Goal: Answer question/provide support

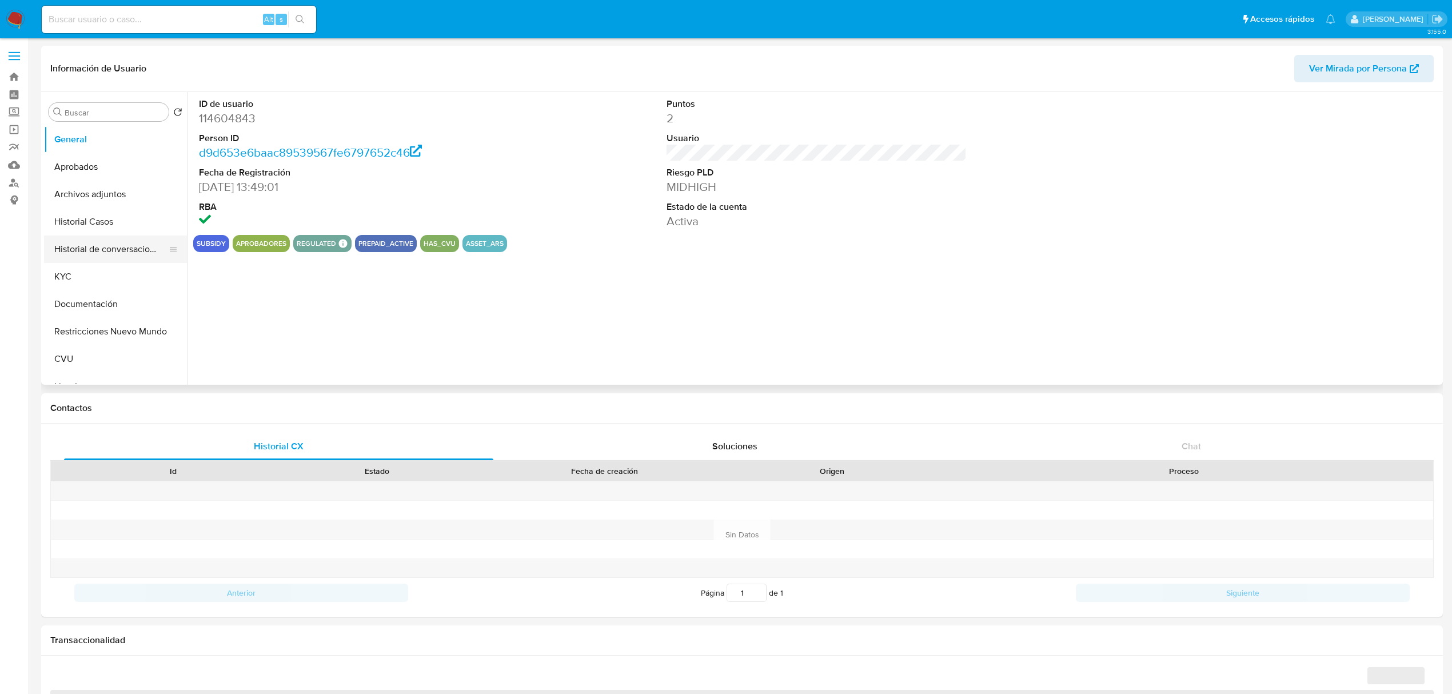
click at [119, 243] on button "Historial de conversaciones" at bounding box center [111, 248] width 134 height 27
select select "10"
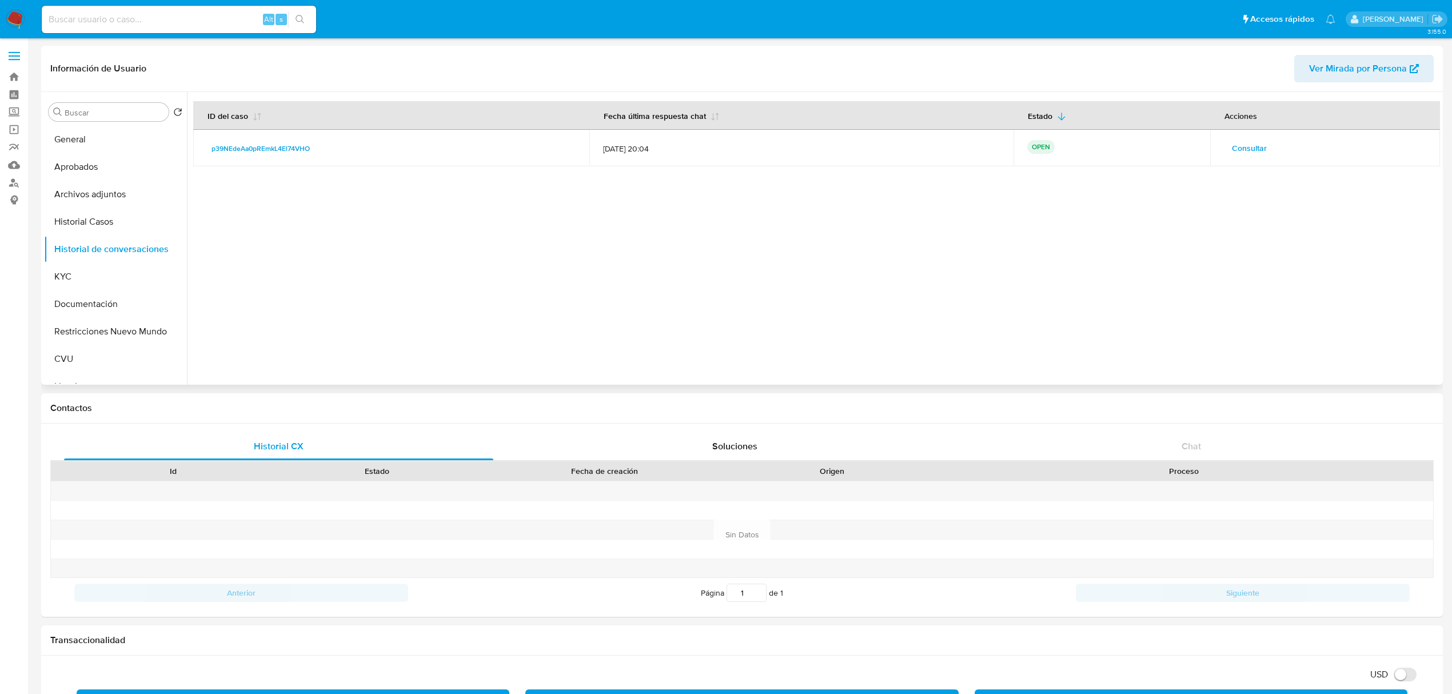
click at [1235, 147] on span "Consultar" at bounding box center [1249, 148] width 35 height 16
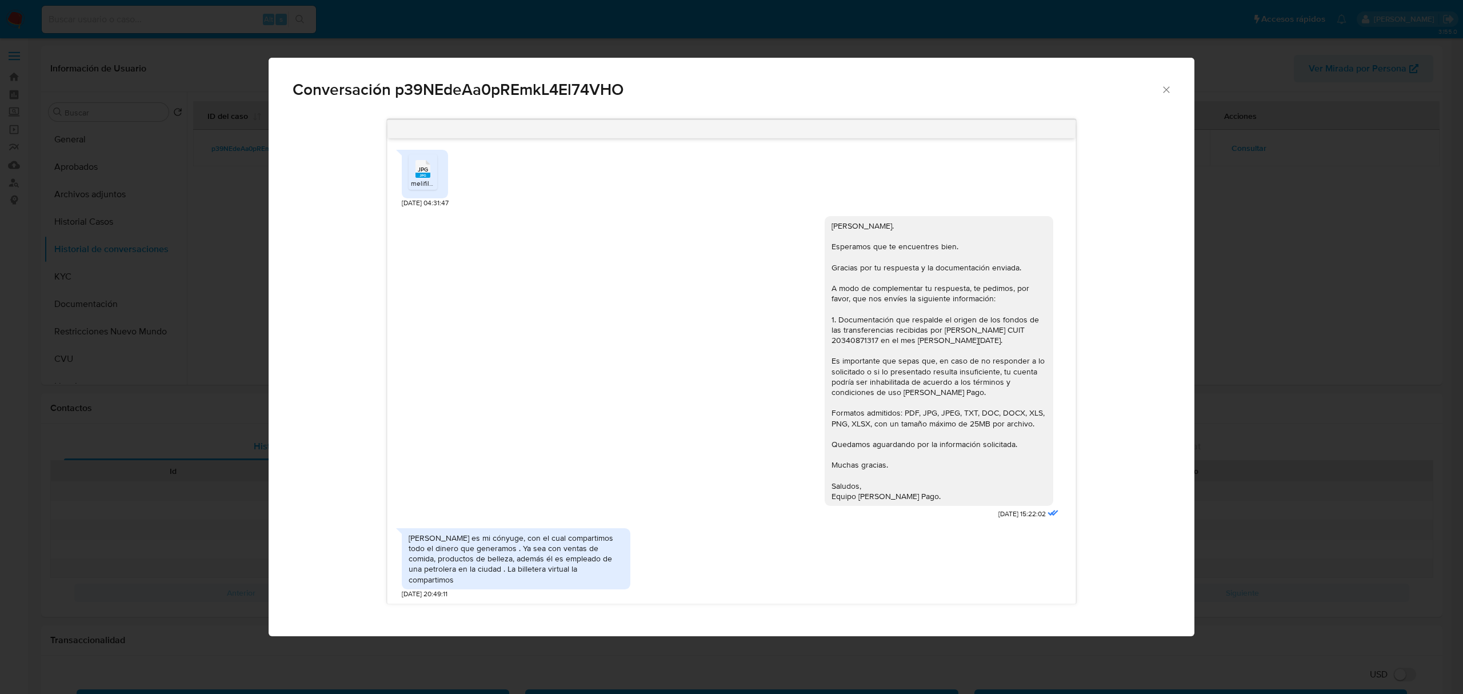
scroll to position [929, 0]
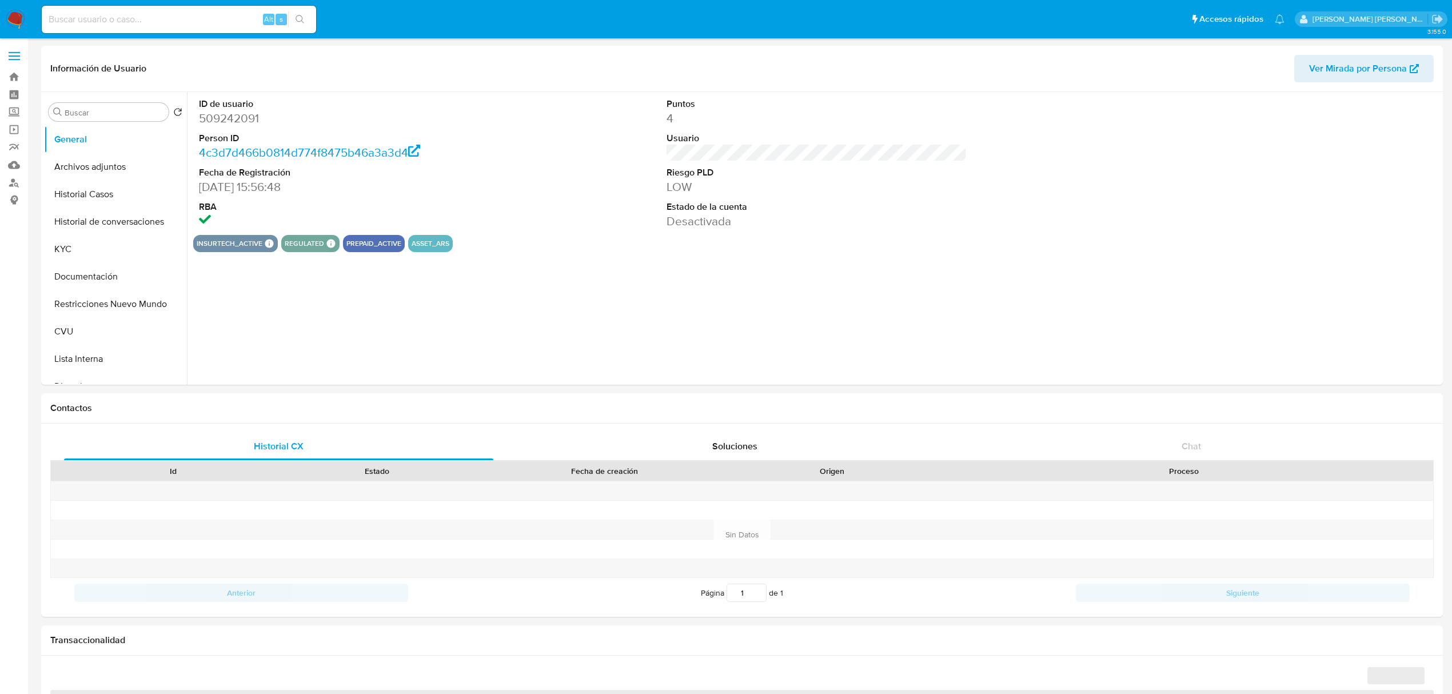
select select "10"
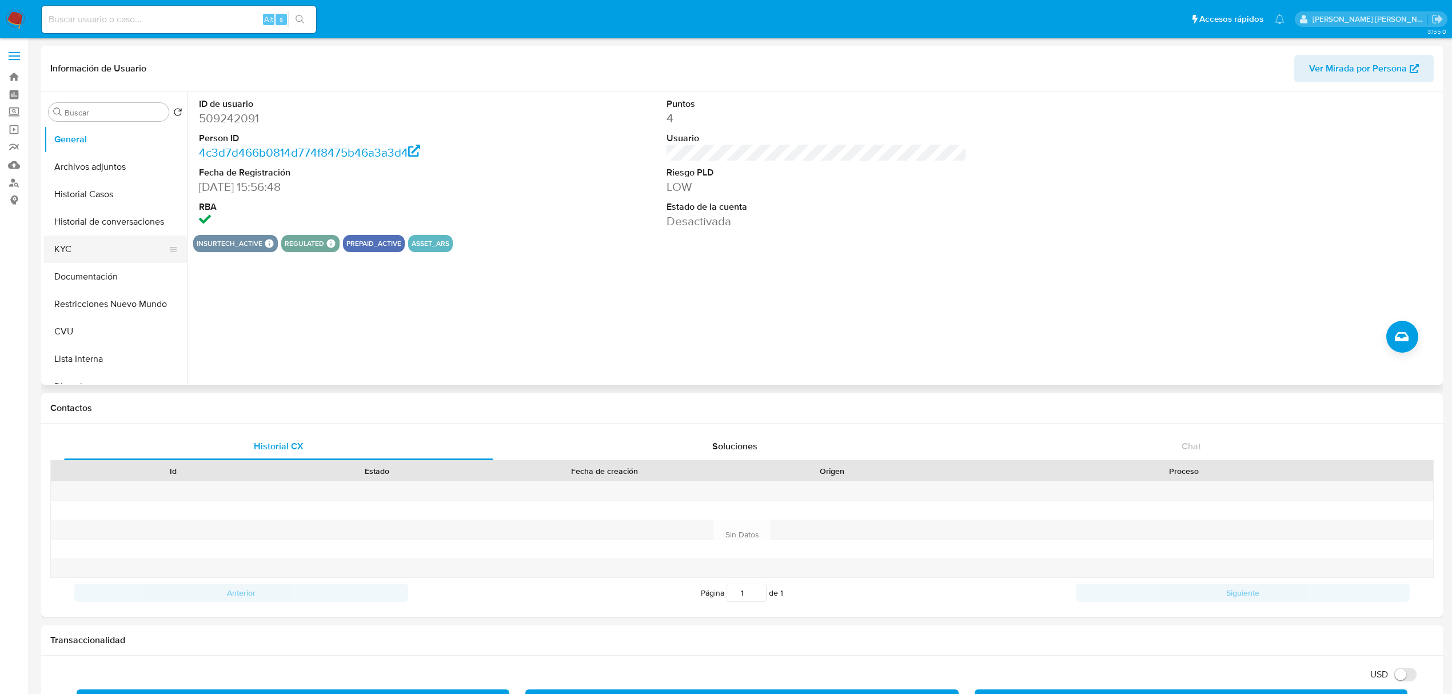
drag, startPoint x: 104, startPoint y: 249, endPoint x: 125, endPoint y: 245, distance: 21.0
click at [104, 250] on button "KYC" at bounding box center [111, 248] width 134 height 27
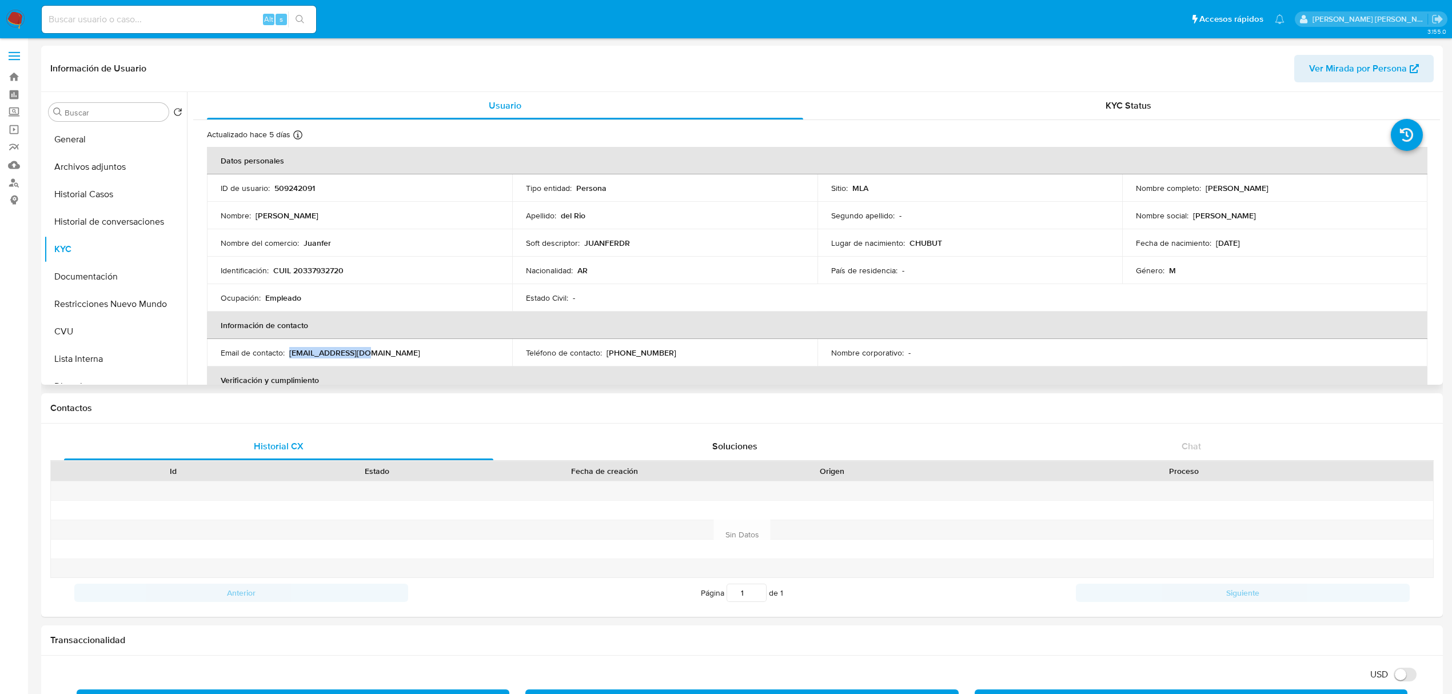
drag, startPoint x: 289, startPoint y: 354, endPoint x: 369, endPoint y: 355, distance: 80.0
click at [369, 355] on div "Email de contacto : jfdr3379@gmail.com" at bounding box center [360, 352] width 278 height 10
copy p "jfdr3379@gmail.com"
click at [113, 223] on button "Historial de conversaciones" at bounding box center [111, 221] width 134 height 27
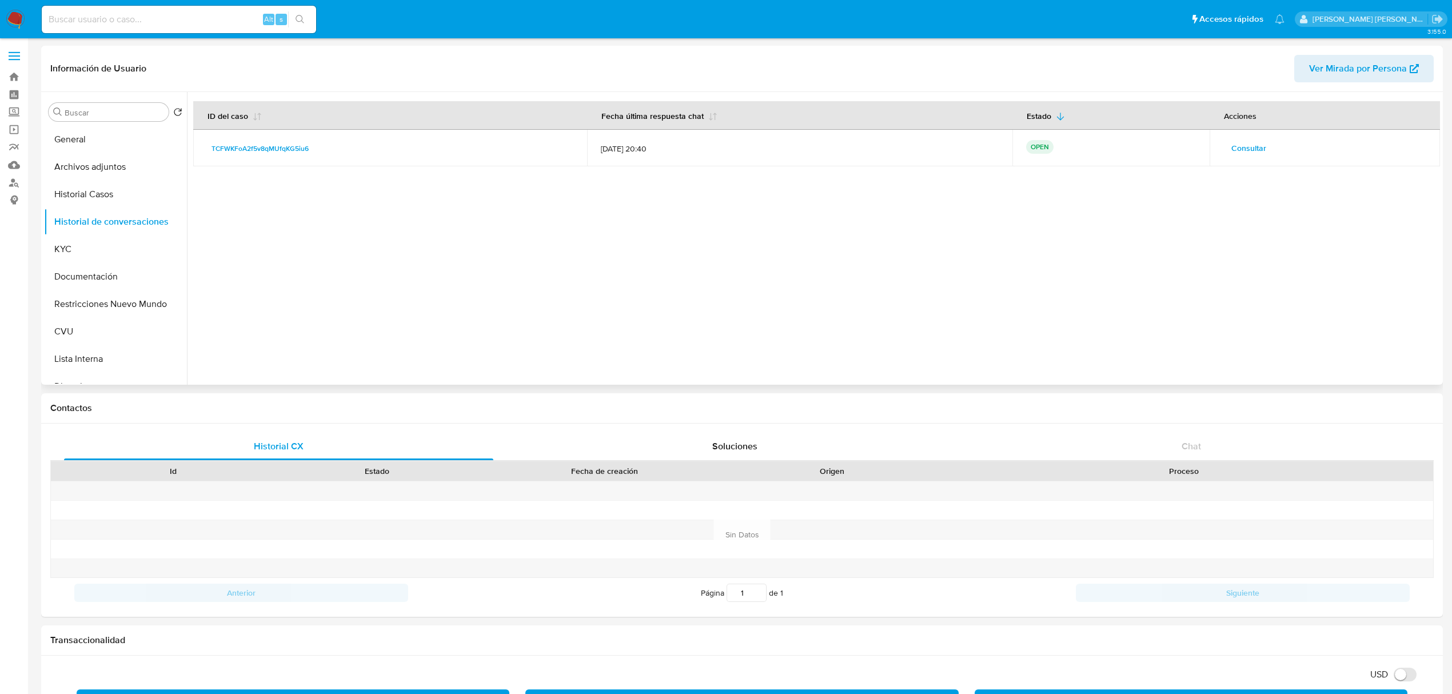
click at [1235, 147] on span "Consultar" at bounding box center [1248, 148] width 35 height 16
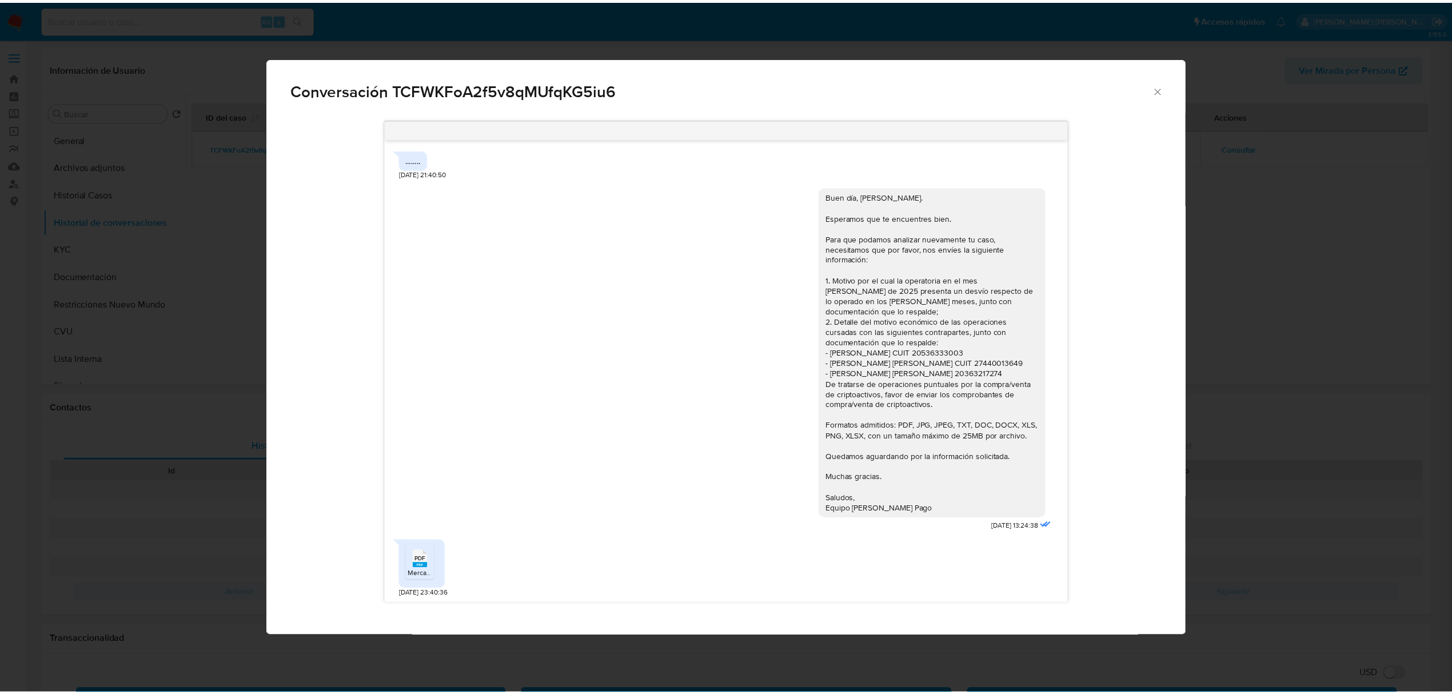
scroll to position [350, 0]
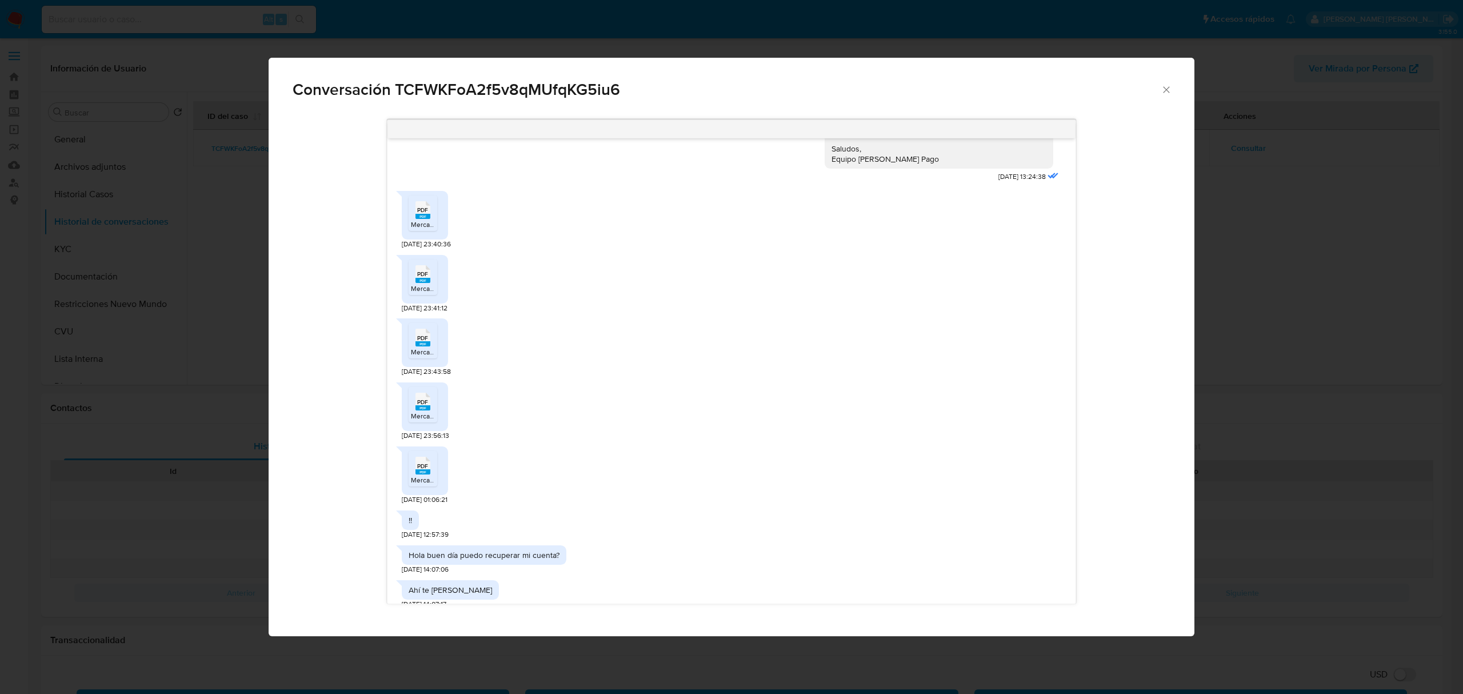
click at [423, 214] on rect "Comunicación" at bounding box center [423, 216] width 15 height 5
click at [426, 270] on span "PDF" at bounding box center [422, 273] width 11 height 7
click at [420, 341] on rect "Comunicación" at bounding box center [423, 343] width 15 height 5
click at [421, 405] on rect "Comunicación" at bounding box center [423, 407] width 15 height 5
click at [423, 469] on rect "Comunicación" at bounding box center [423, 471] width 15 height 5
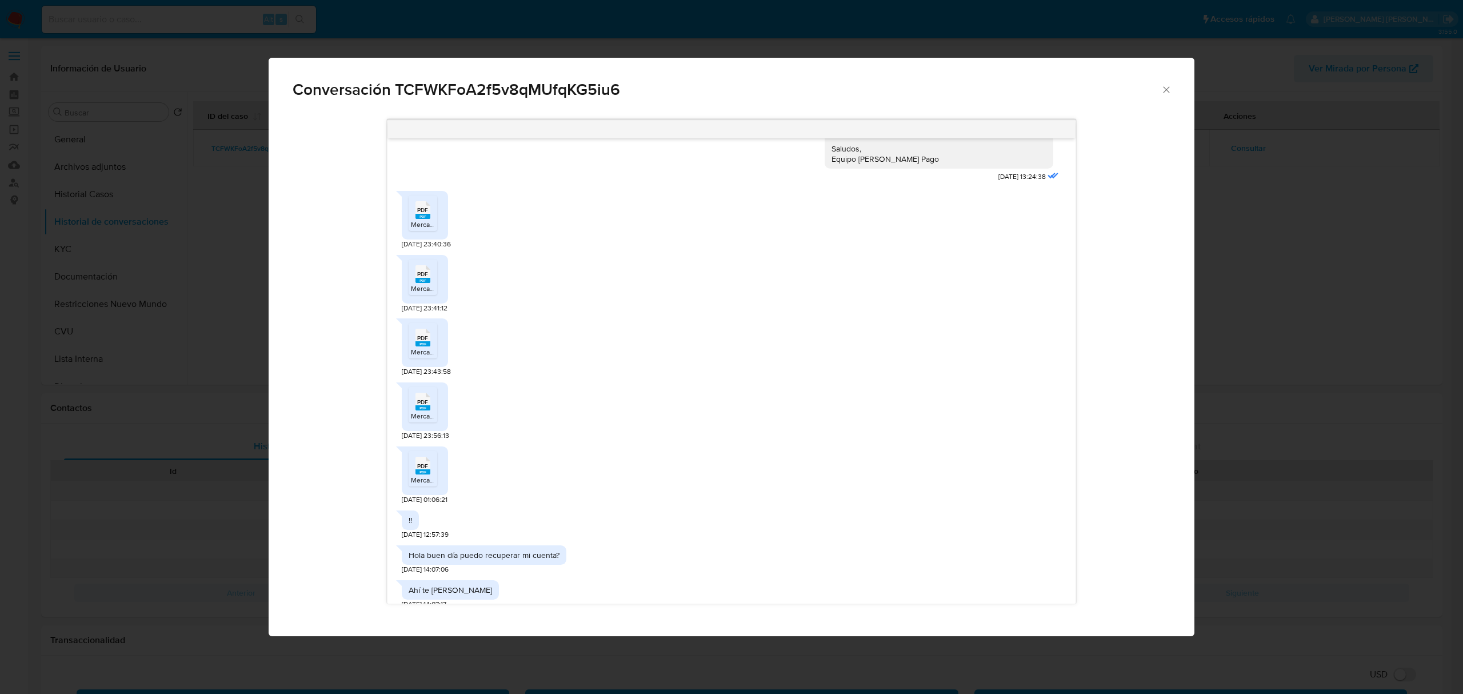
click at [504, 83] on span "Conversación TCFWKFoA2f5v8qMUfqKG5iu6" at bounding box center [727, 90] width 868 height 16
click at [1167, 87] on icon "Cerrar" at bounding box center [1166, 89] width 11 height 11
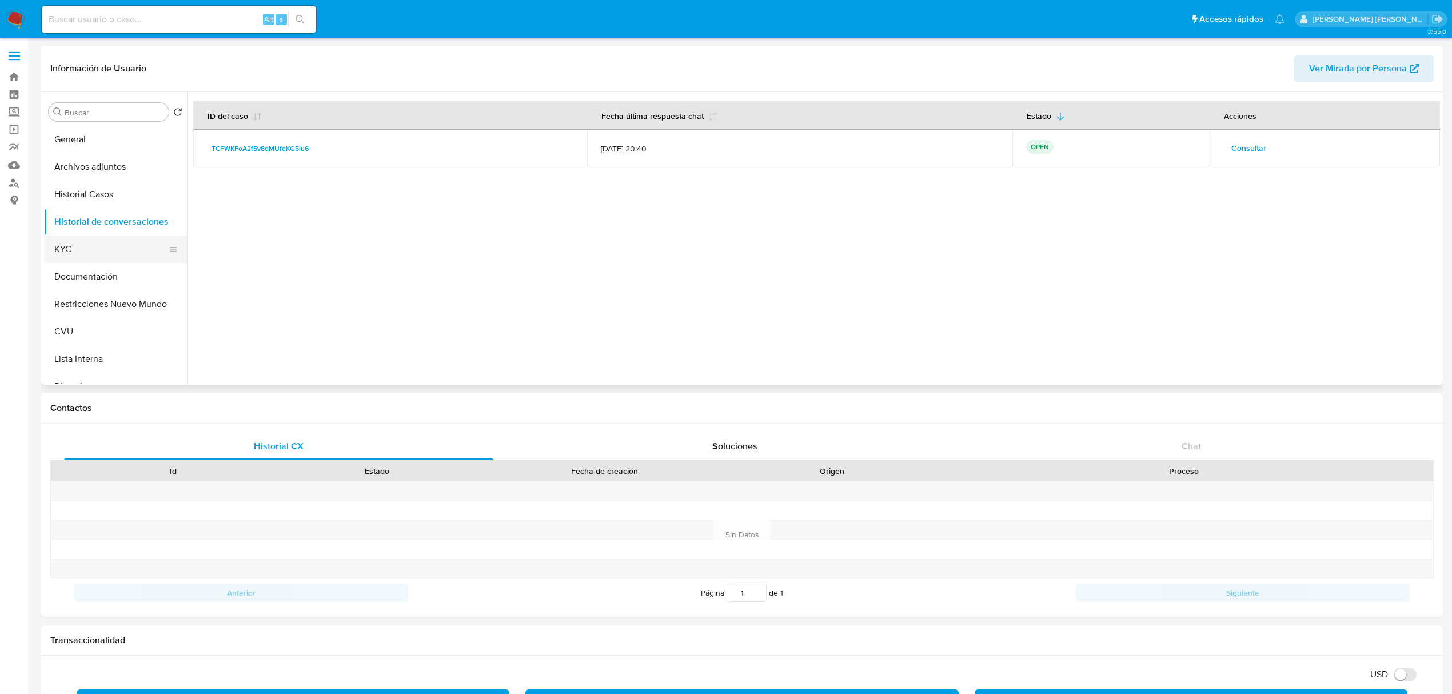
click at [60, 243] on button "KYC" at bounding box center [111, 248] width 134 height 27
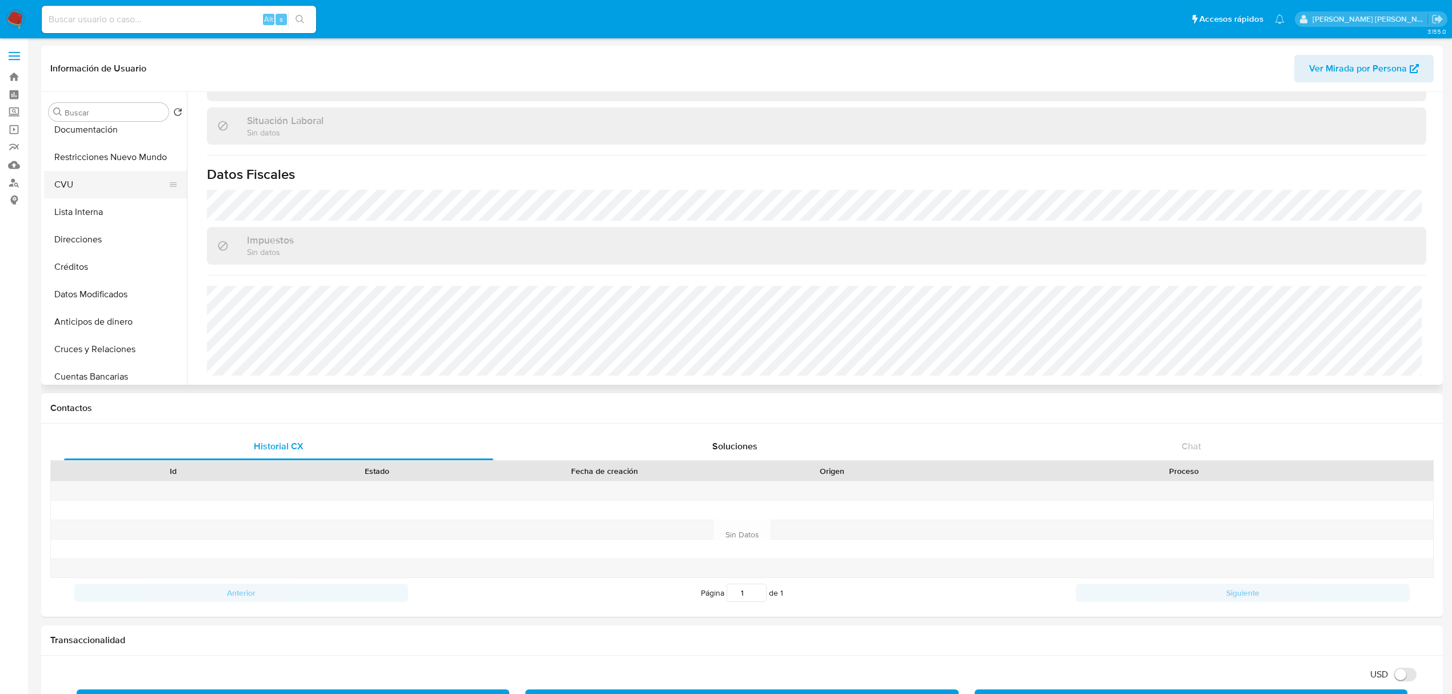
scroll to position [152, 0]
click at [98, 234] on button "Direcciones" at bounding box center [111, 234] width 134 height 27
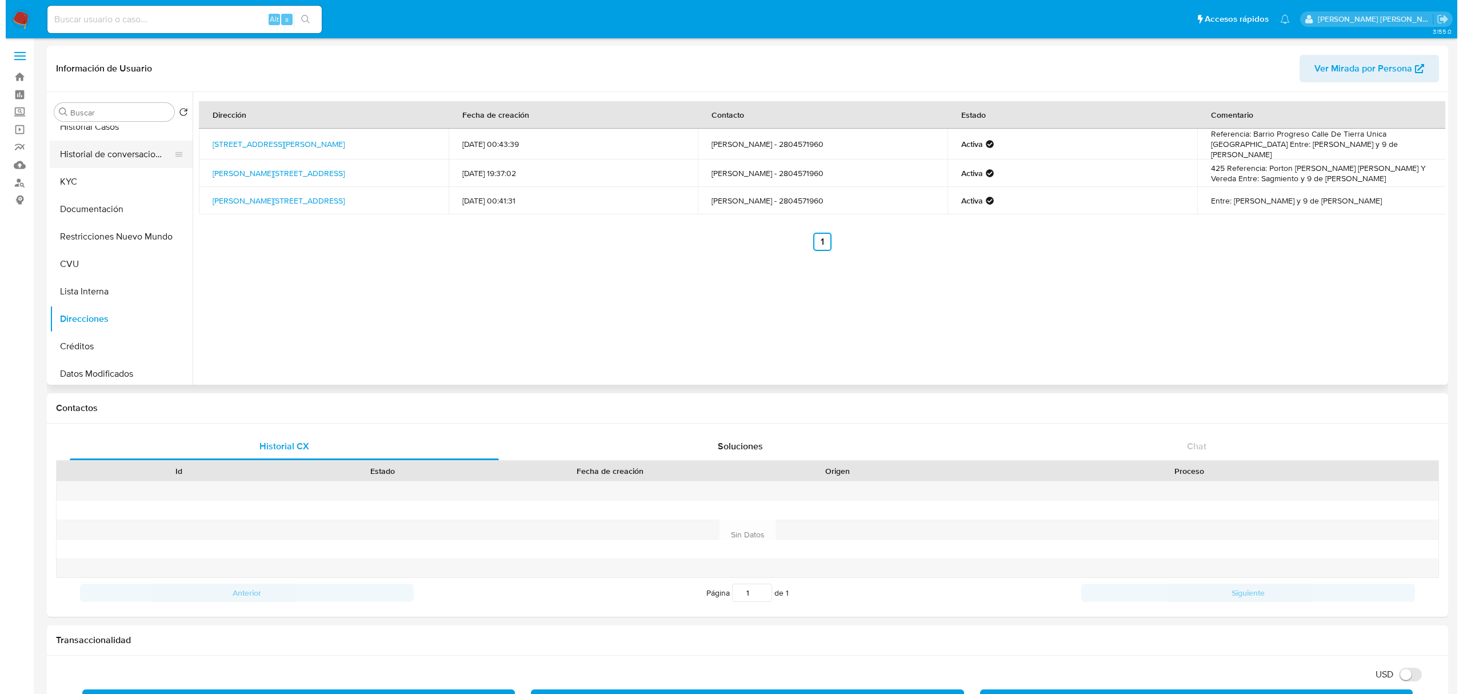
scroll to position [0, 0]
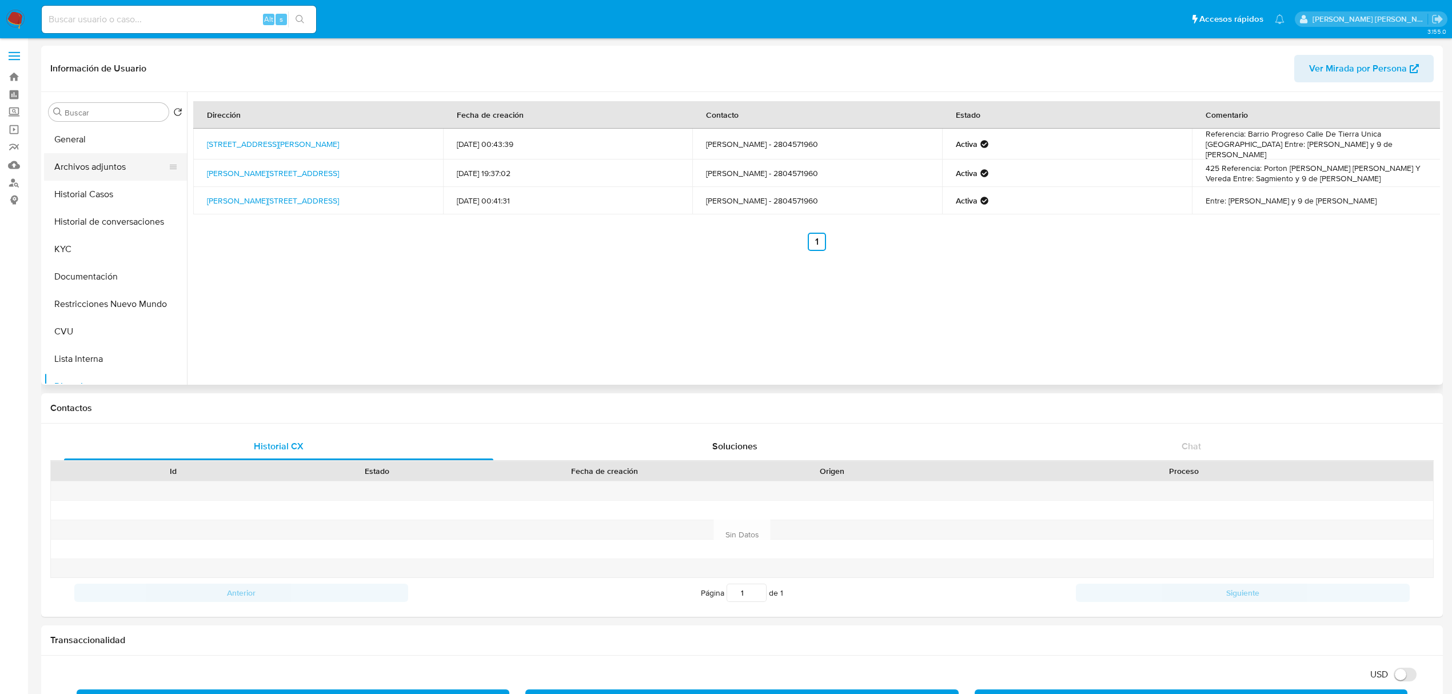
click at [97, 174] on button "Archivos adjuntos" at bounding box center [111, 166] width 134 height 27
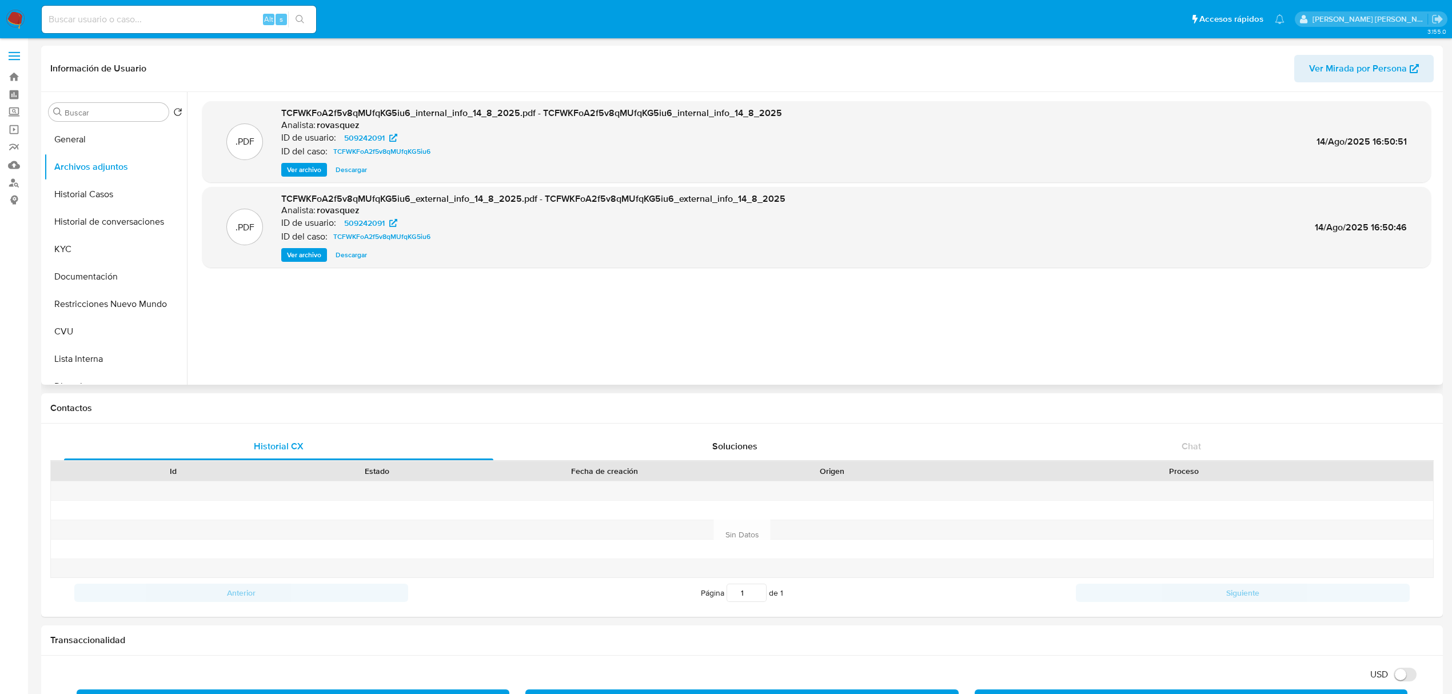
click at [307, 258] on span "Ver archivo" at bounding box center [304, 254] width 34 height 11
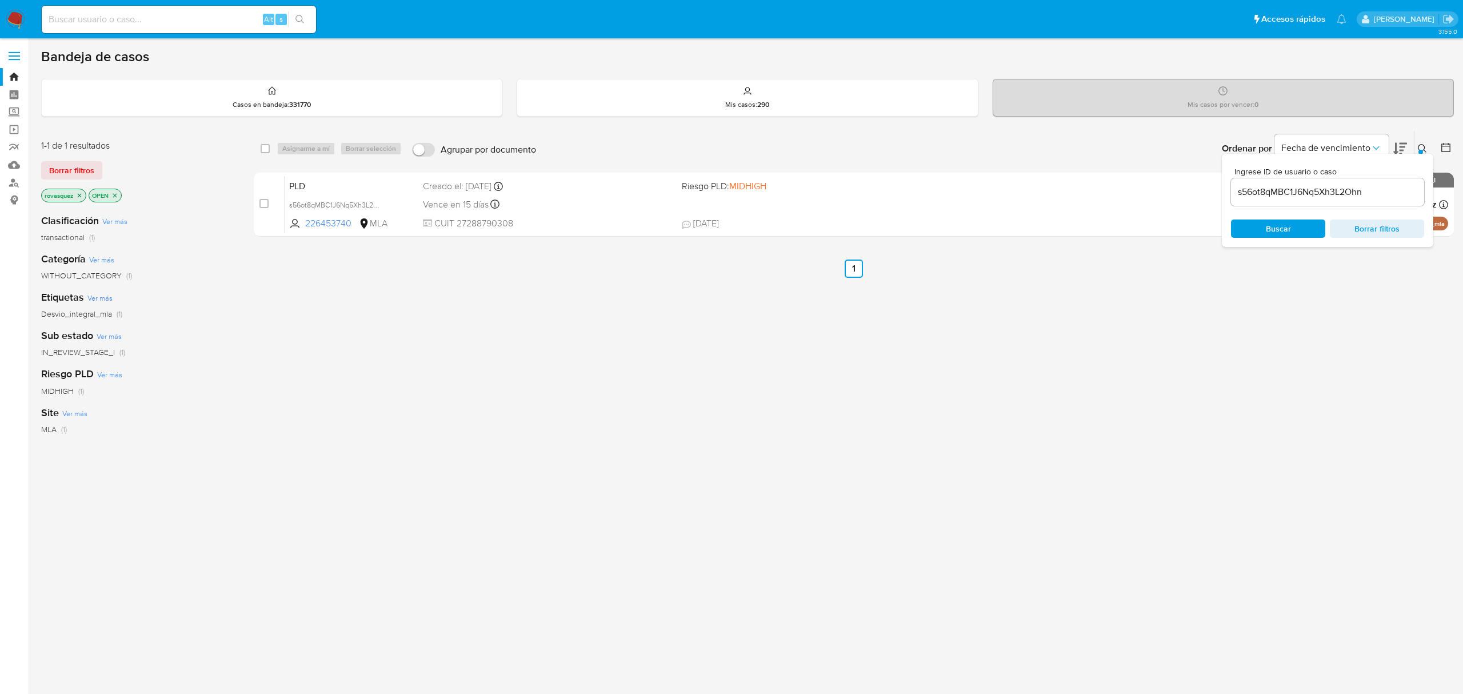
click at [1265, 192] on input "s56ot8qMBC1J6Nq5Xh3L2Ohn" at bounding box center [1327, 192] width 193 height 15
paste input "TCFWKFoA2f5v8qMUfqKG5iu6"
type input "TCFWKFoA2f5v8qMUfqKG5iu6"
click at [1276, 231] on div "Buscar Borrar filtros" at bounding box center [1327, 228] width 193 height 18
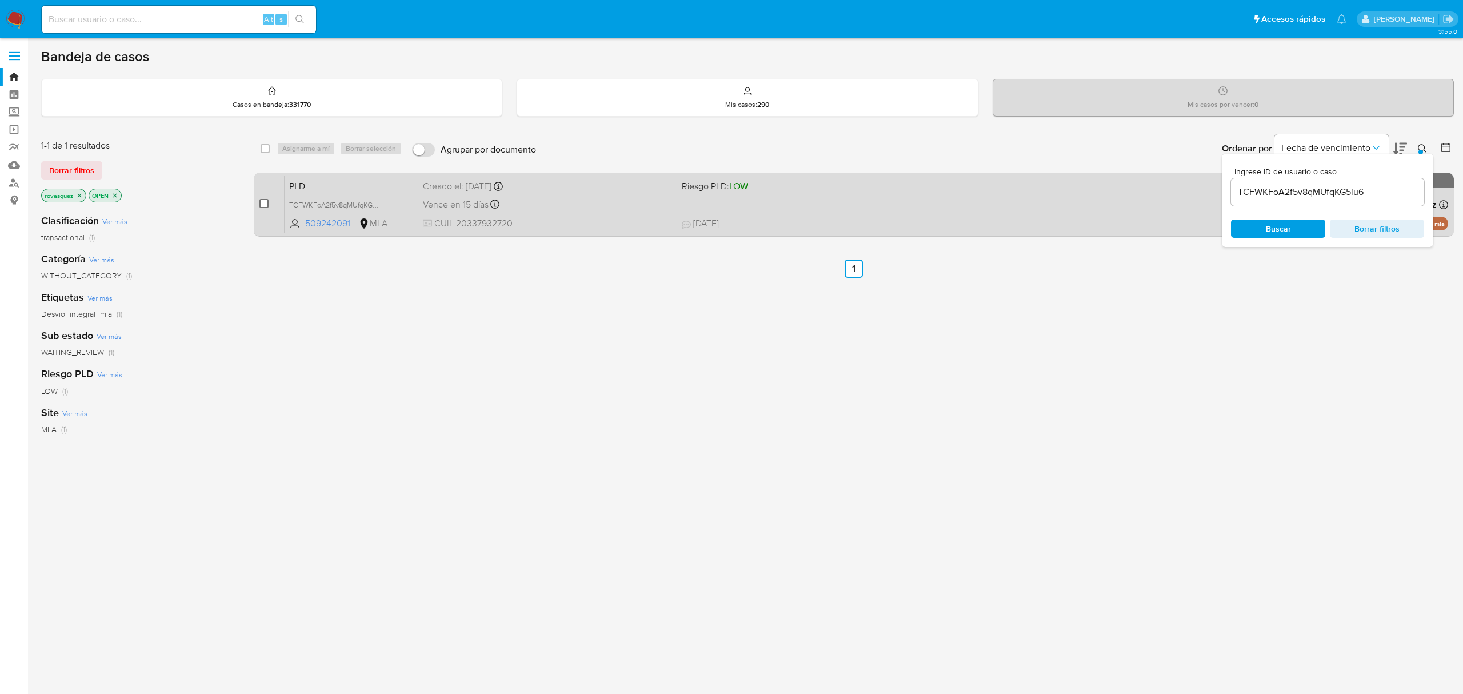
click at [264, 203] on input "checkbox" at bounding box center [263, 203] width 9 height 9
checkbox input "true"
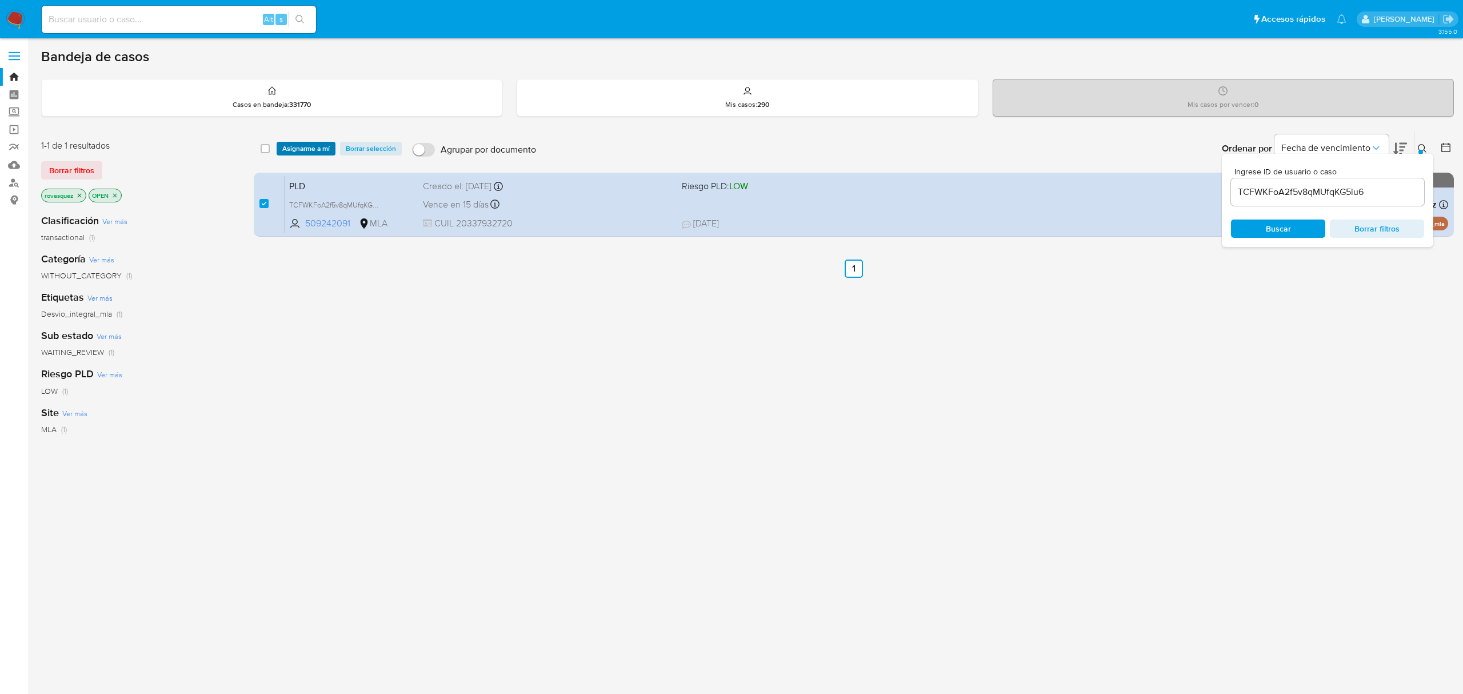
click at [317, 150] on span "Asignarme a mí" at bounding box center [305, 148] width 47 height 11
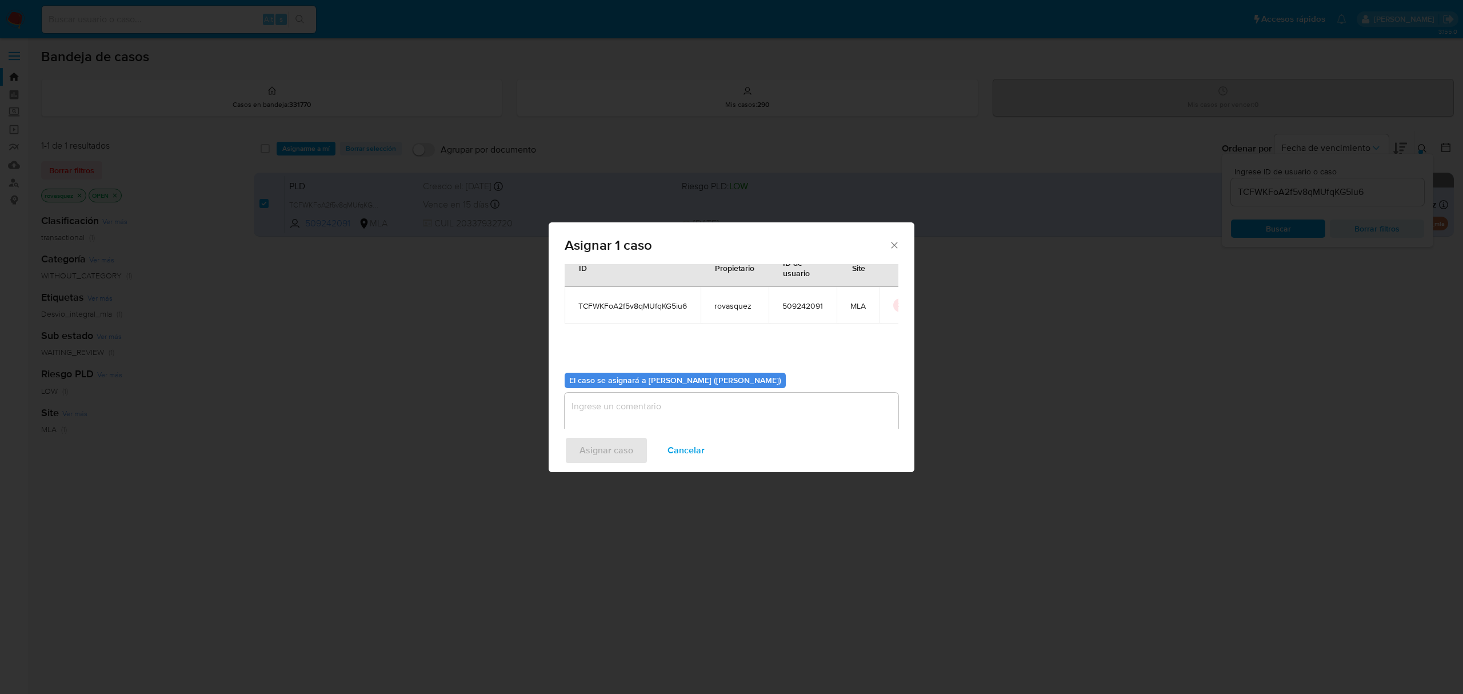
scroll to position [58, 0]
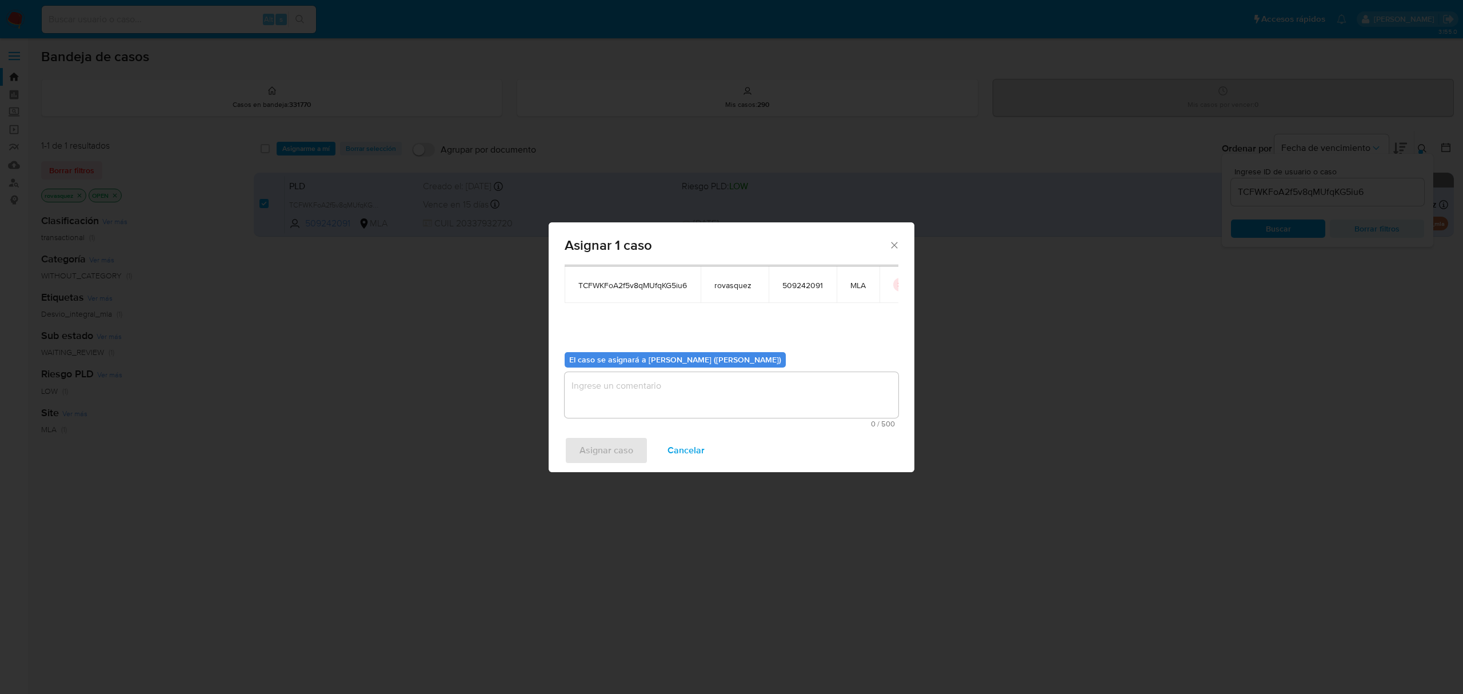
click at [618, 398] on textarea "assign-modal" at bounding box center [732, 395] width 334 height 46
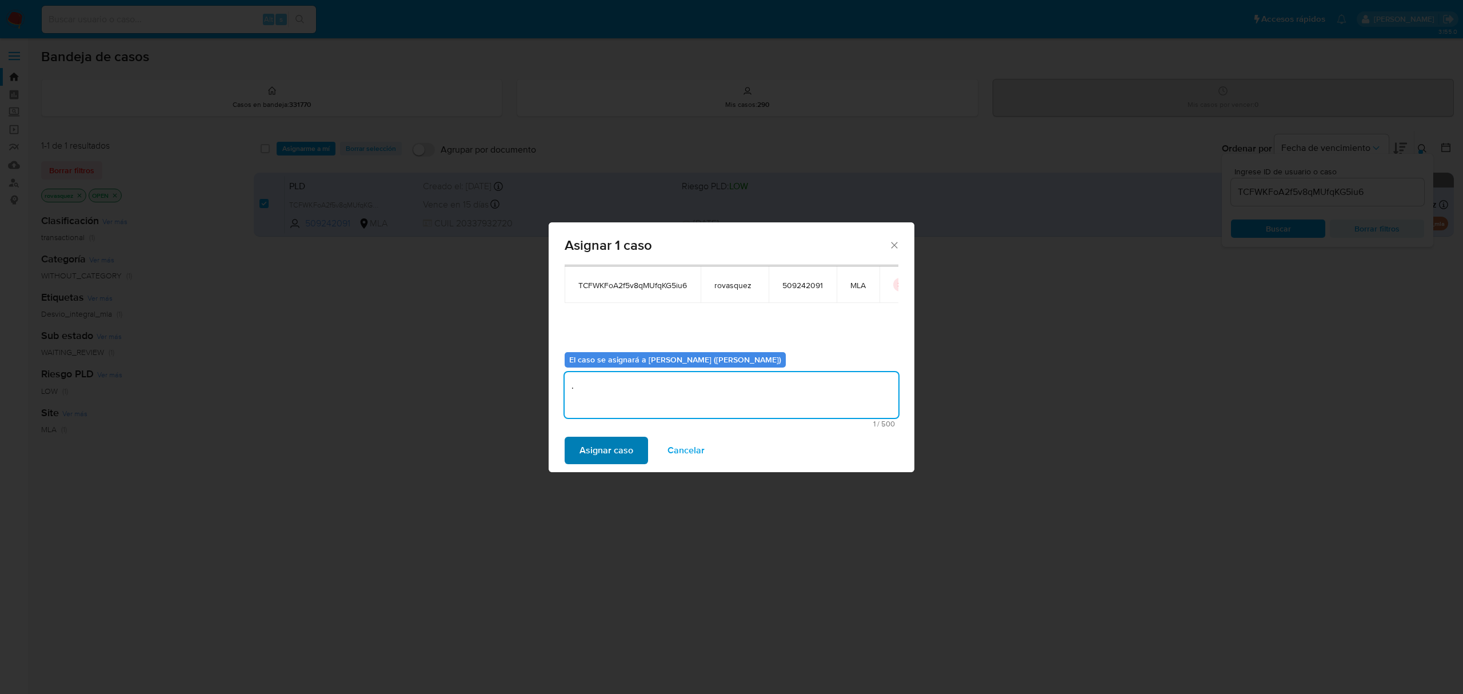
type textarea "."
click at [589, 456] on span "Asignar caso" at bounding box center [607, 450] width 54 height 25
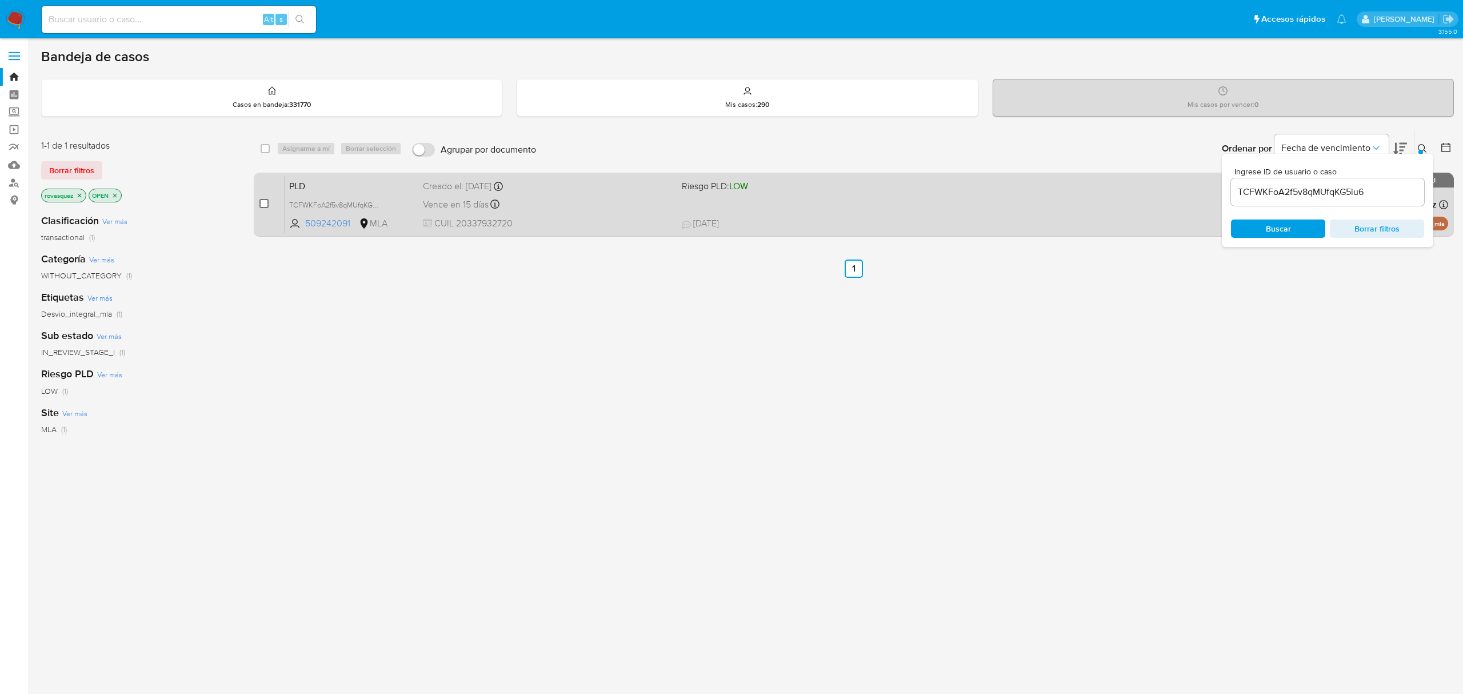
click at [261, 206] on input "checkbox" at bounding box center [263, 203] width 9 height 9
checkbox input "true"
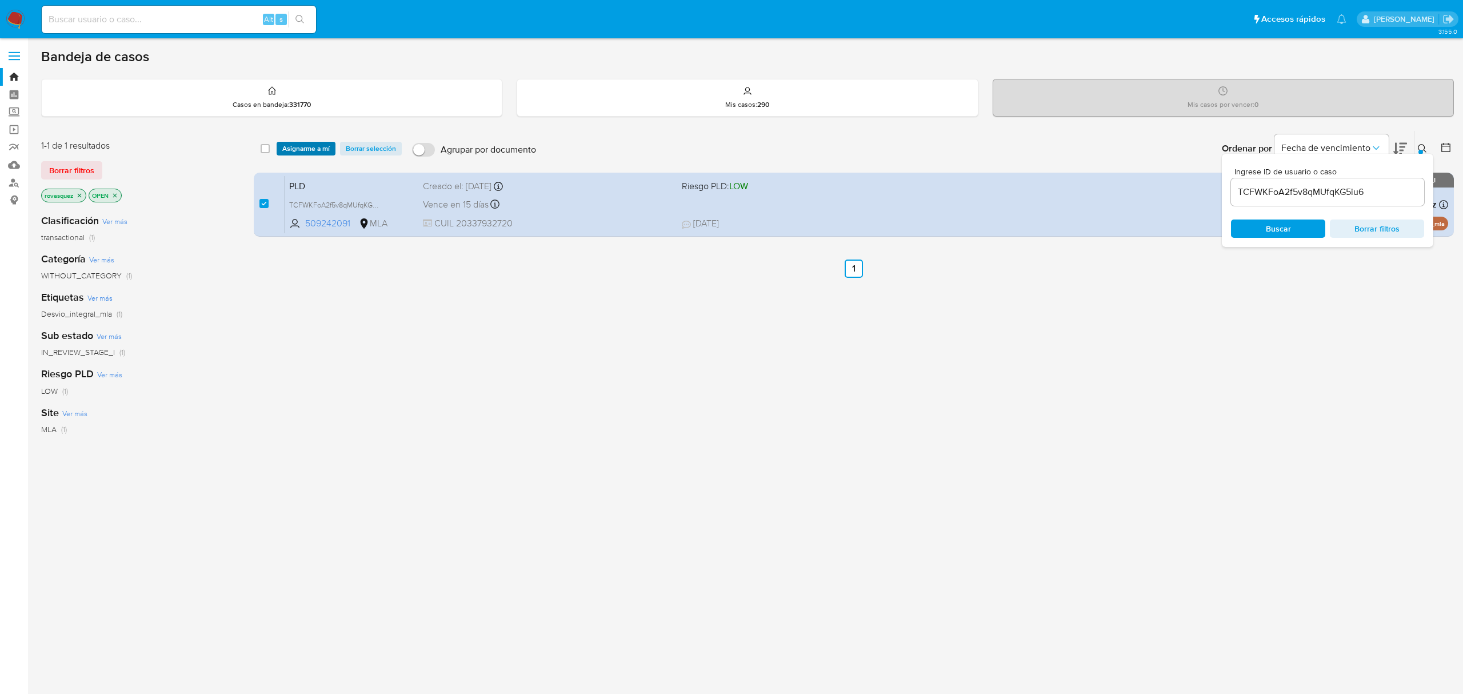
click at [310, 151] on span "Asignarme a mí" at bounding box center [305, 148] width 47 height 11
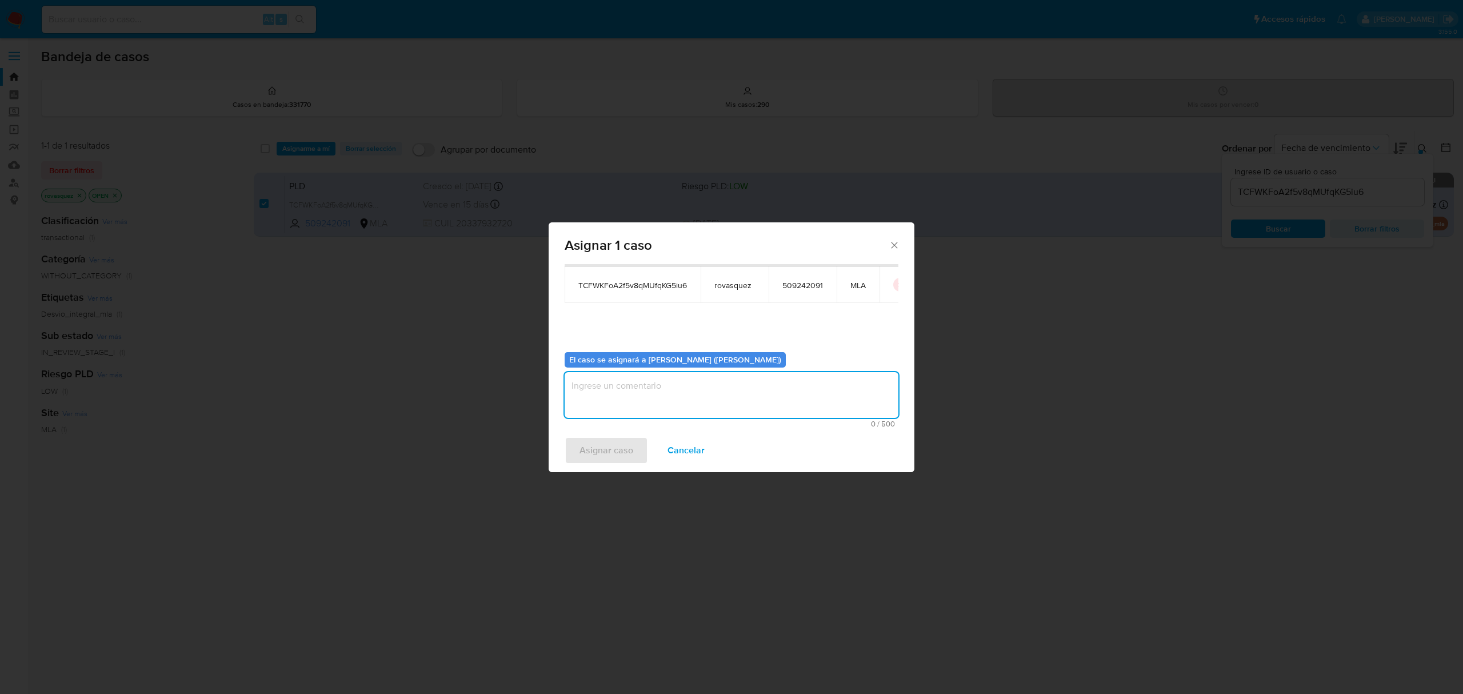
click at [615, 396] on textarea "assign-modal" at bounding box center [732, 395] width 334 height 46
type textarea "."
click at [609, 444] on span "Asignar caso" at bounding box center [607, 450] width 54 height 25
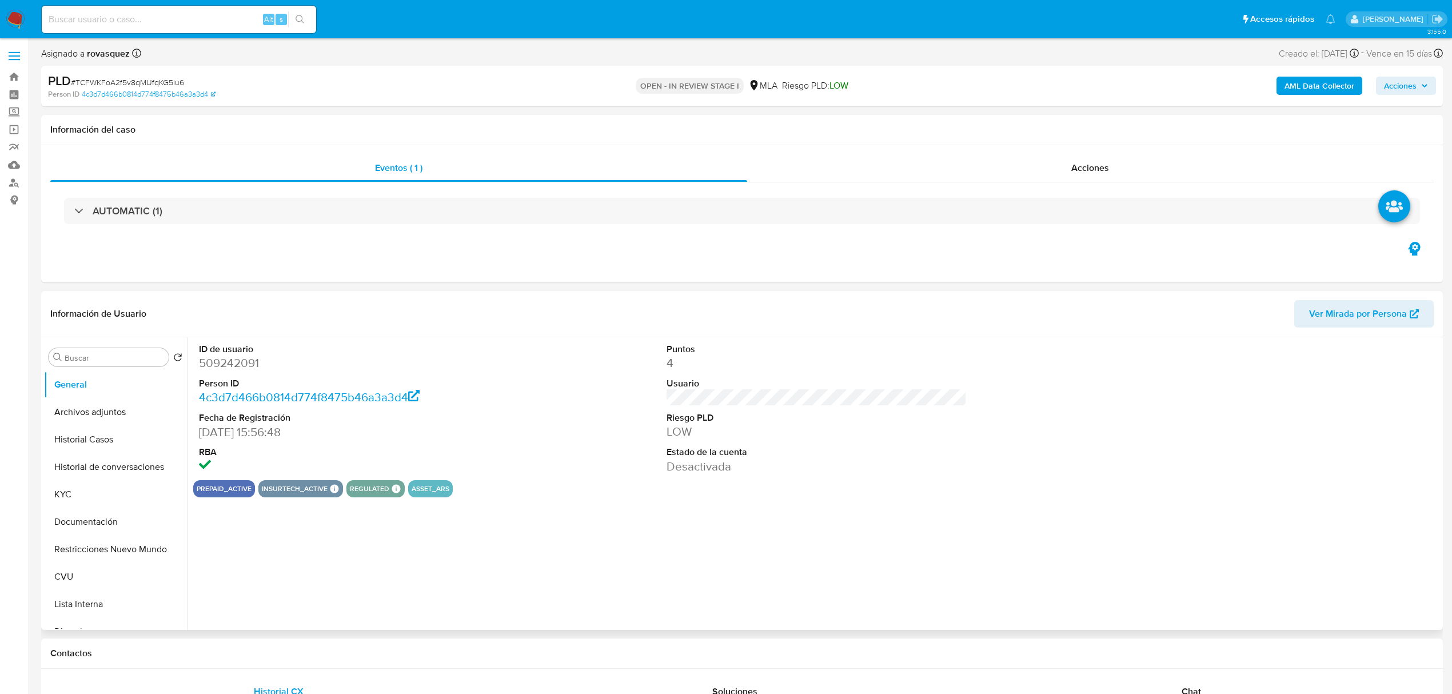
select select "10"
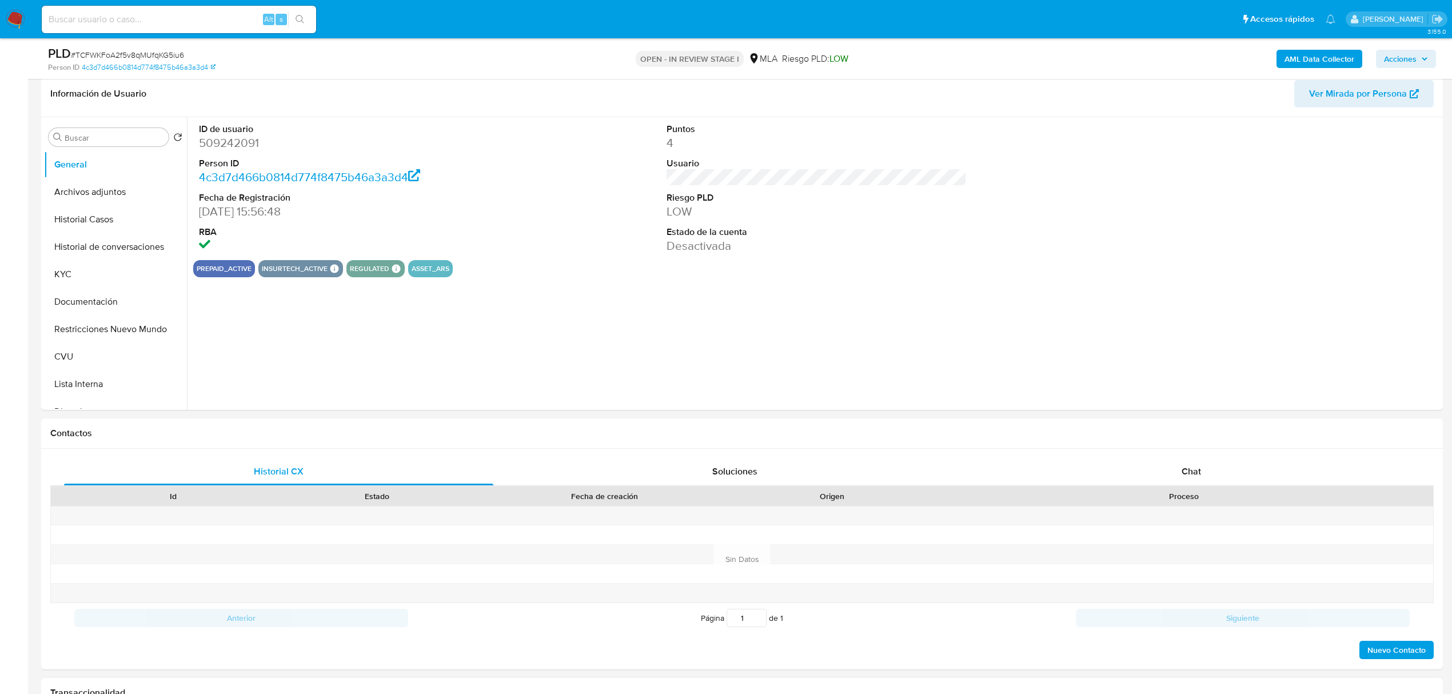
scroll to position [457, 0]
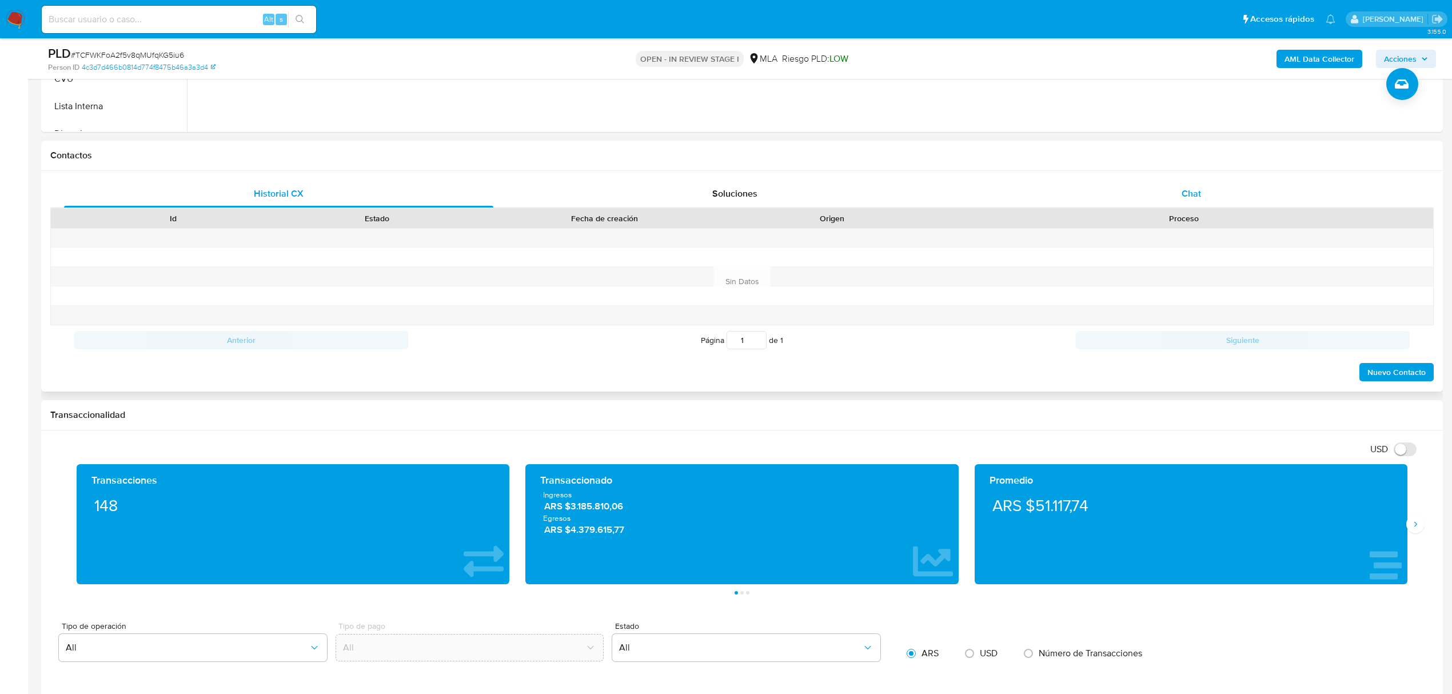
click at [1182, 192] on span "Chat" at bounding box center [1190, 193] width 19 height 13
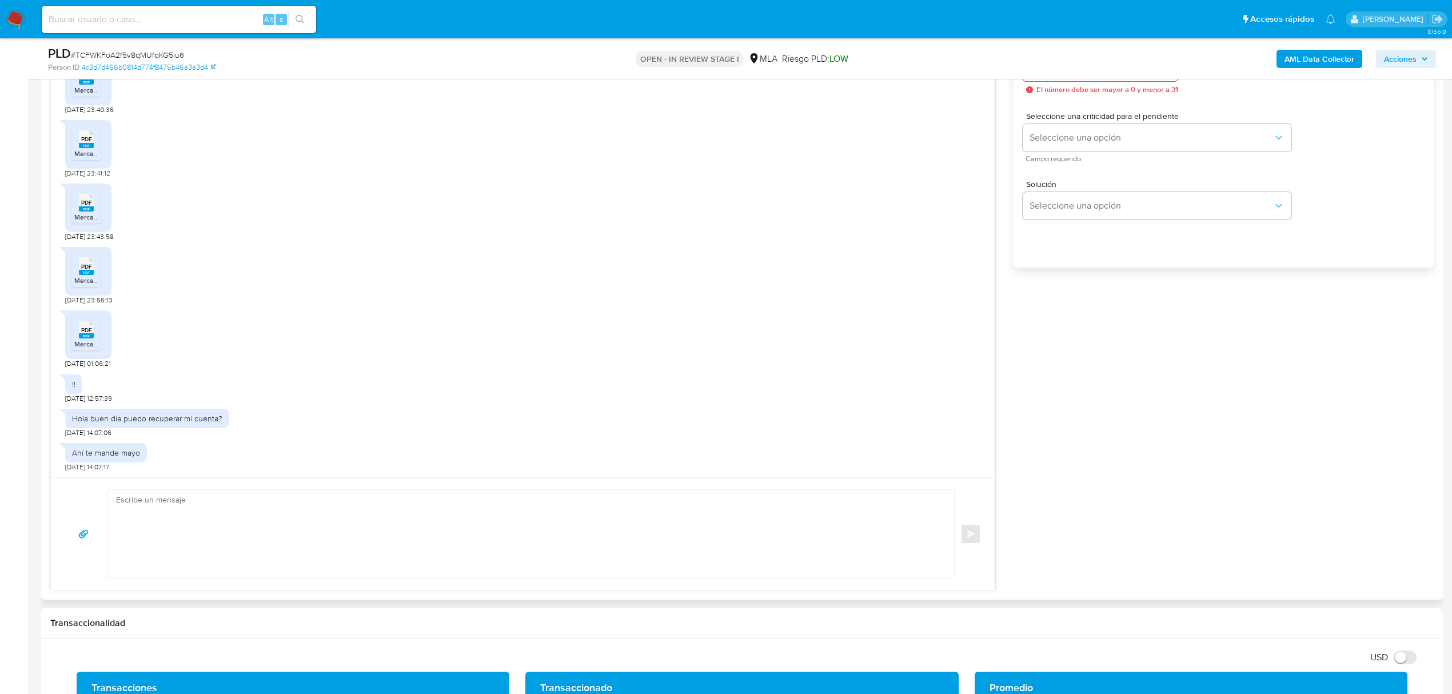
scroll to position [762, 0]
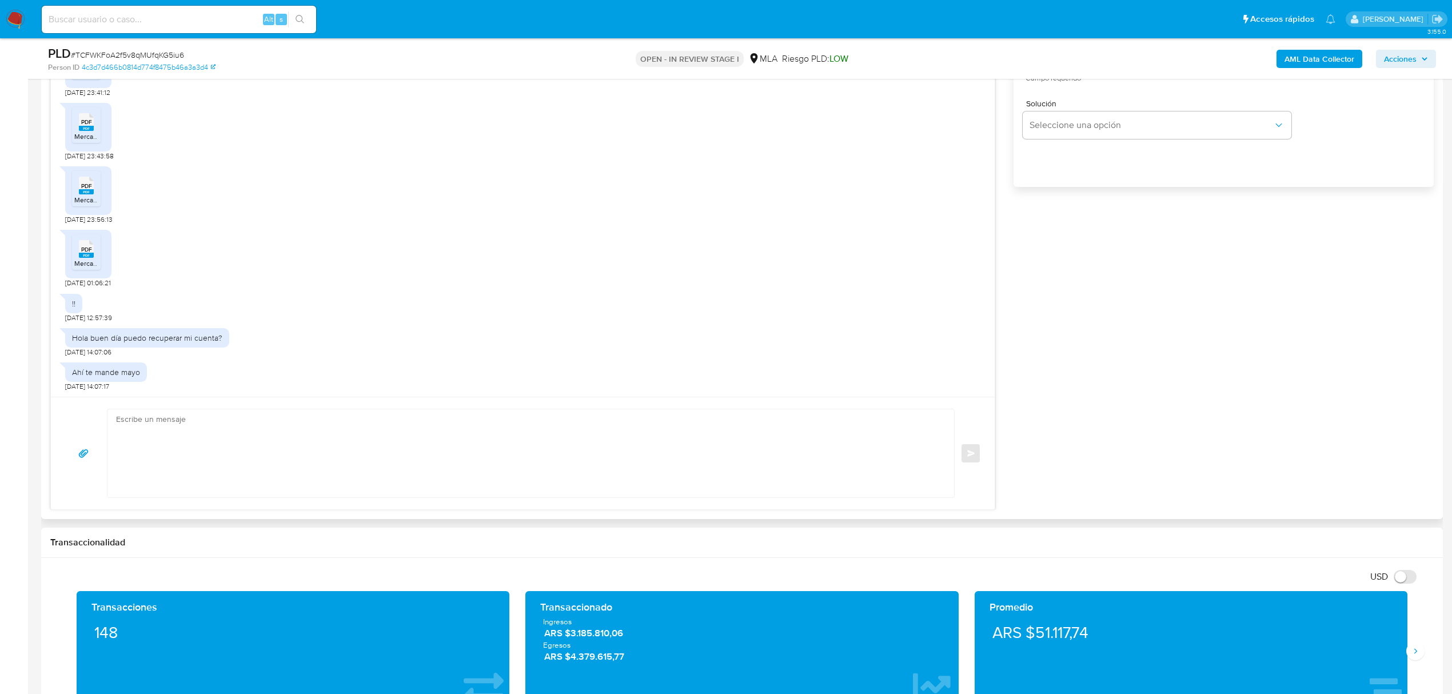
click at [222, 463] on textarea at bounding box center [528, 453] width 824 height 88
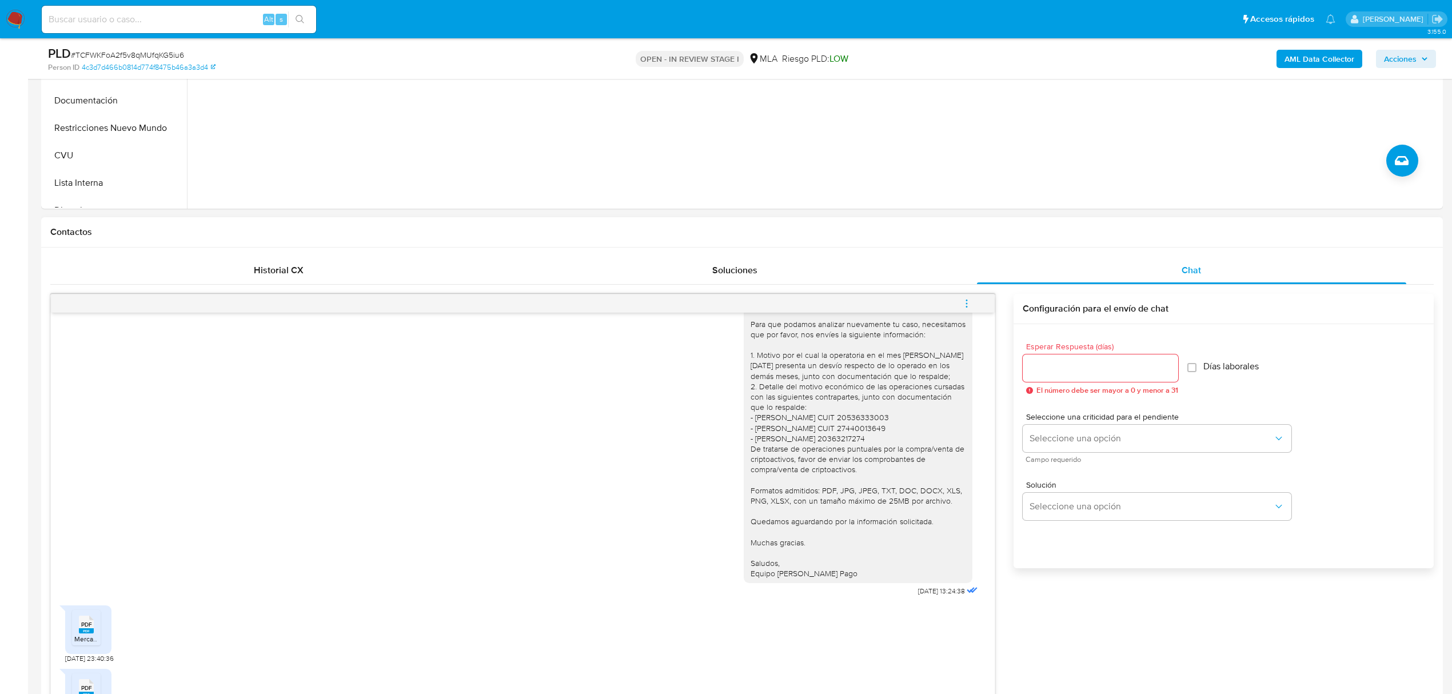
scroll to position [31, 0]
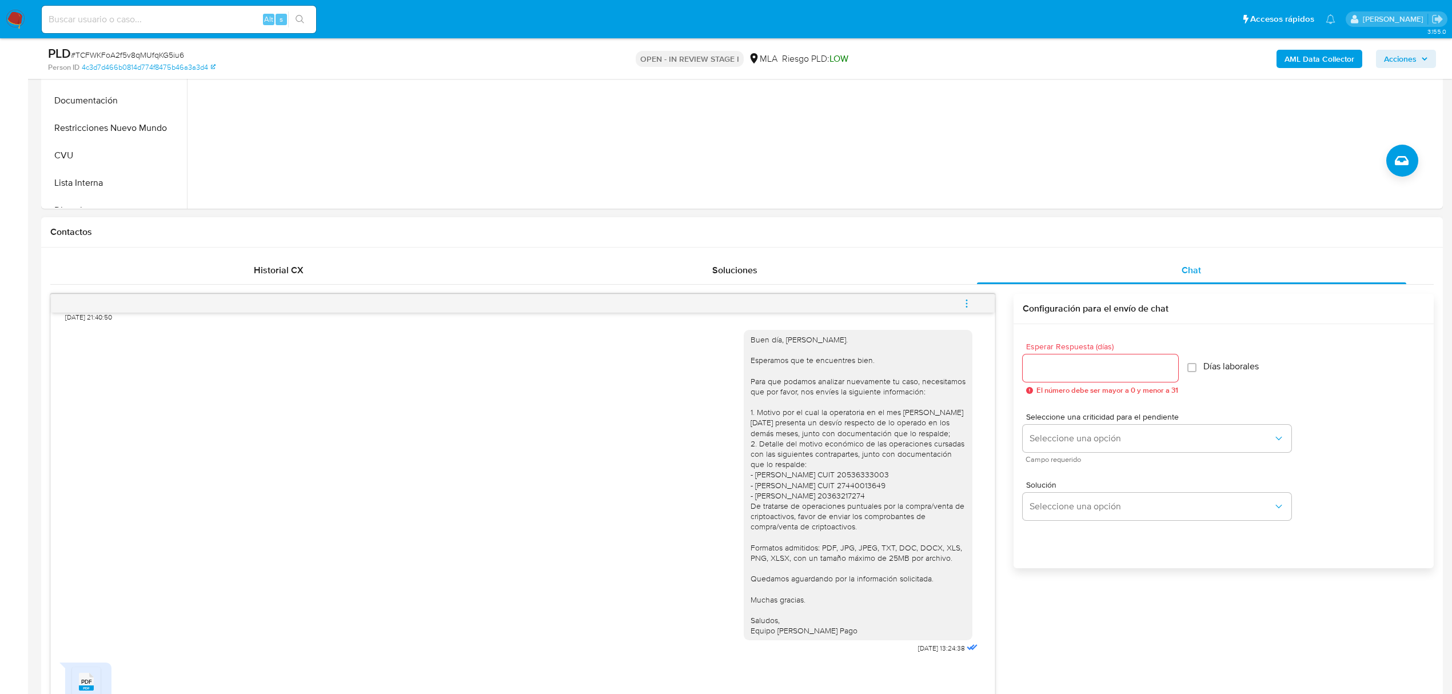
drag, startPoint x: 834, startPoint y: 629, endPoint x: 719, endPoint y: 341, distance: 309.8
click at [719, 341] on div "Buen día, Juan. Esperamos que te encuentres bien. Para que podamos analizar nue…" at bounding box center [522, 489] width 915 height 335
copy div "Buen día, Juan. Esperamos que te encuentres bien. Para que podamos analizar nue…"
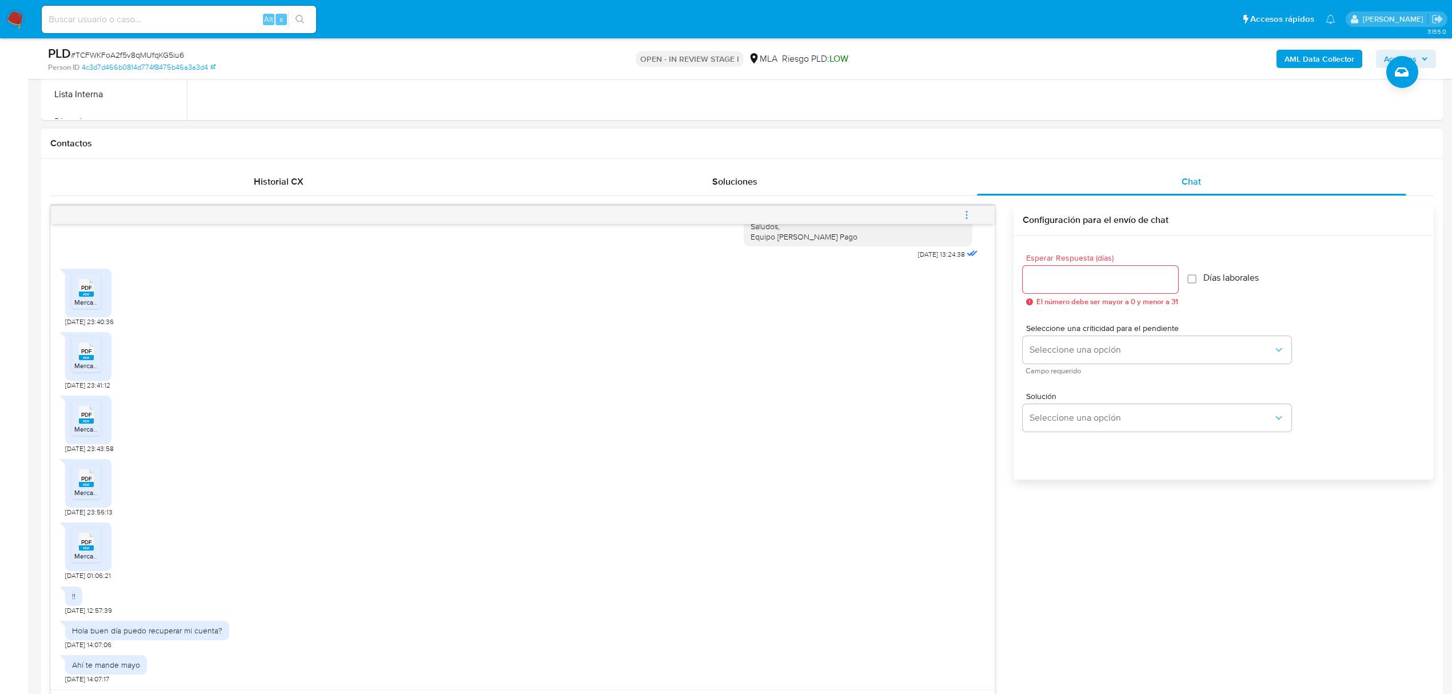
scroll to position [686, 0]
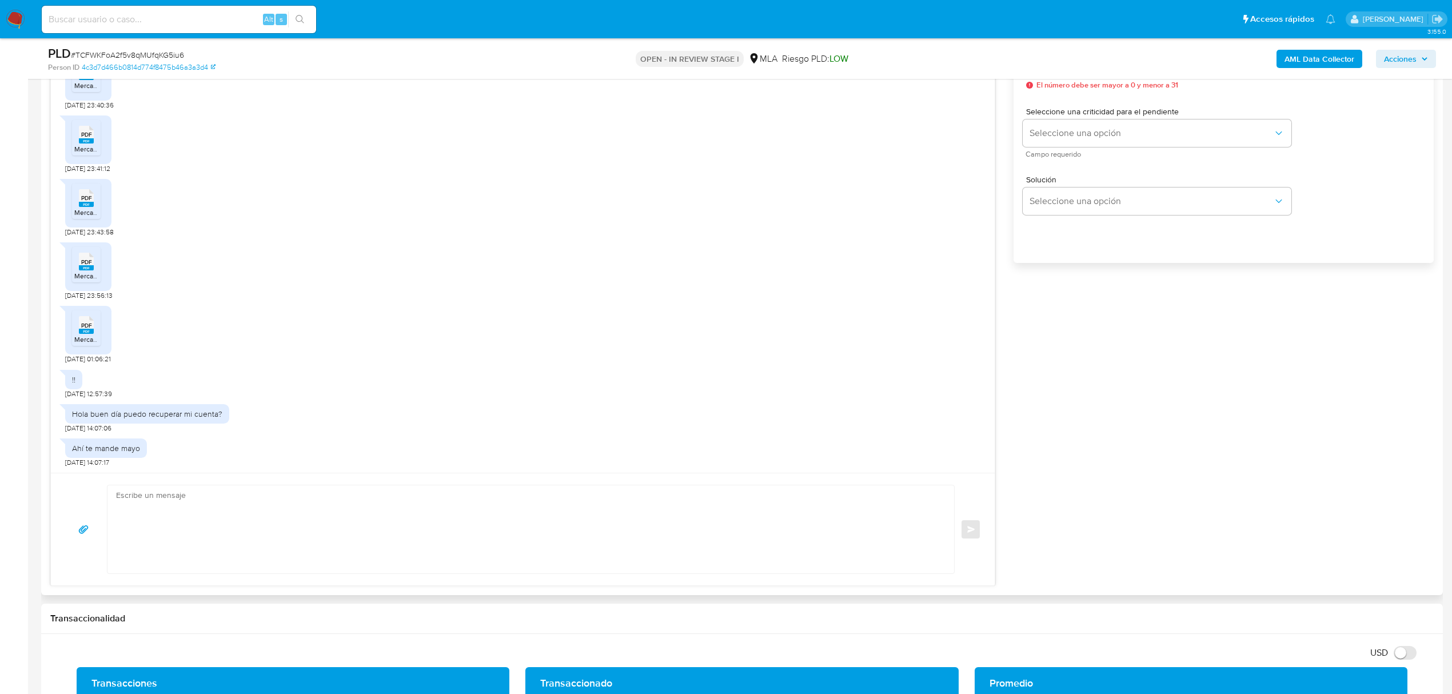
click at [287, 537] on textarea at bounding box center [528, 529] width 824 height 88
paste textarea "Buen día, Juan. Esperamos que te encuentres bien. Para que podamos analizar nue…"
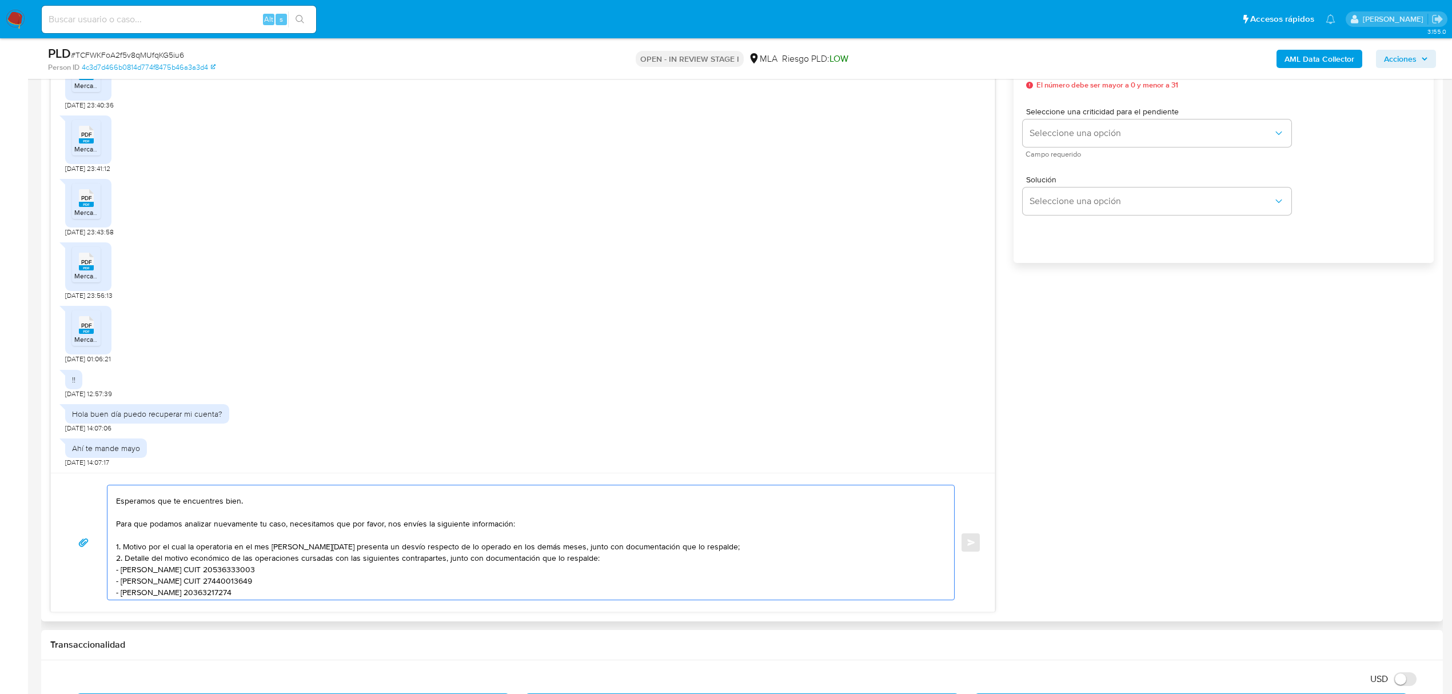
scroll to position [0, 0]
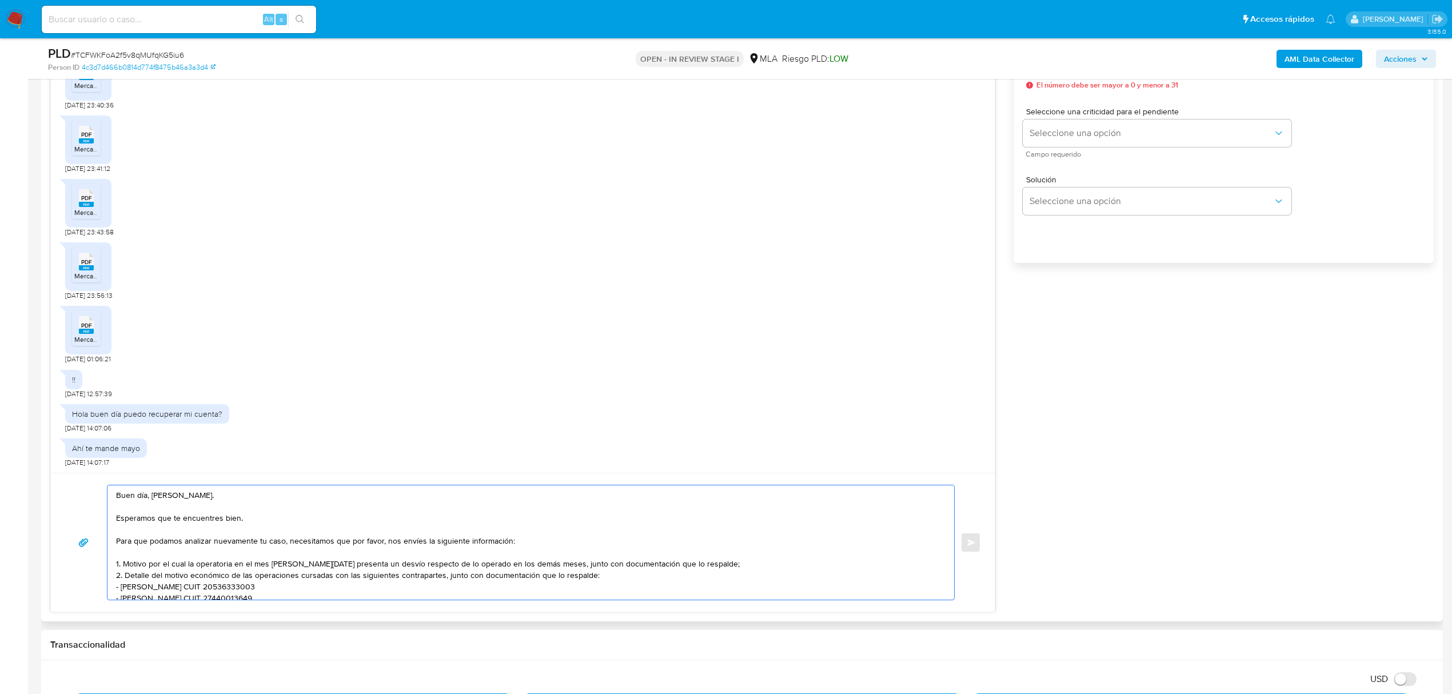
drag, startPoint x: 257, startPoint y: 518, endPoint x: 117, endPoint y: 519, distance: 140.0
click at [117, 519] on textarea "Buen día, Juan. Esperamos que te encuentres bien. Para que podamos analizar nue…" at bounding box center [528, 542] width 824 height 114
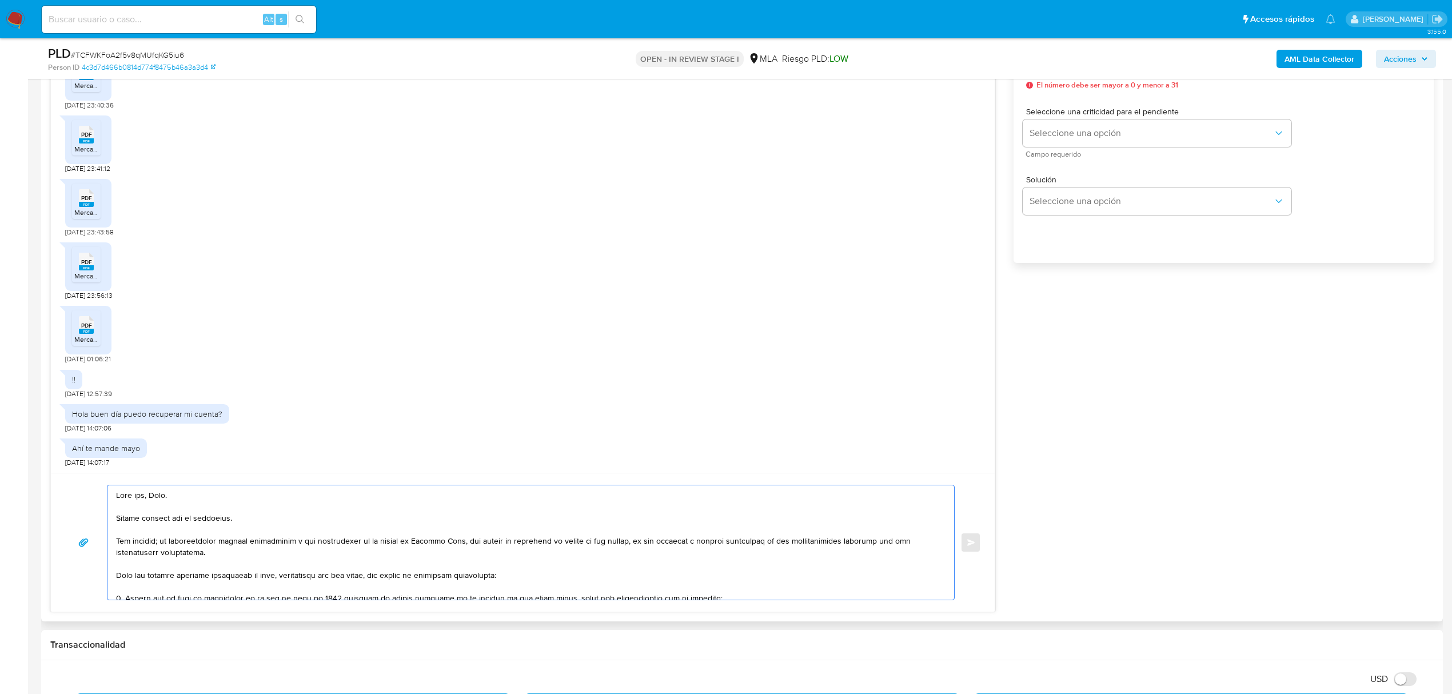
click at [541, 545] on textarea at bounding box center [528, 542] width 824 height 114
click at [0, 0] on lt-span "just i fican" at bounding box center [0, 0] width 0 height 0
click at [602, 544] on textarea at bounding box center [528, 542] width 824 height 114
click at [575, 540] on textarea at bounding box center [528, 542] width 824 height 114
click at [657, 540] on textarea at bounding box center [528, 542] width 824 height 114
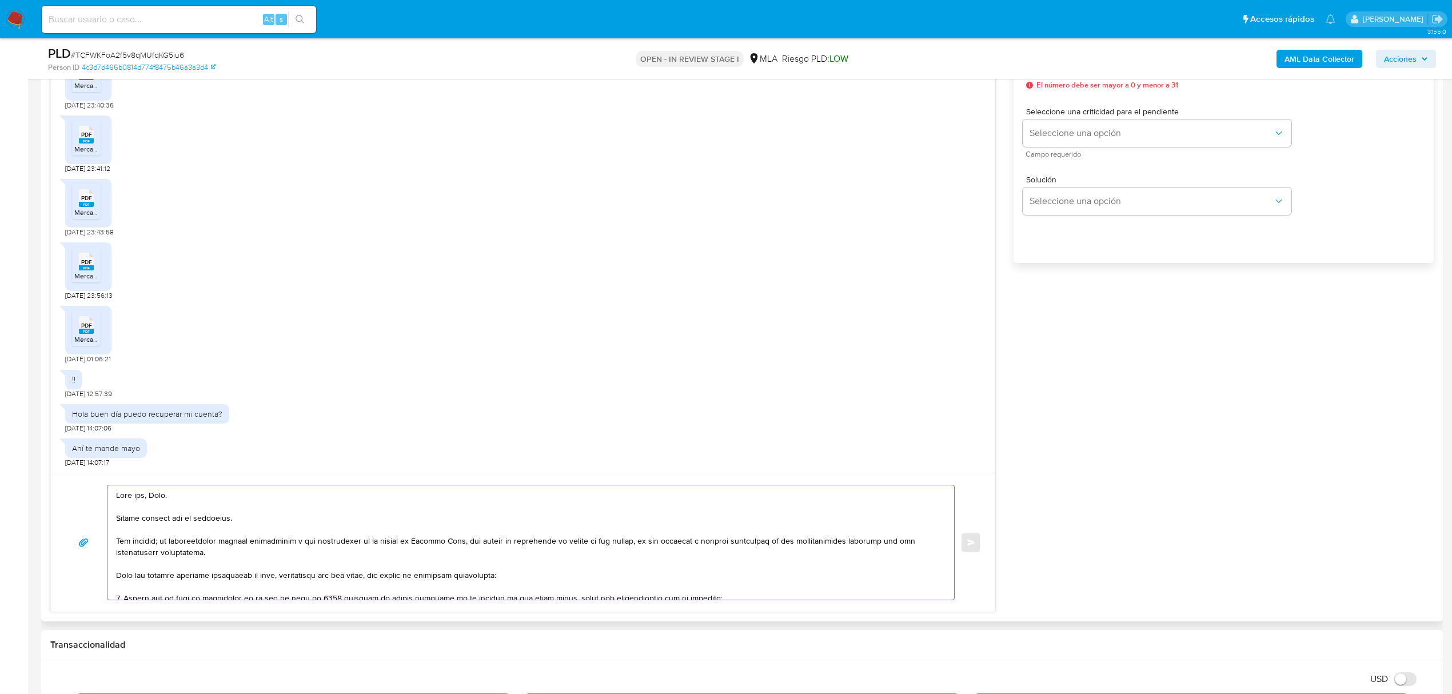
click at [711, 540] on textarea at bounding box center [528, 542] width 824 height 114
click at [746, 540] on textarea at bounding box center [528, 542] width 824 height 114
click at [0, 0] on lt-span "económicos" at bounding box center [0, 0] width 0 height 0
click at [613, 547] on textarea at bounding box center [528, 542] width 824 height 114
click at [231, 552] on textarea at bounding box center [528, 542] width 824 height 114
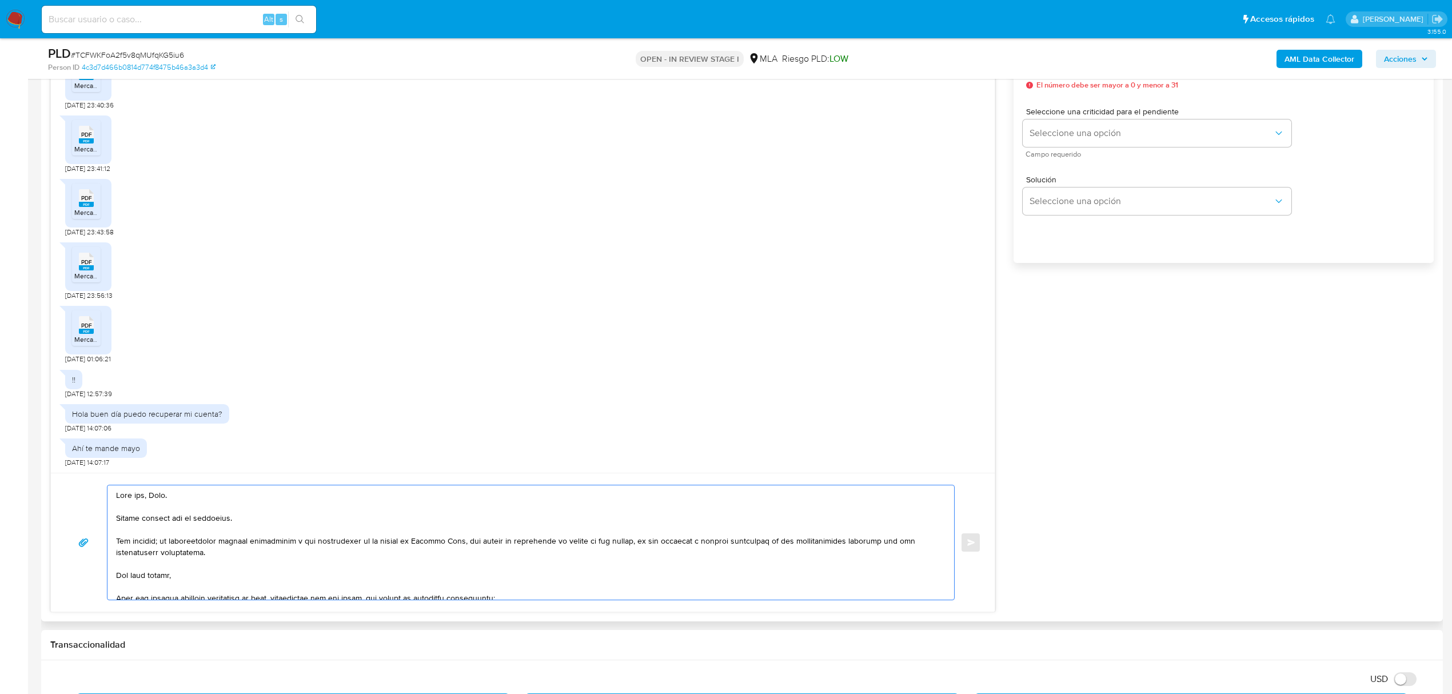
paste textarea "Verificamos que [la documentación aportada no es suficiente para justificar la …"
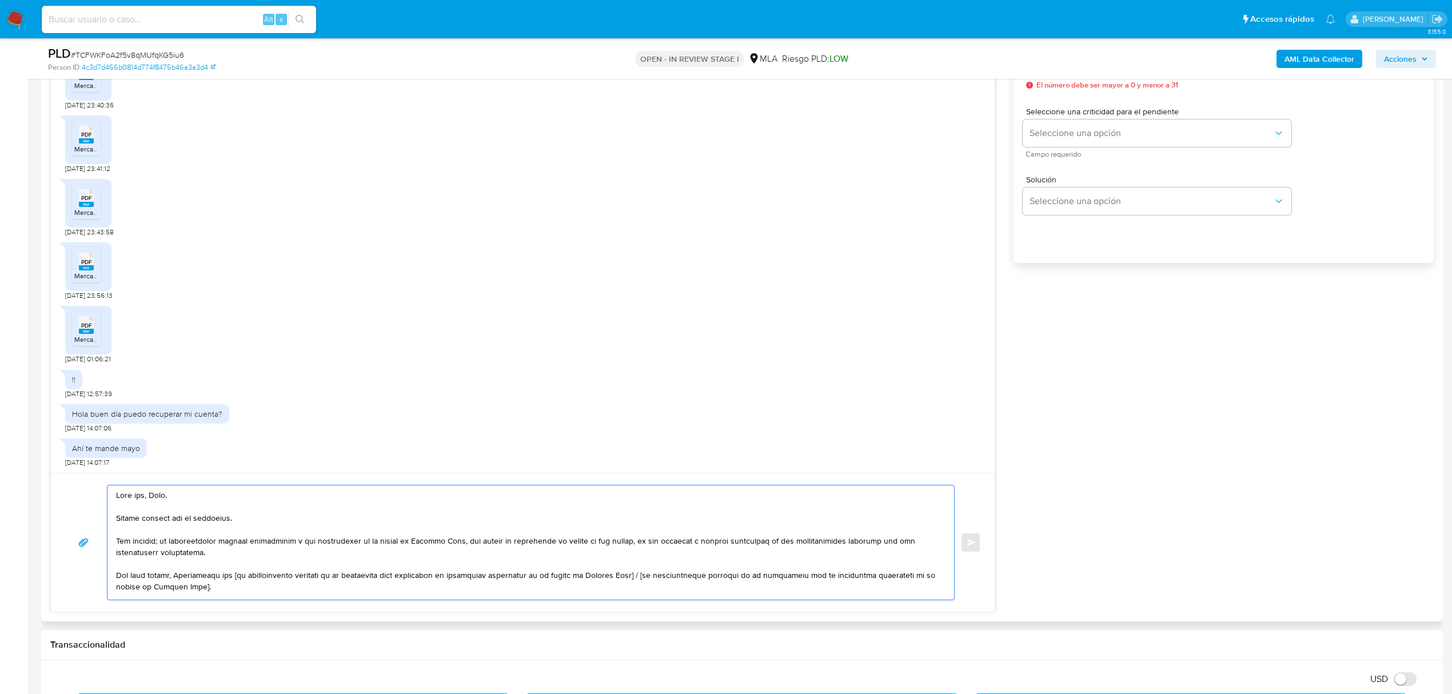
click at [183, 566] on textarea at bounding box center [528, 542] width 824 height 114
click at [171, 575] on textarea at bounding box center [528, 542] width 824 height 114
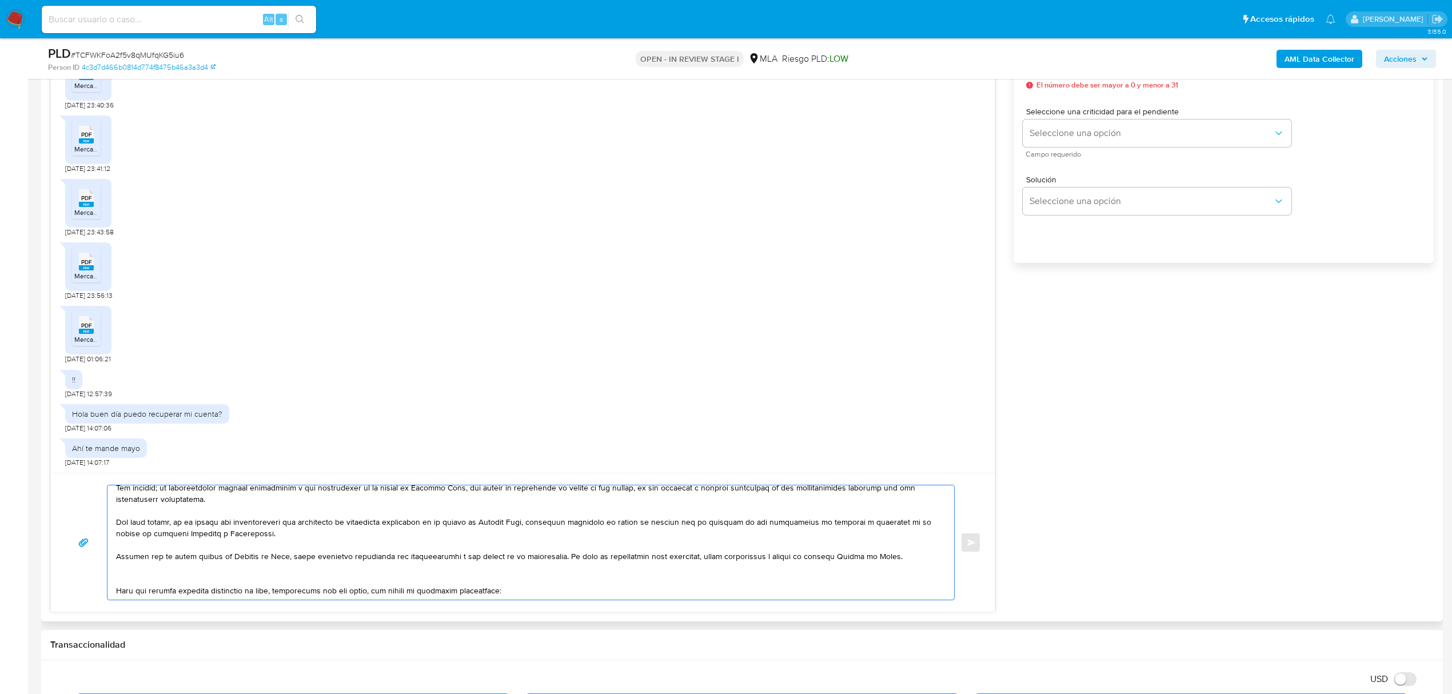
scroll to position [76, 0]
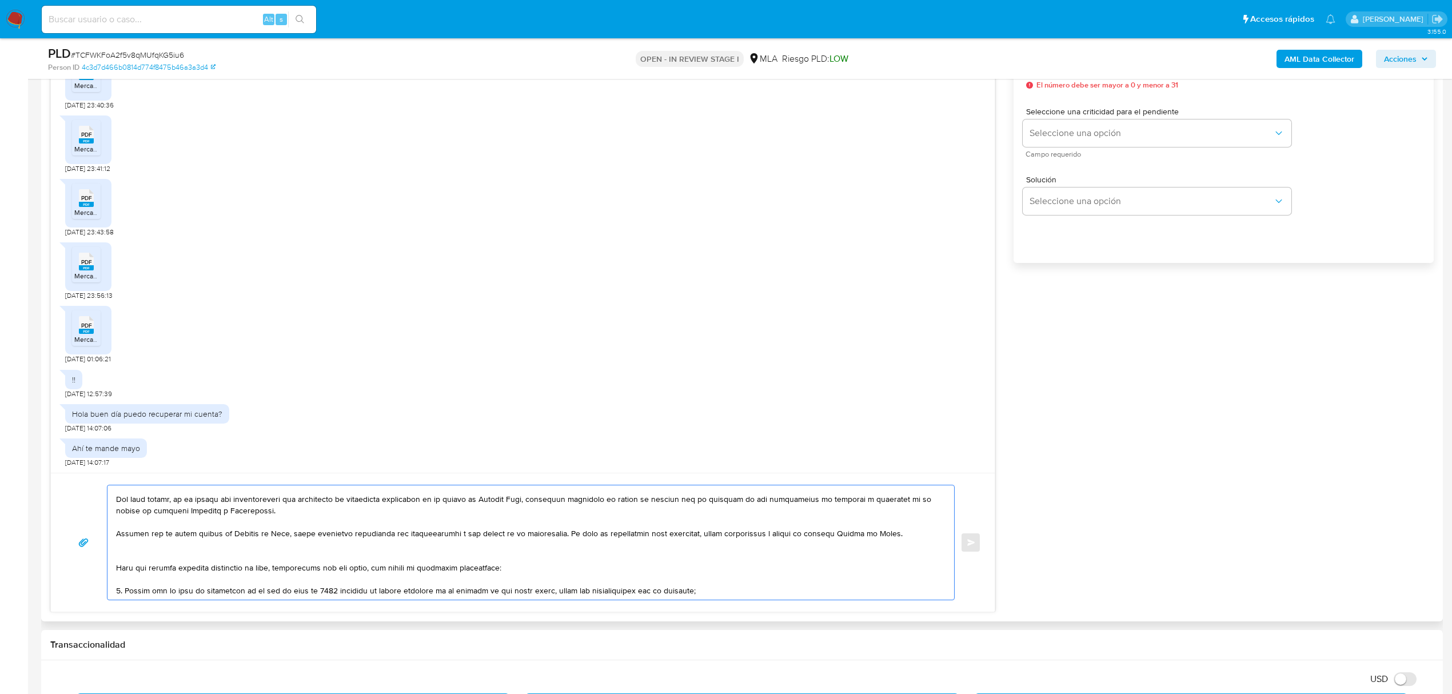
click at [560, 534] on textarea at bounding box center [528, 542] width 824 height 114
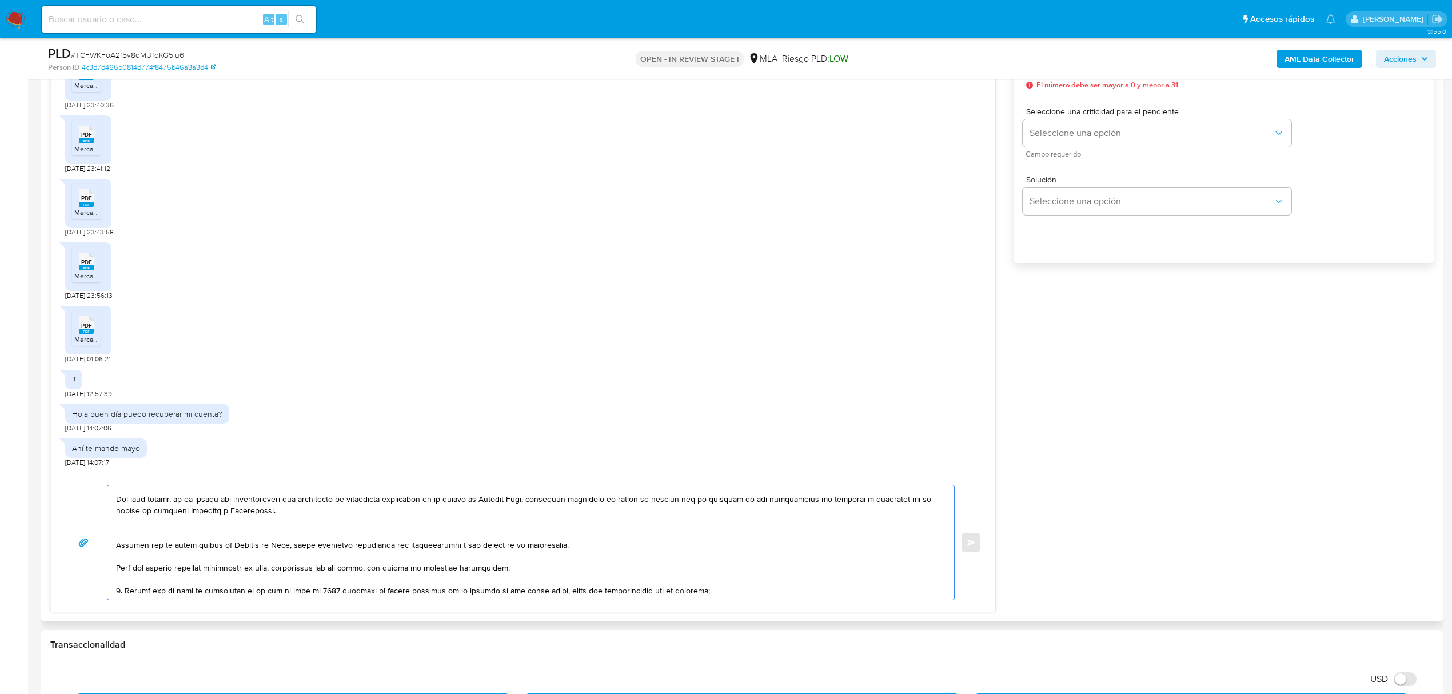
paste textarea "En caso de regularizar esta situación, podés contactarte a través de nuestro Po…"
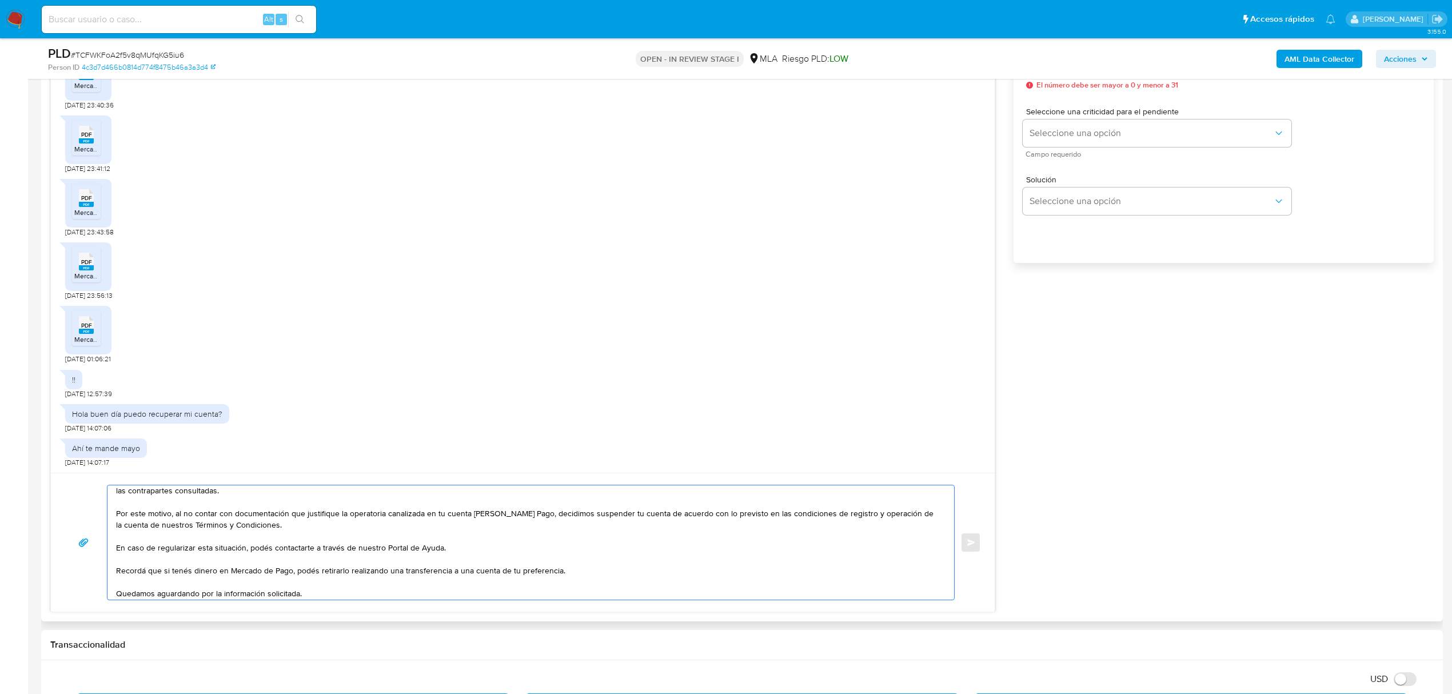
scroll to position [73, 0]
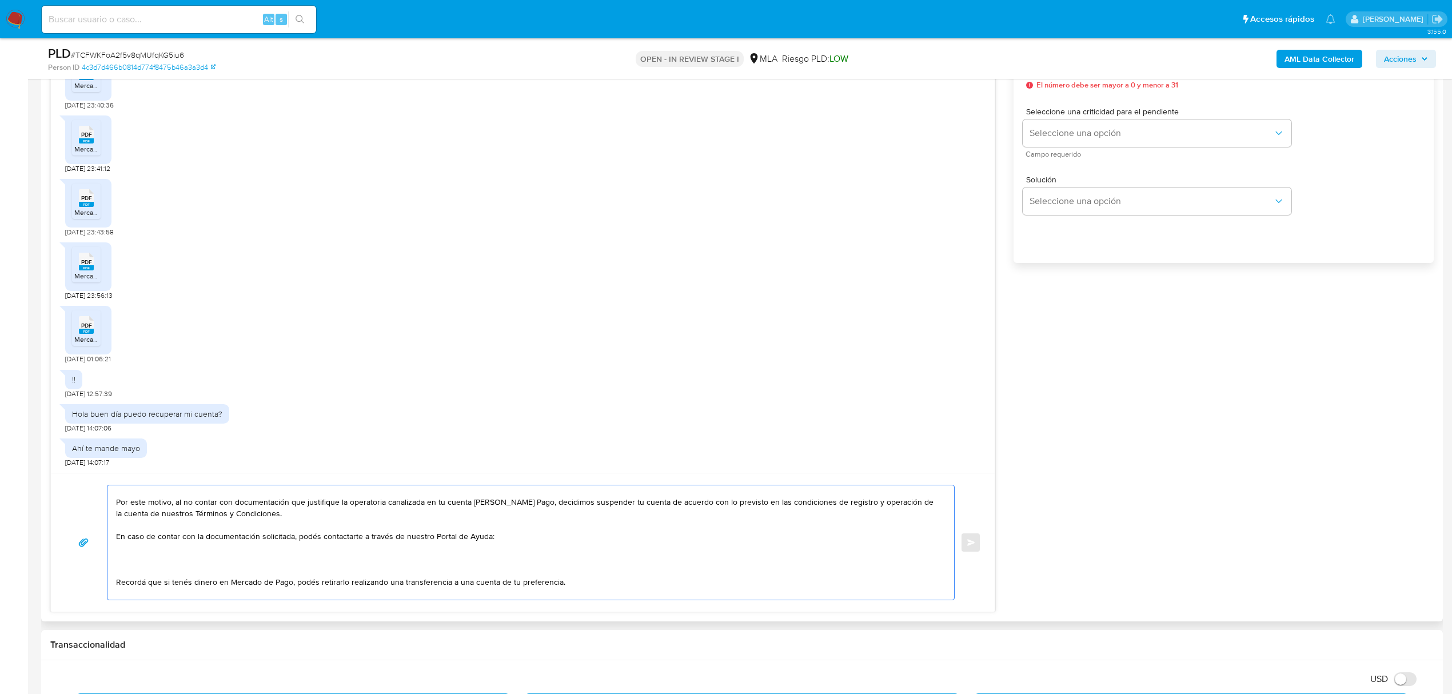
paste textarea "Para que podamos analizar nuevamente tu caso, necesitamos que por favor, nos en…"
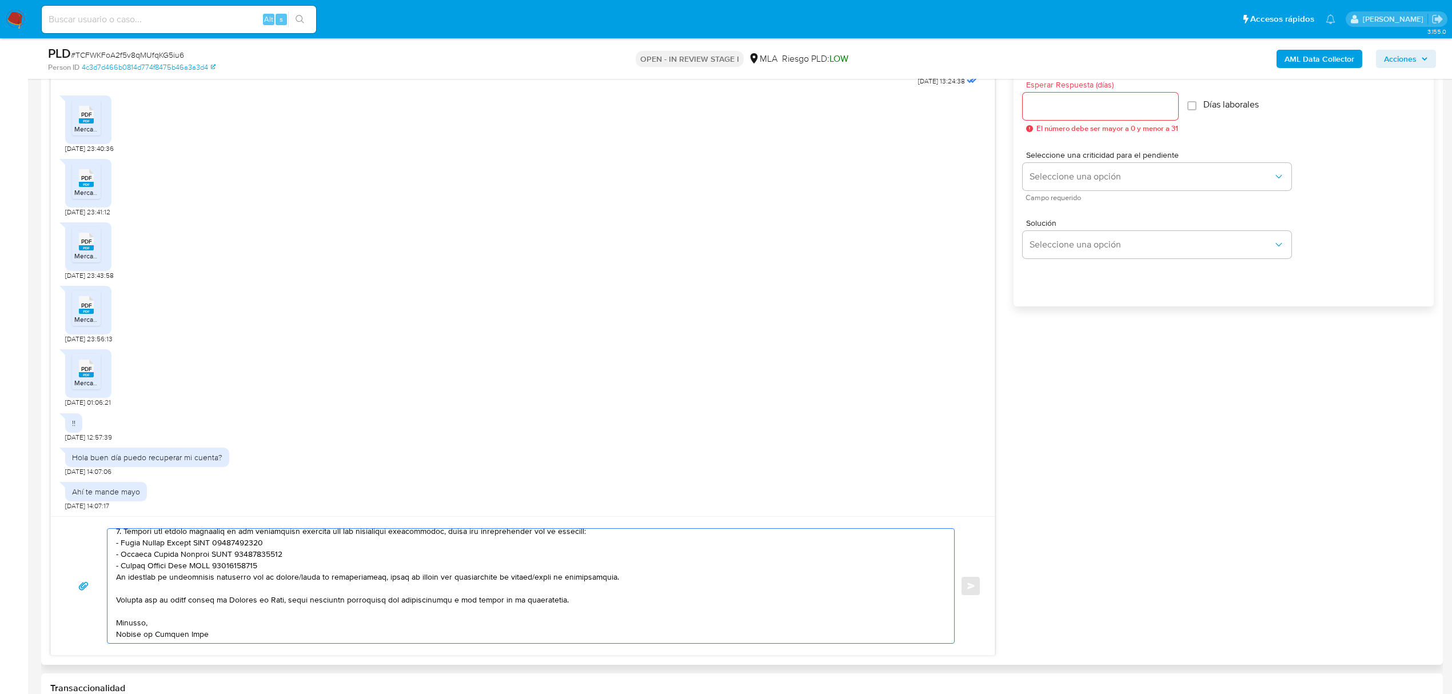
scroll to position [533, 0]
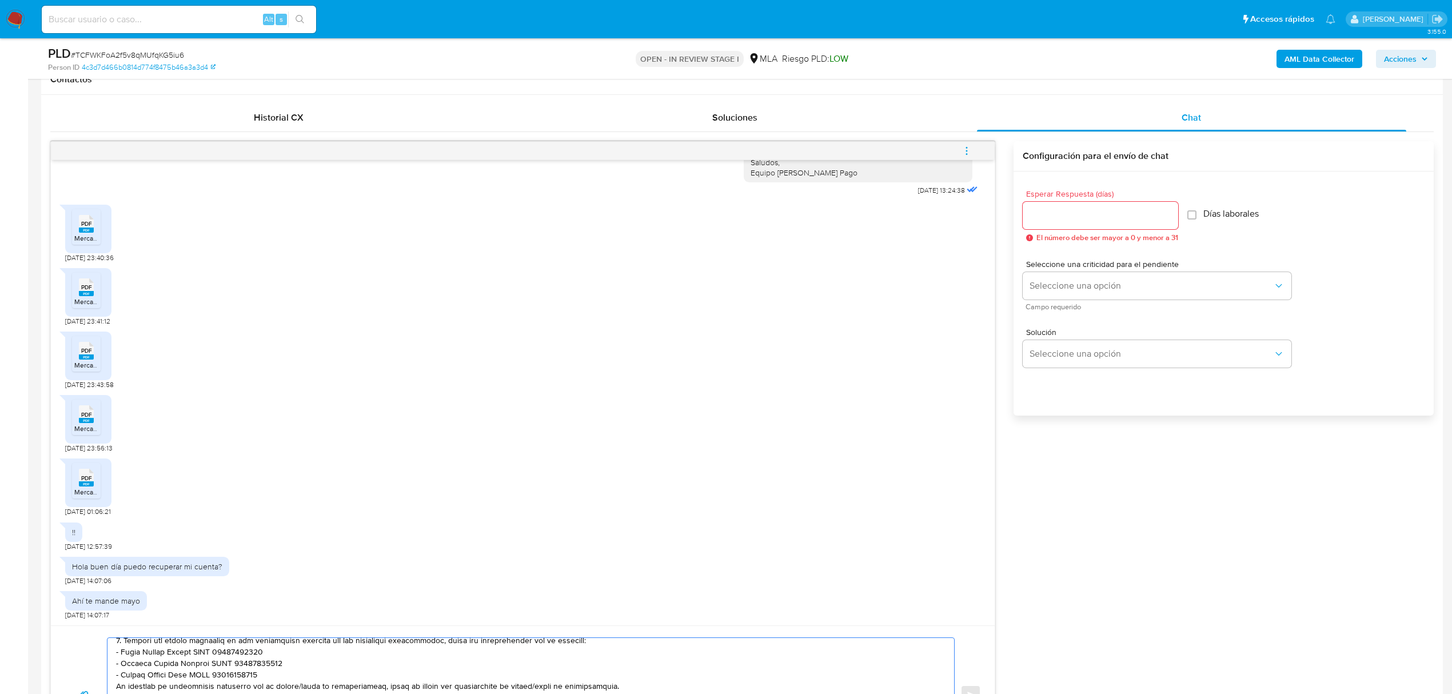
type textarea "Buen día, Juan. Muchas gracias por tu respuesta. Sin embargo; la documentación …"
click at [1079, 214] on input "Esperar Respuesta (días)" at bounding box center [1099, 215] width 155 height 15
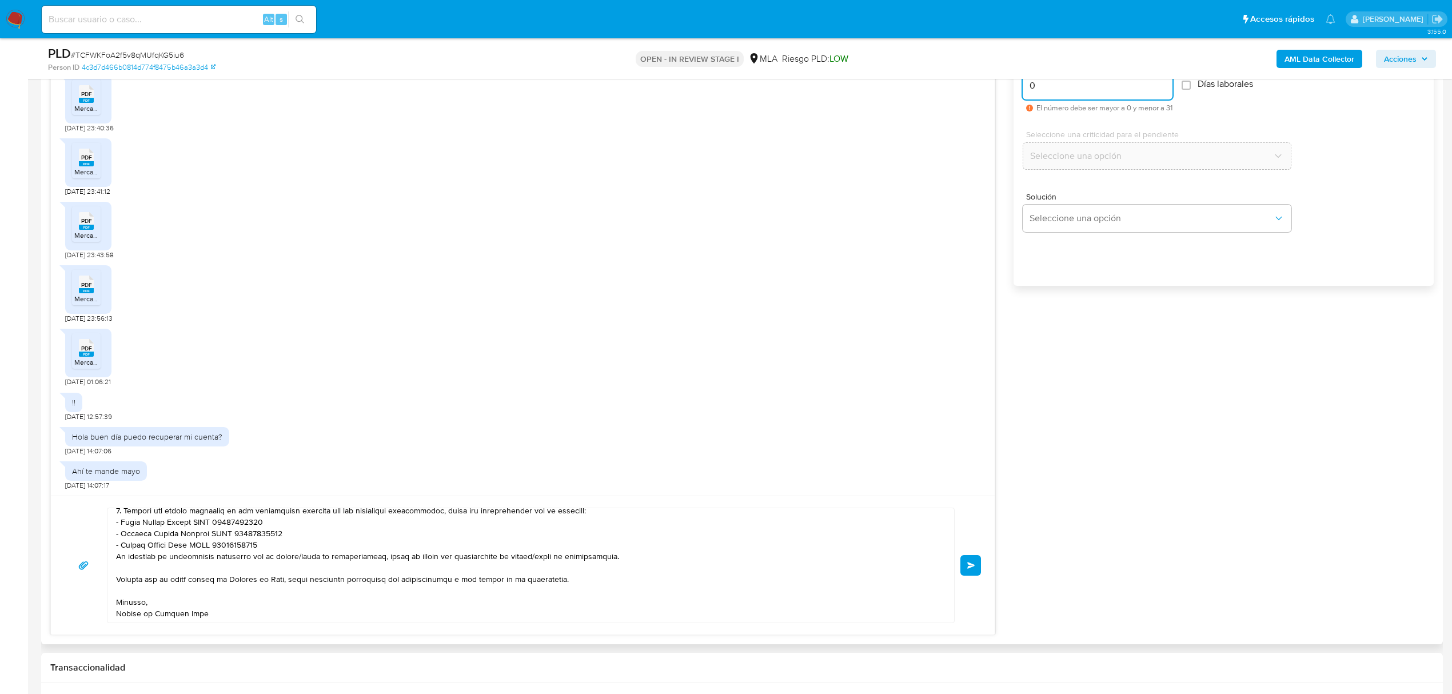
scroll to position [686, 0]
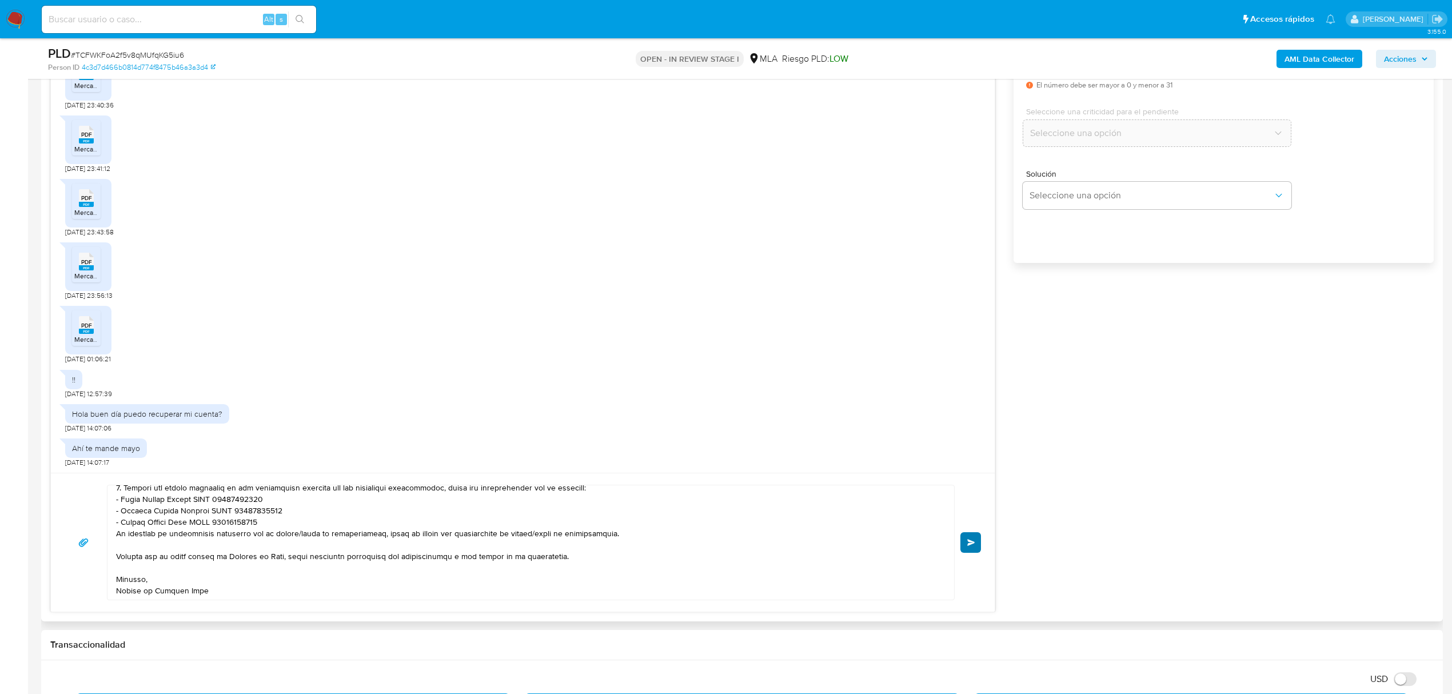
type input "0"
click at [970, 546] on span "Enviar" at bounding box center [971, 542] width 8 height 7
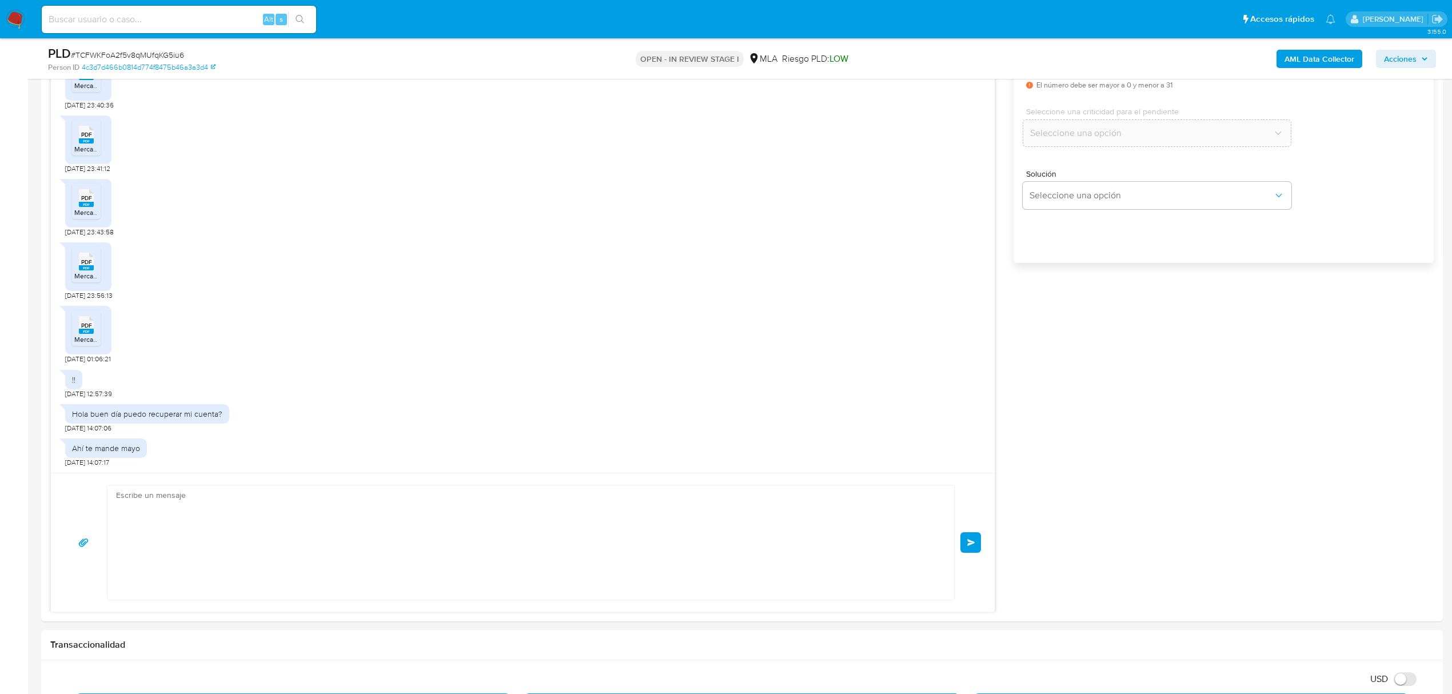
scroll to position [0, 0]
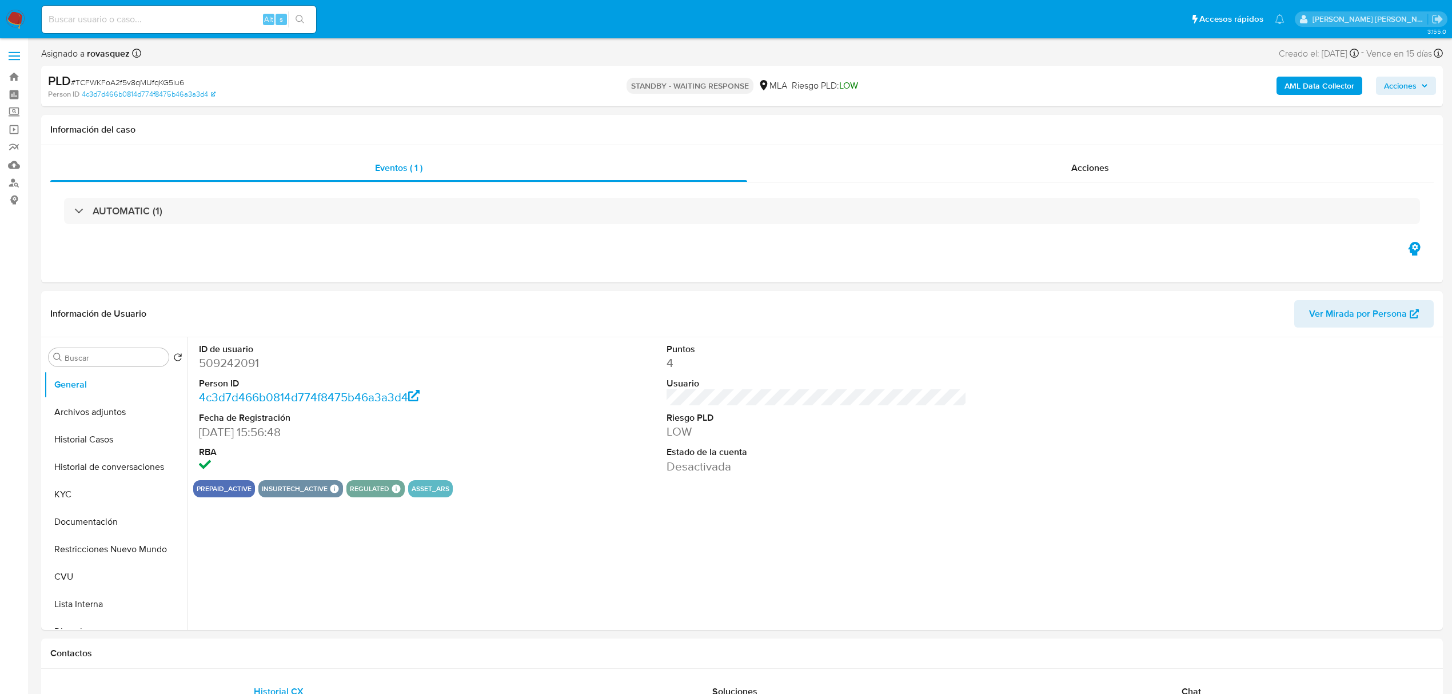
select select "10"
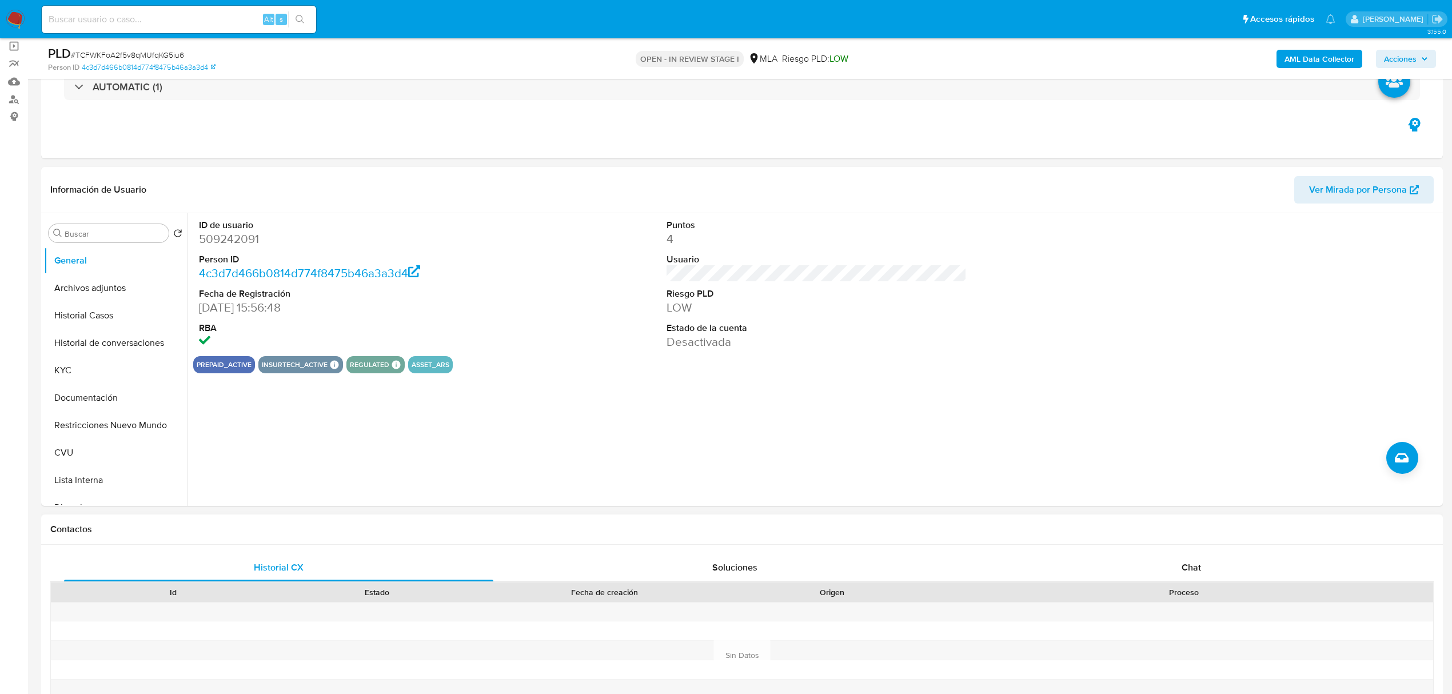
scroll to position [229, 0]
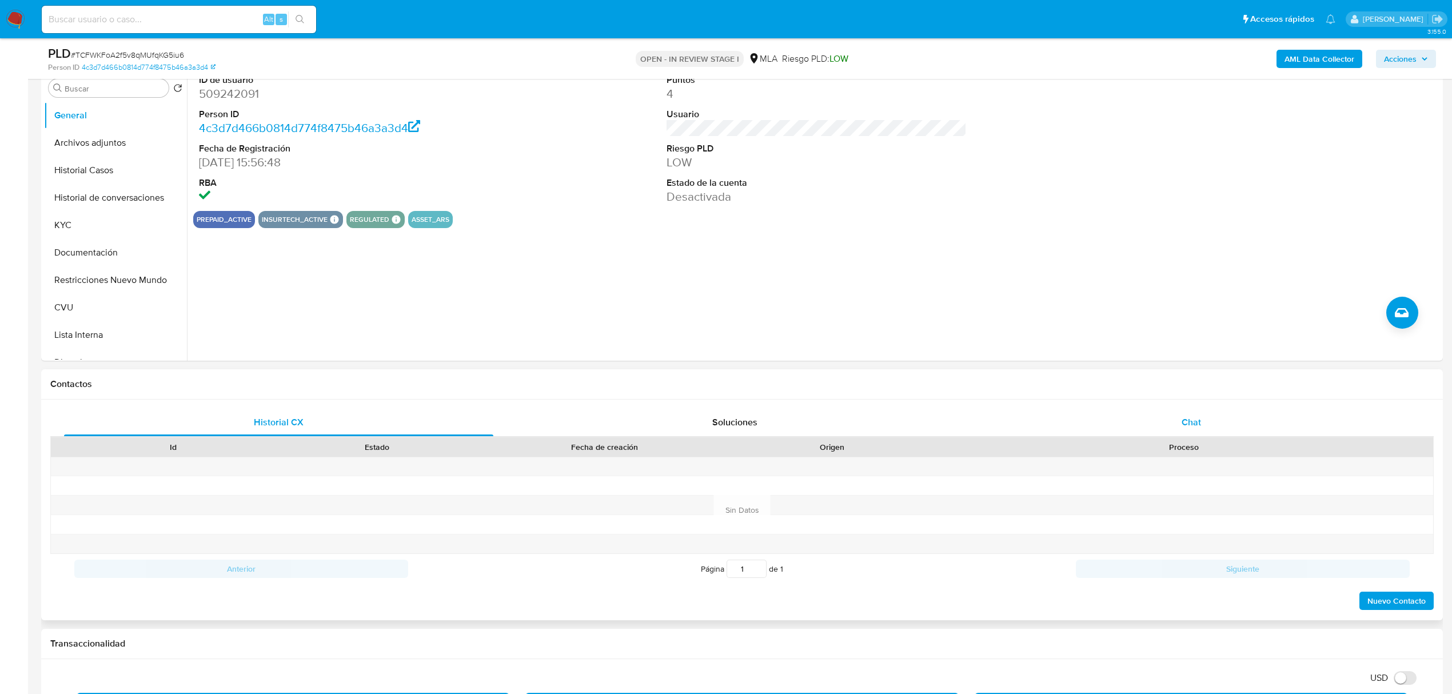
click at [1183, 433] on div "Chat" at bounding box center [1191, 422] width 429 height 27
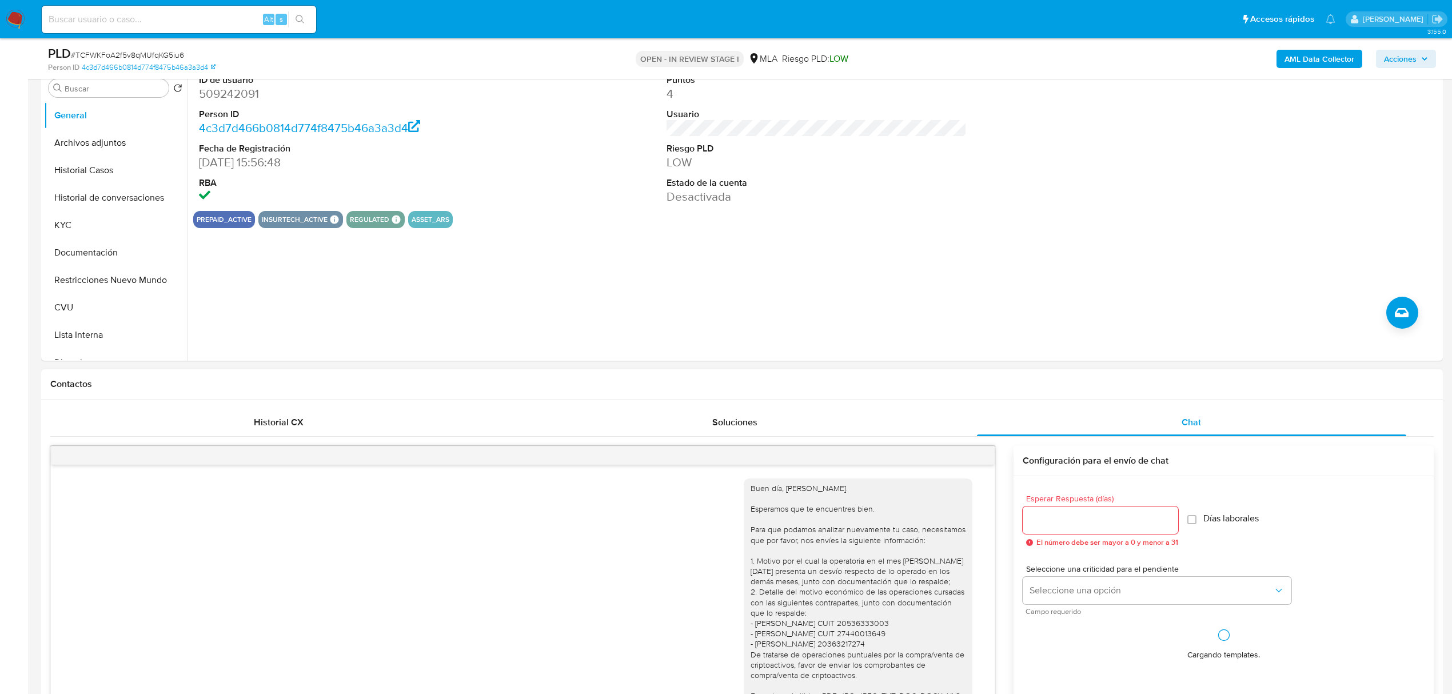
scroll to position [761, 0]
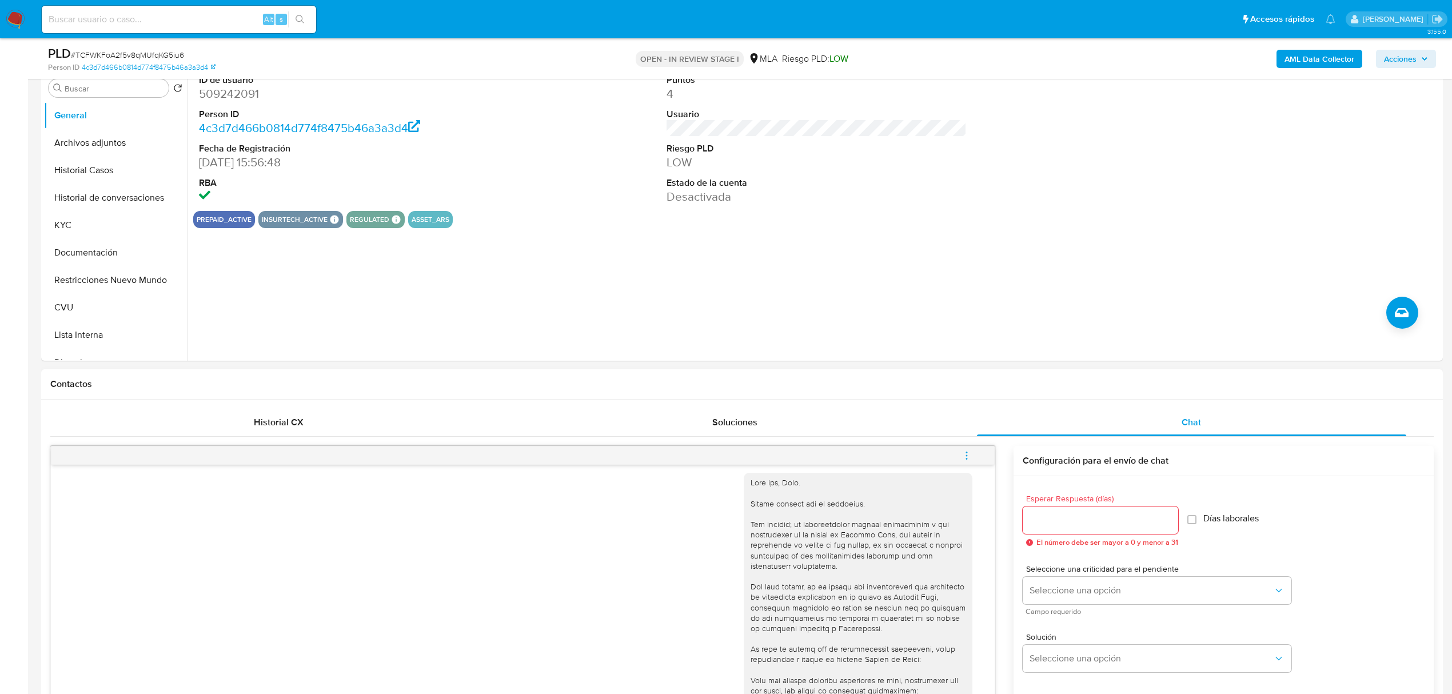
click at [960, 458] on button "menu-action" at bounding box center [967, 455] width 38 height 27
click at [913, 435] on li "Cerrar conversación" at bounding box center [888, 434] width 117 height 21
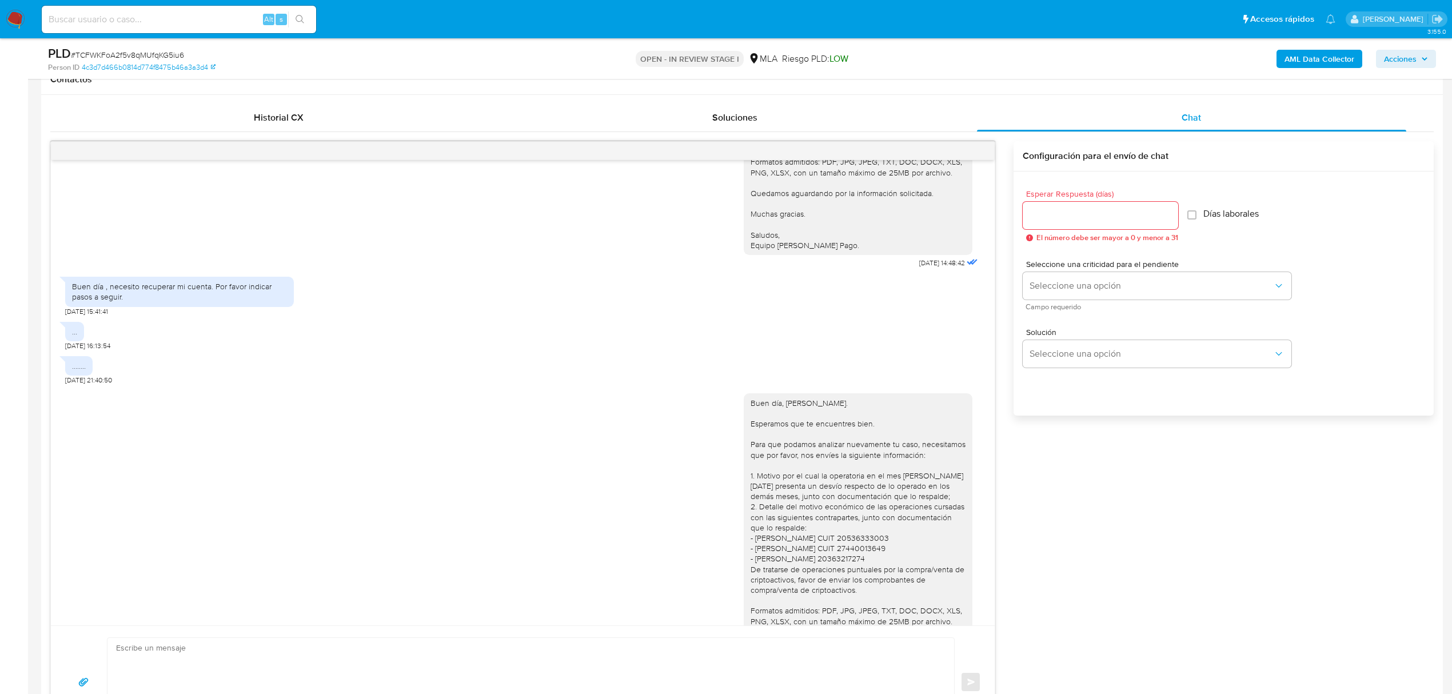
scroll to position [1676, 0]
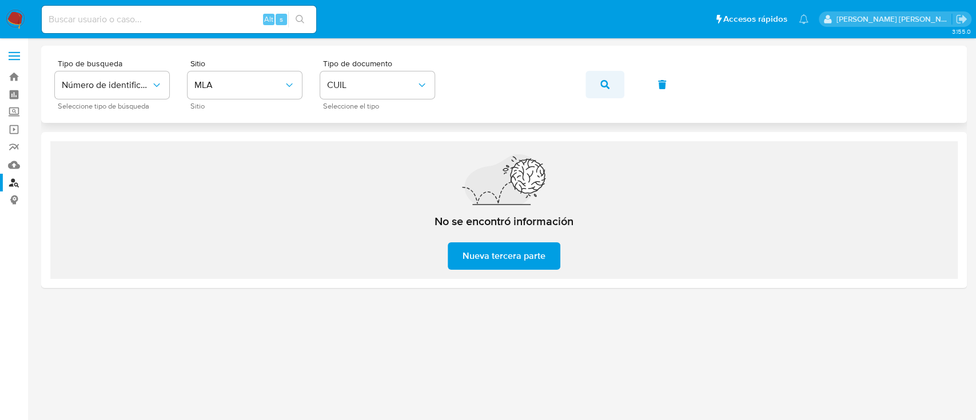
click at [595, 86] on button "button" at bounding box center [604, 84] width 39 height 27
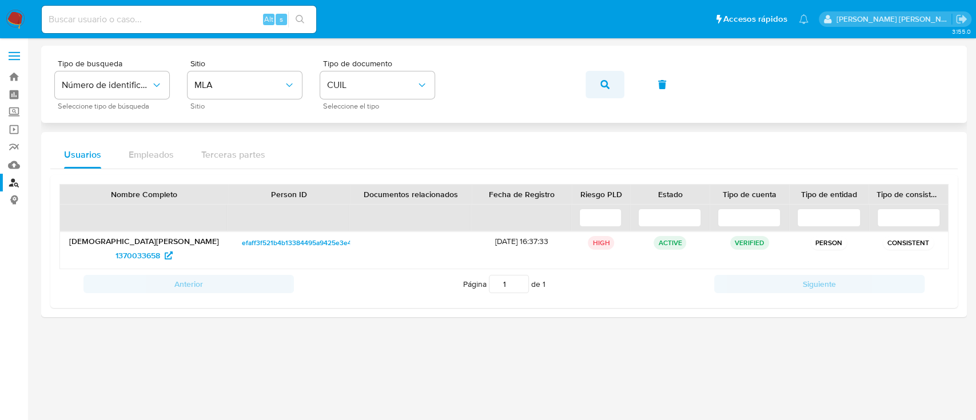
click at [599, 86] on button "button" at bounding box center [604, 84] width 39 height 27
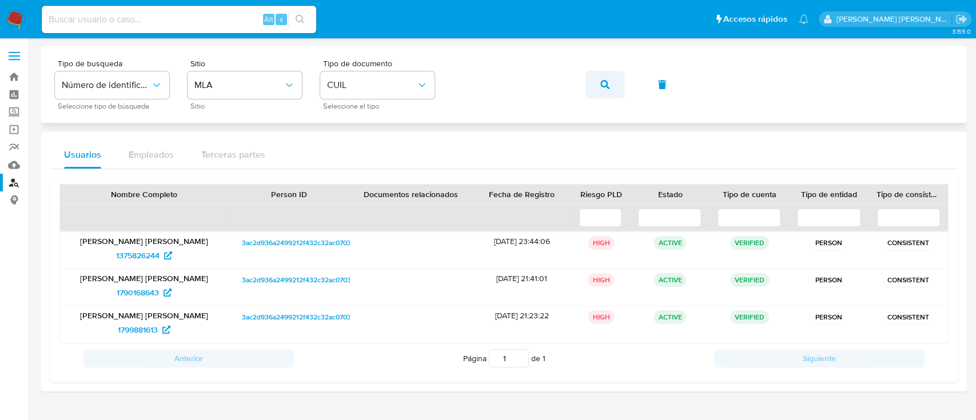
click at [598, 83] on button "button" at bounding box center [604, 84] width 39 height 27
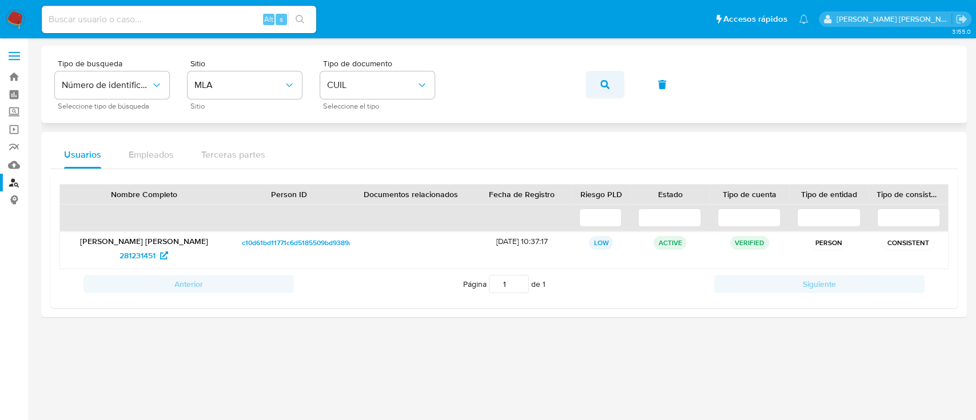
click at [601, 87] on icon "button" at bounding box center [604, 84] width 9 height 9
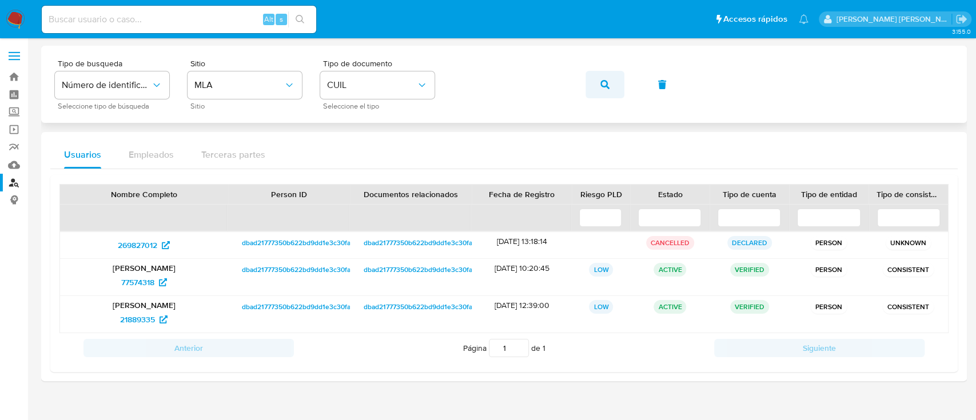
click at [598, 89] on button "button" at bounding box center [604, 84] width 39 height 27
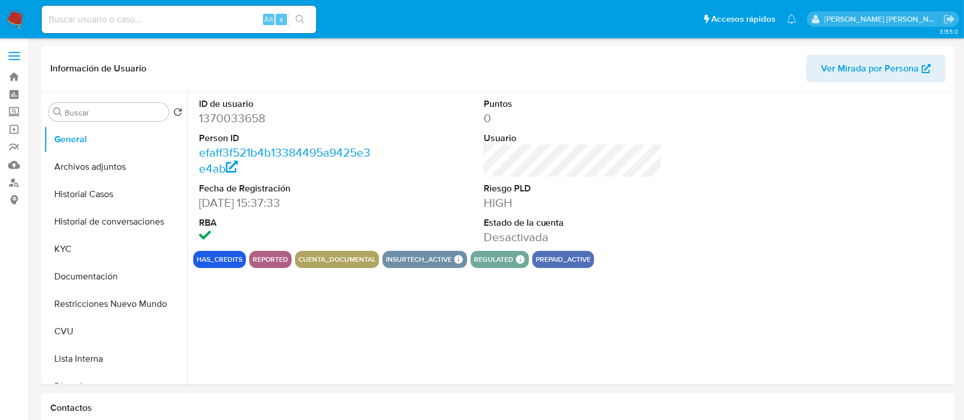
select select "10"
click at [93, 197] on button "Historial Casos" at bounding box center [111, 194] width 134 height 27
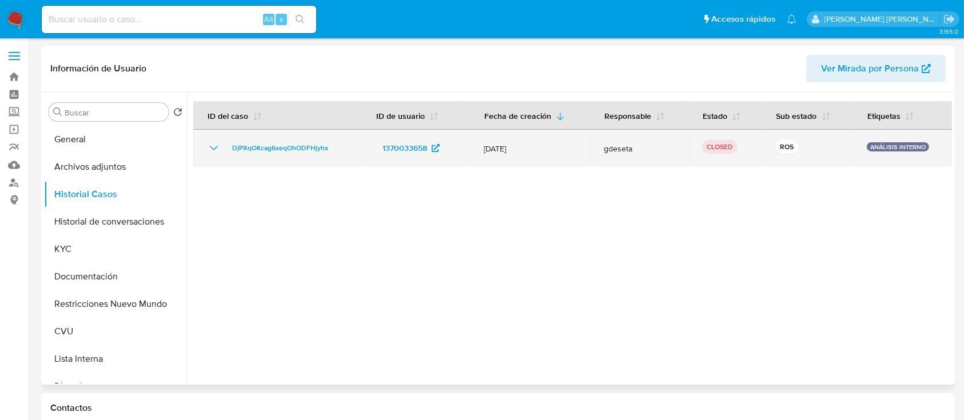
click at [211, 153] on icon "Mostrar/Ocultar" at bounding box center [214, 148] width 14 height 14
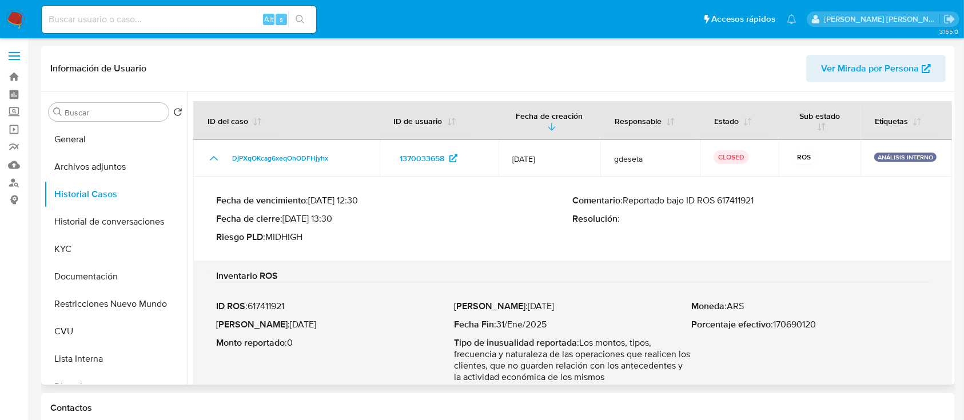
drag, startPoint x: 630, startPoint y: 201, endPoint x: 792, endPoint y: 203, distance: 161.2
click at [792, 203] on p "Comentario : Reportado bajo ID ROS 617411921" at bounding box center [751, 200] width 357 height 11
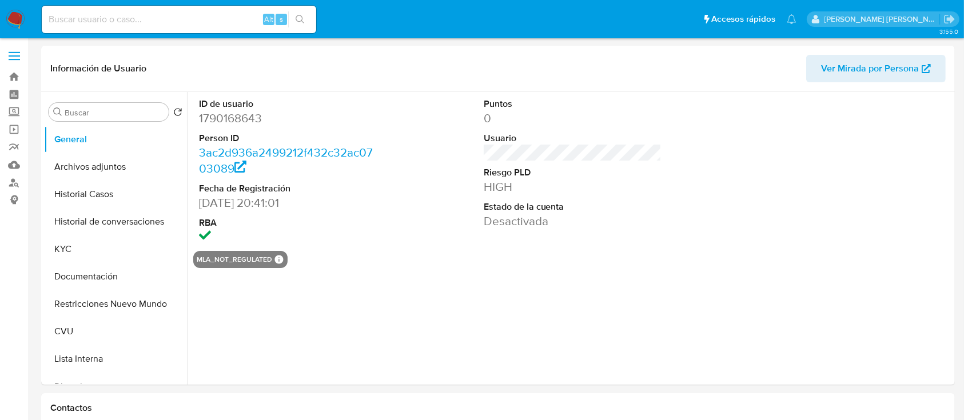
select select "10"
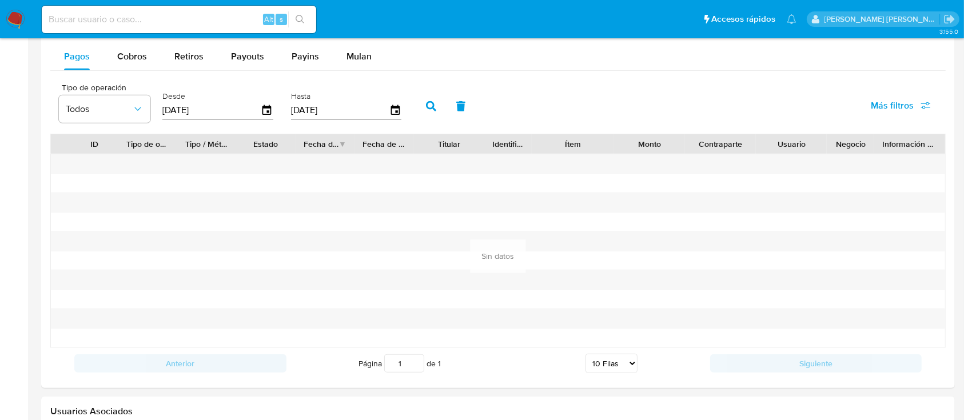
scroll to position [1295, 0]
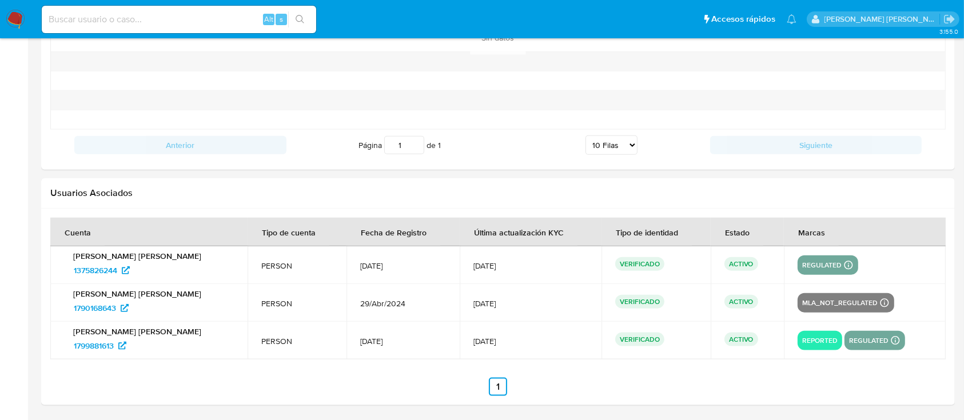
click at [109, 357] on td "[PERSON_NAME] [PERSON_NAME] 1799881613" at bounding box center [148, 341] width 197 height 38
click at [106, 344] on span "1799881613" at bounding box center [94, 346] width 40 height 18
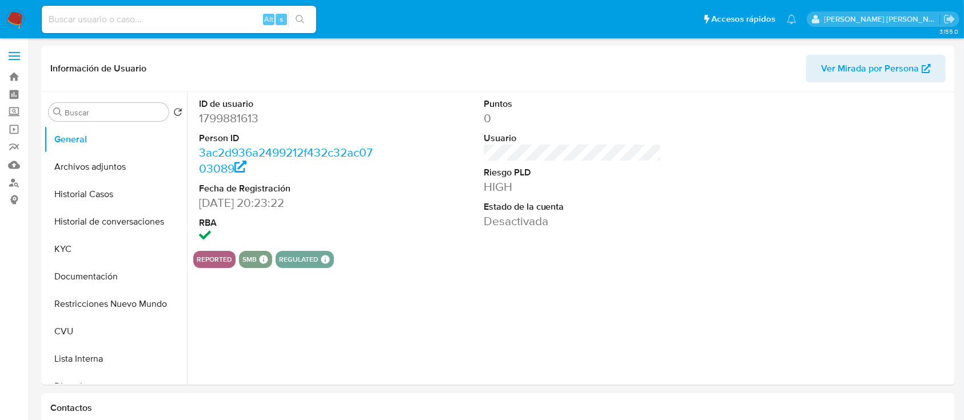
select select "10"
click at [117, 194] on button "Historial Casos" at bounding box center [111, 194] width 134 height 27
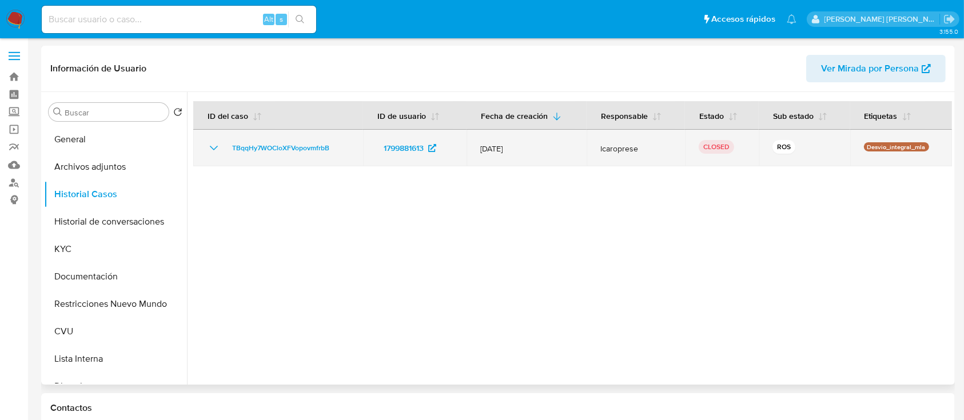
click at [198, 149] on td "TBqqHy7WOCloXFVopovmfrbB" at bounding box center [278, 148] width 170 height 37
click at [214, 149] on icon "Mostrar/Ocultar" at bounding box center [214, 148] width 14 height 14
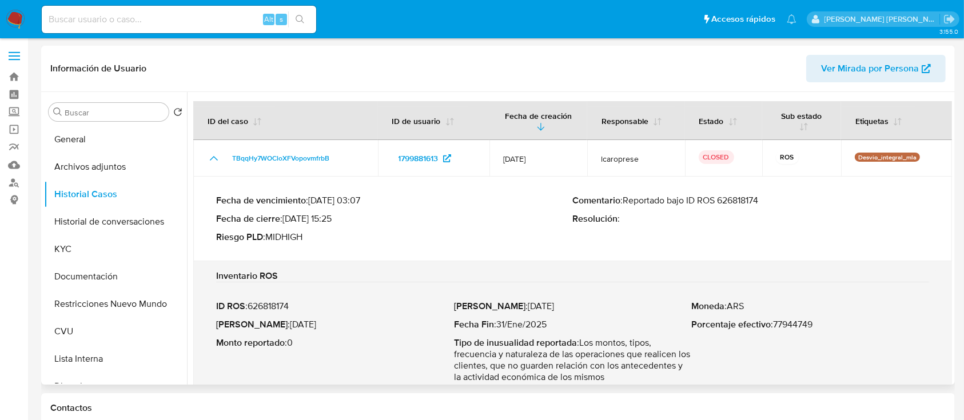
drag, startPoint x: 631, startPoint y: 200, endPoint x: 773, endPoint y: 206, distance: 141.9
click at [773, 206] on div "Comentario : Reportado bajo ID ROS 626818174 Resolución :" at bounding box center [751, 219] width 357 height 48
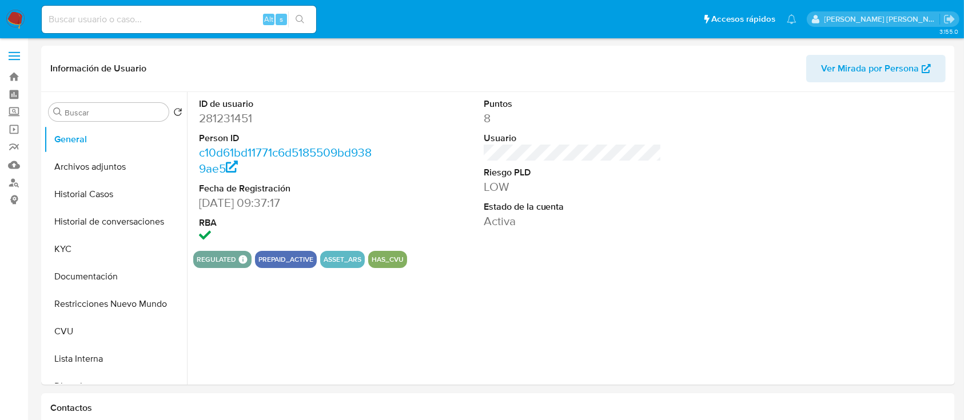
select select "10"
click at [98, 199] on button "Historial Casos" at bounding box center [111, 194] width 134 height 27
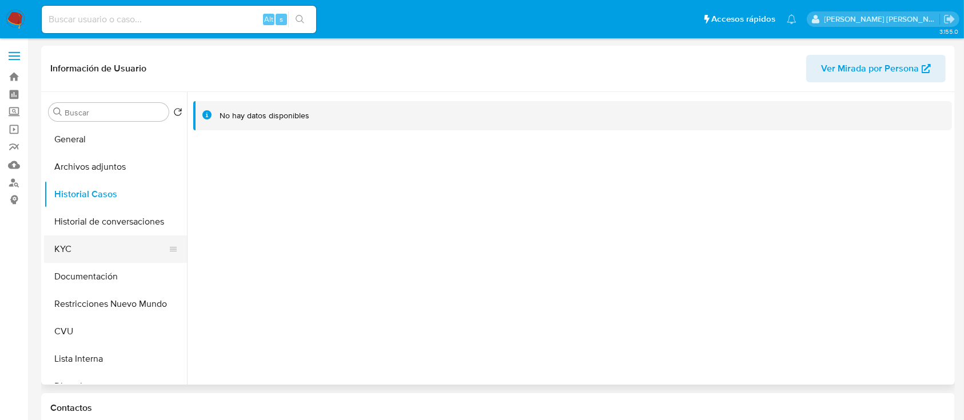
click at [73, 245] on button "KYC" at bounding box center [111, 248] width 134 height 27
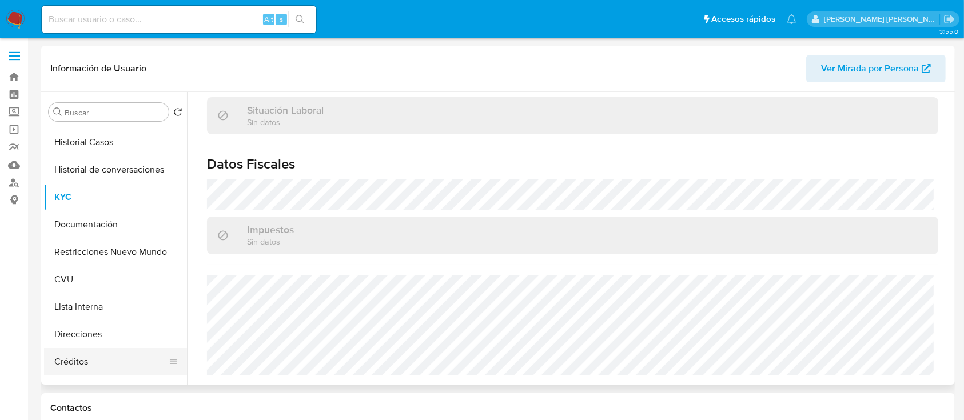
scroll to position [76, 0]
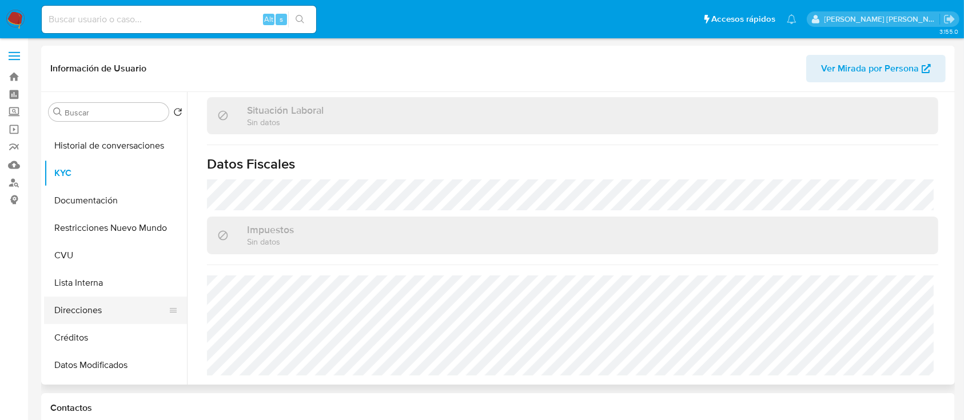
click at [102, 313] on button "Direcciones" at bounding box center [111, 310] width 134 height 27
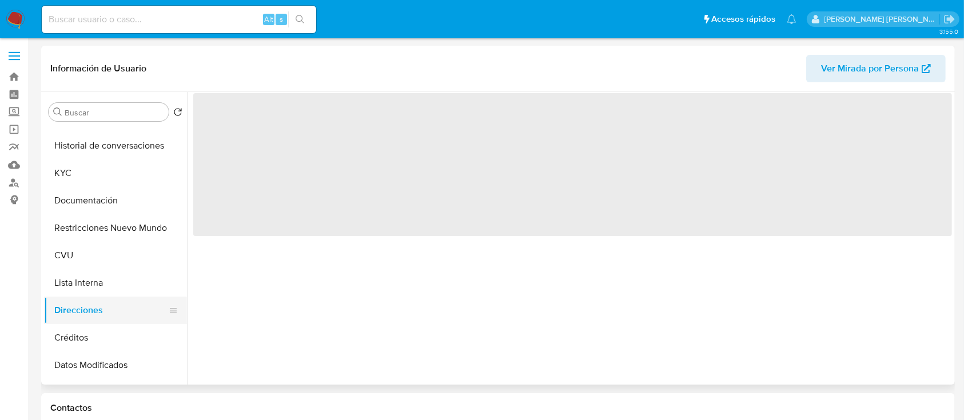
scroll to position [0, 0]
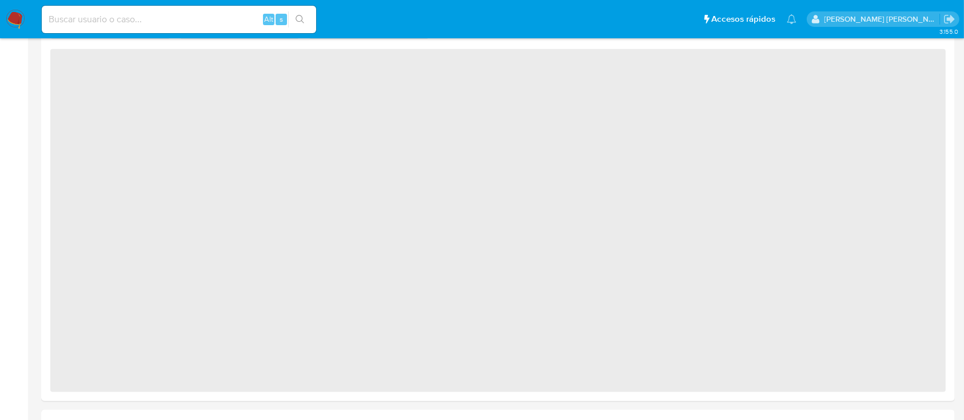
select select "10"
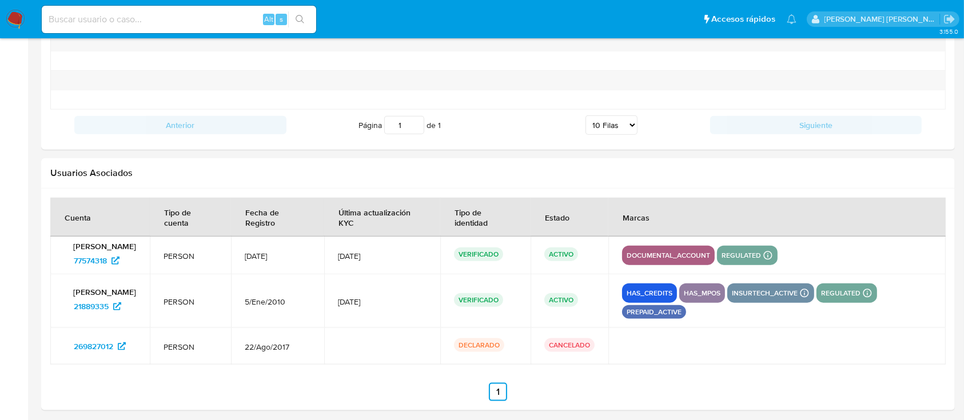
scroll to position [1321, 0]
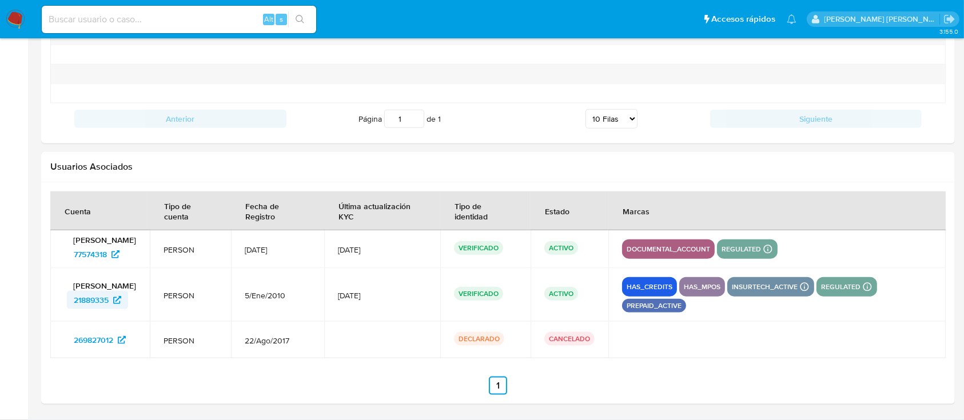
click at [99, 305] on span "21889335" at bounding box center [91, 300] width 35 height 18
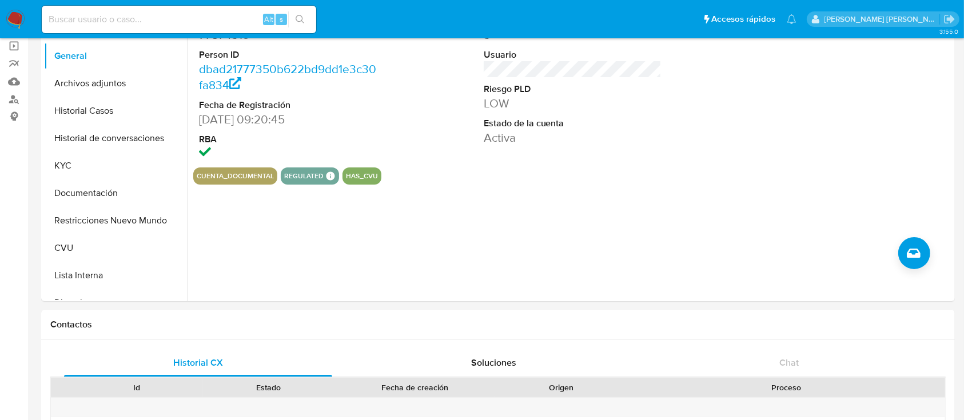
scroll to position [0, 0]
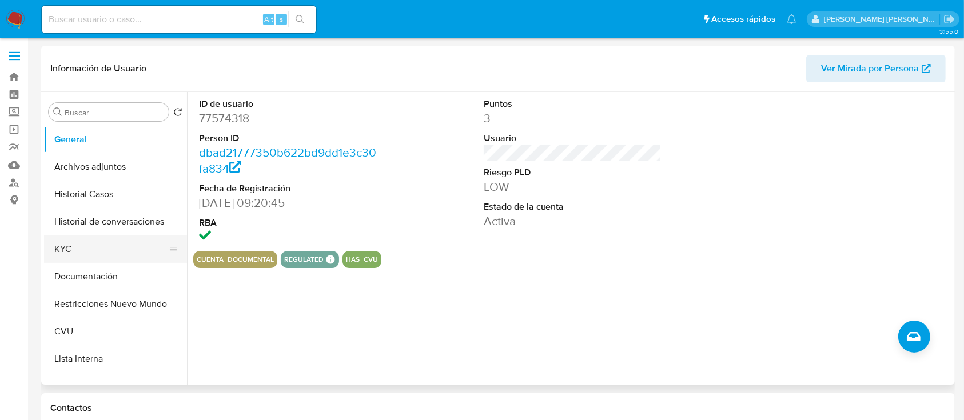
click at [87, 253] on button "KYC" at bounding box center [111, 248] width 134 height 27
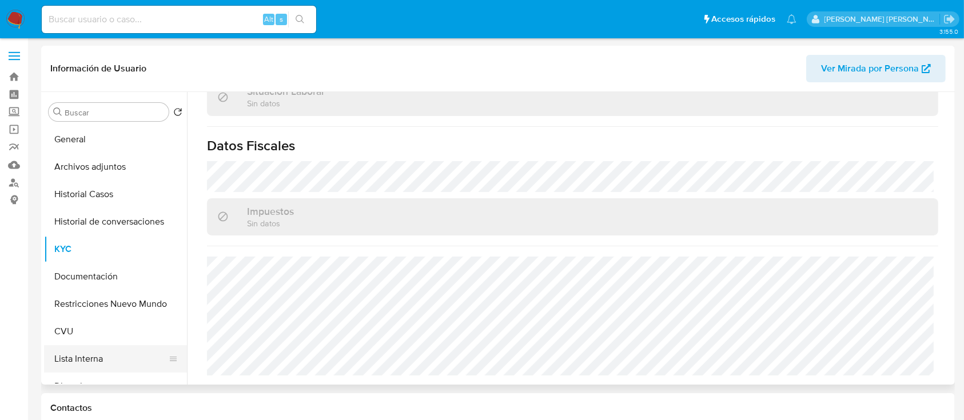
scroll to position [152, 0]
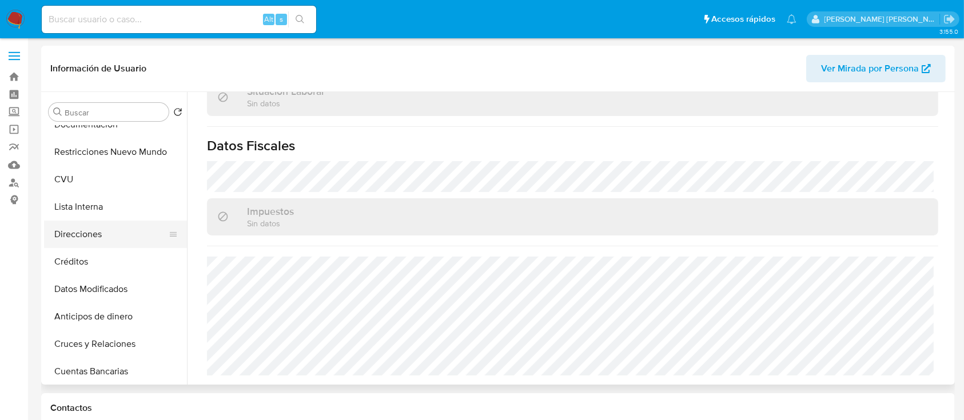
click at [69, 225] on button "Direcciones" at bounding box center [111, 234] width 134 height 27
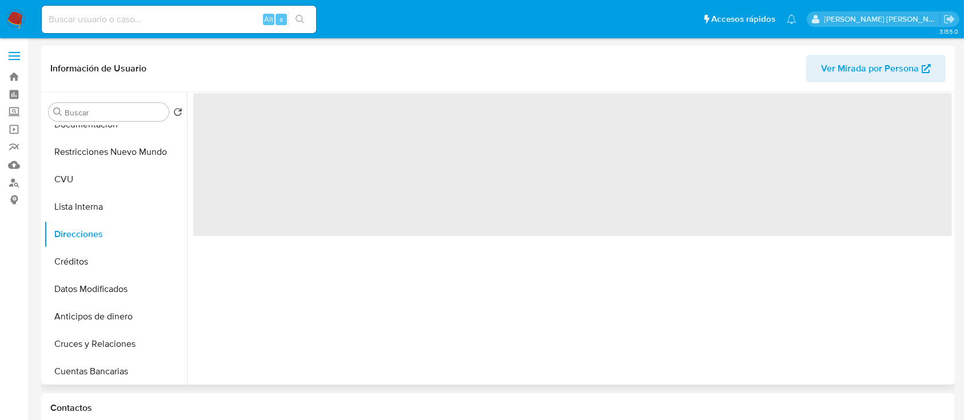
scroll to position [0, 0]
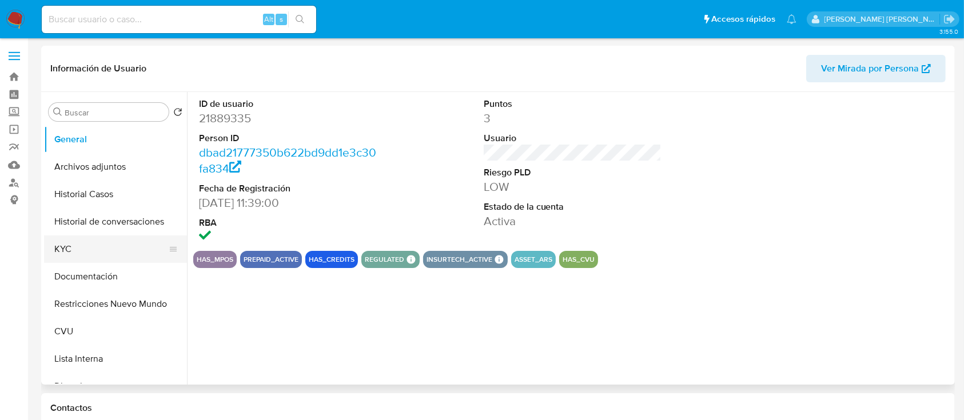
click at [107, 258] on button "KYC" at bounding box center [111, 248] width 134 height 27
select select "10"
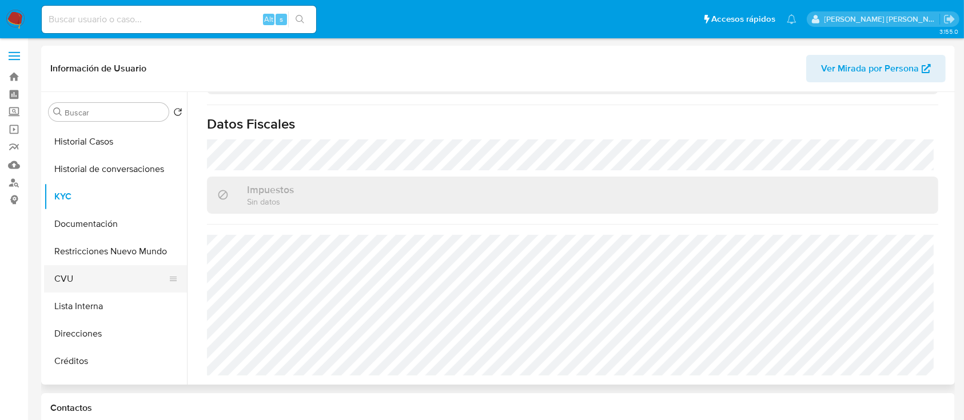
scroll to position [76, 0]
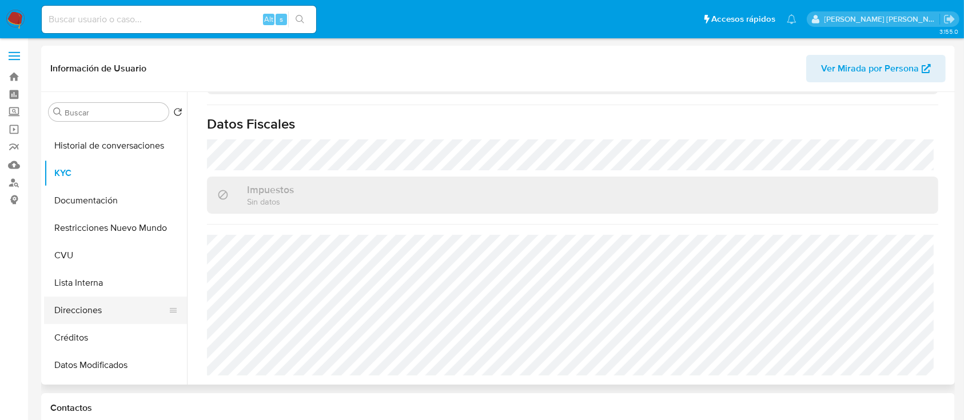
click at [108, 310] on button "Direcciones" at bounding box center [111, 310] width 134 height 27
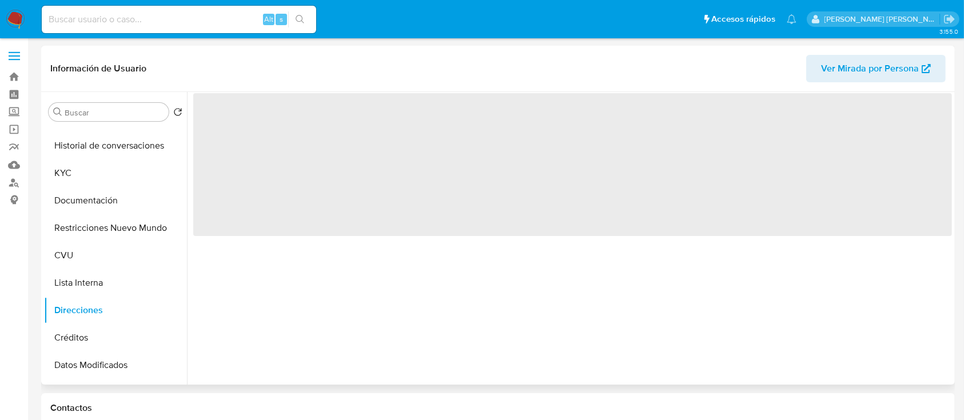
scroll to position [0, 0]
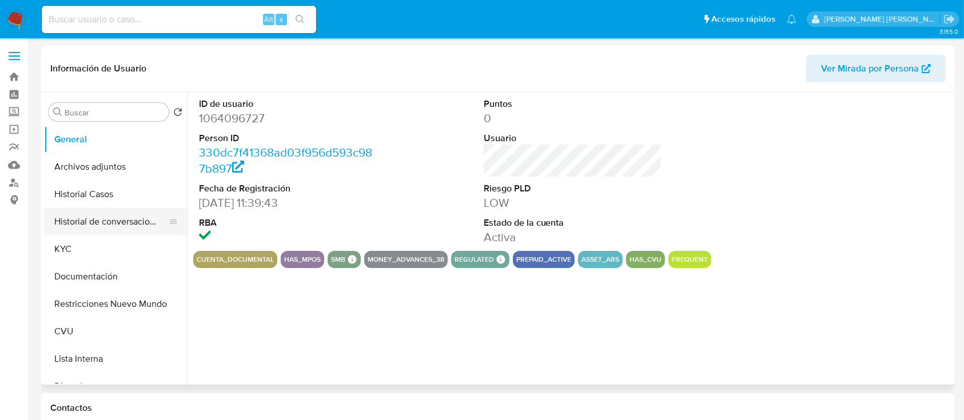
select select "10"
click at [116, 194] on button "Historial Casos" at bounding box center [111, 194] width 134 height 27
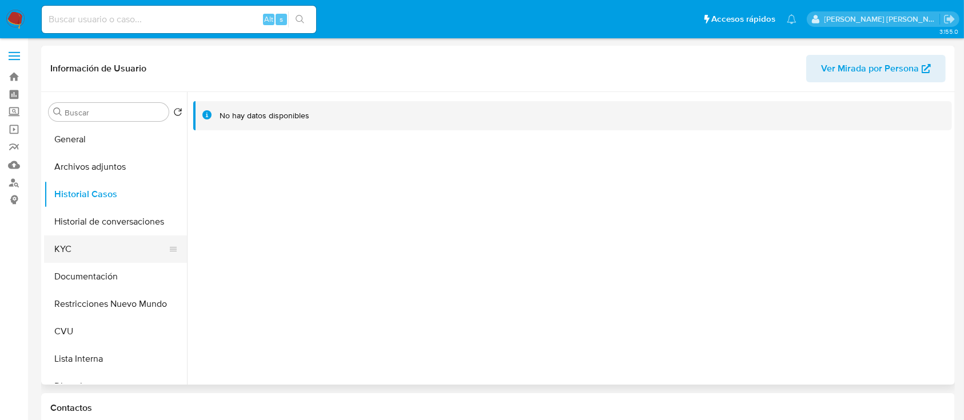
click at [99, 253] on button "KYC" at bounding box center [111, 248] width 134 height 27
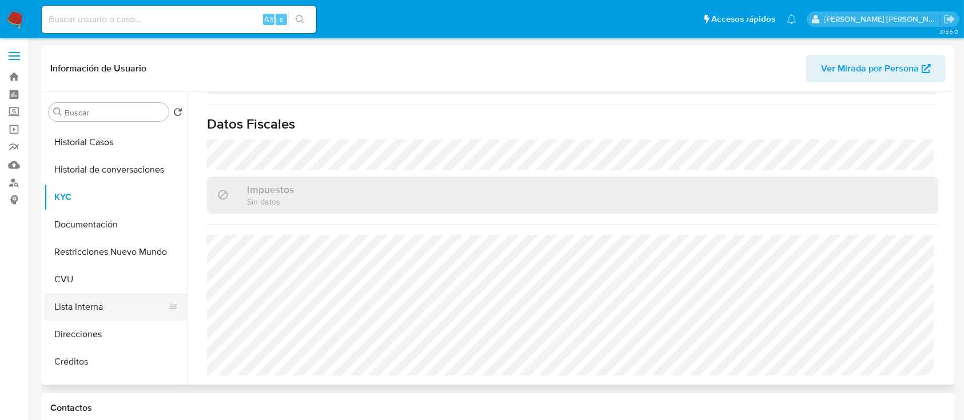
scroll to position [76, 0]
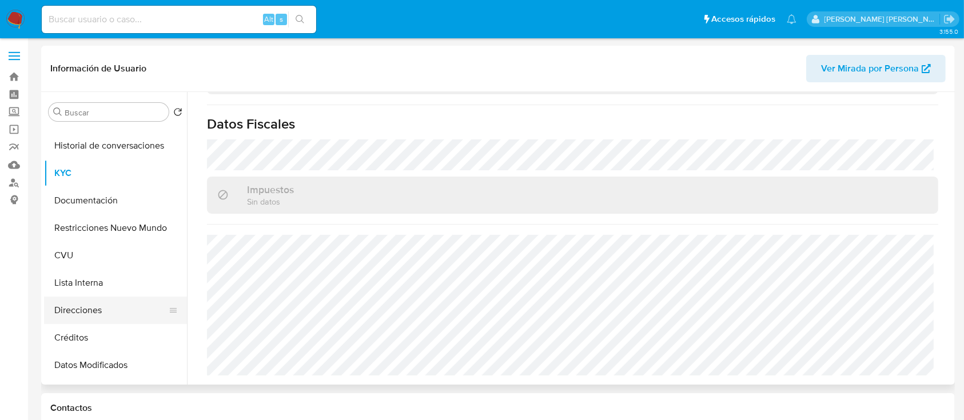
click at [110, 299] on button "Direcciones" at bounding box center [111, 310] width 134 height 27
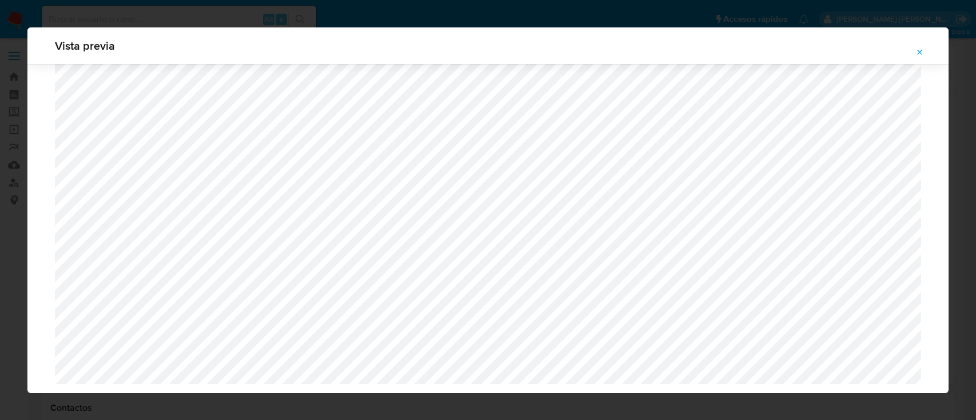
select select "10"
